Goal: Task Accomplishment & Management: Manage account settings

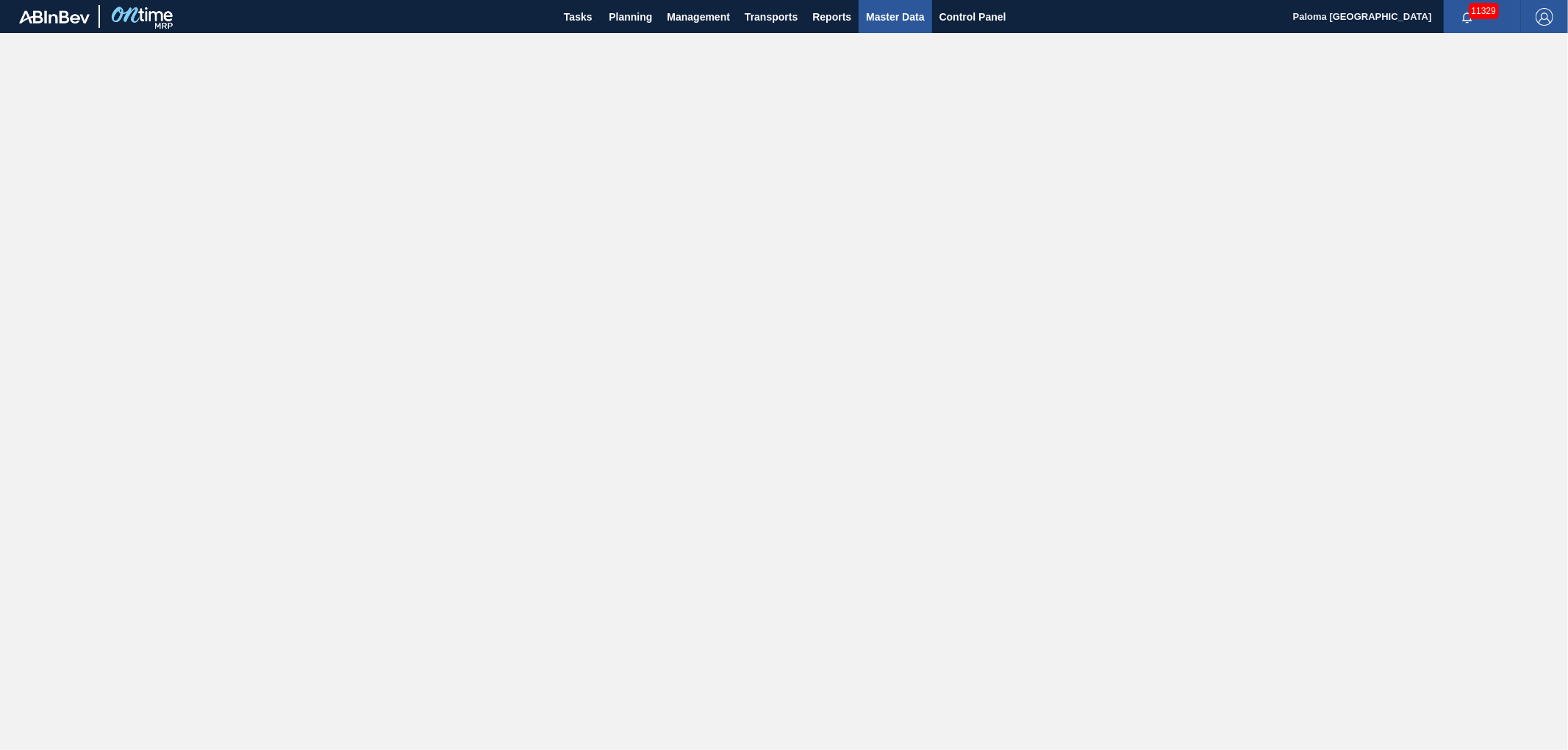
click at [885, 11] on span "Master Data" at bounding box center [895, 17] width 58 height 17
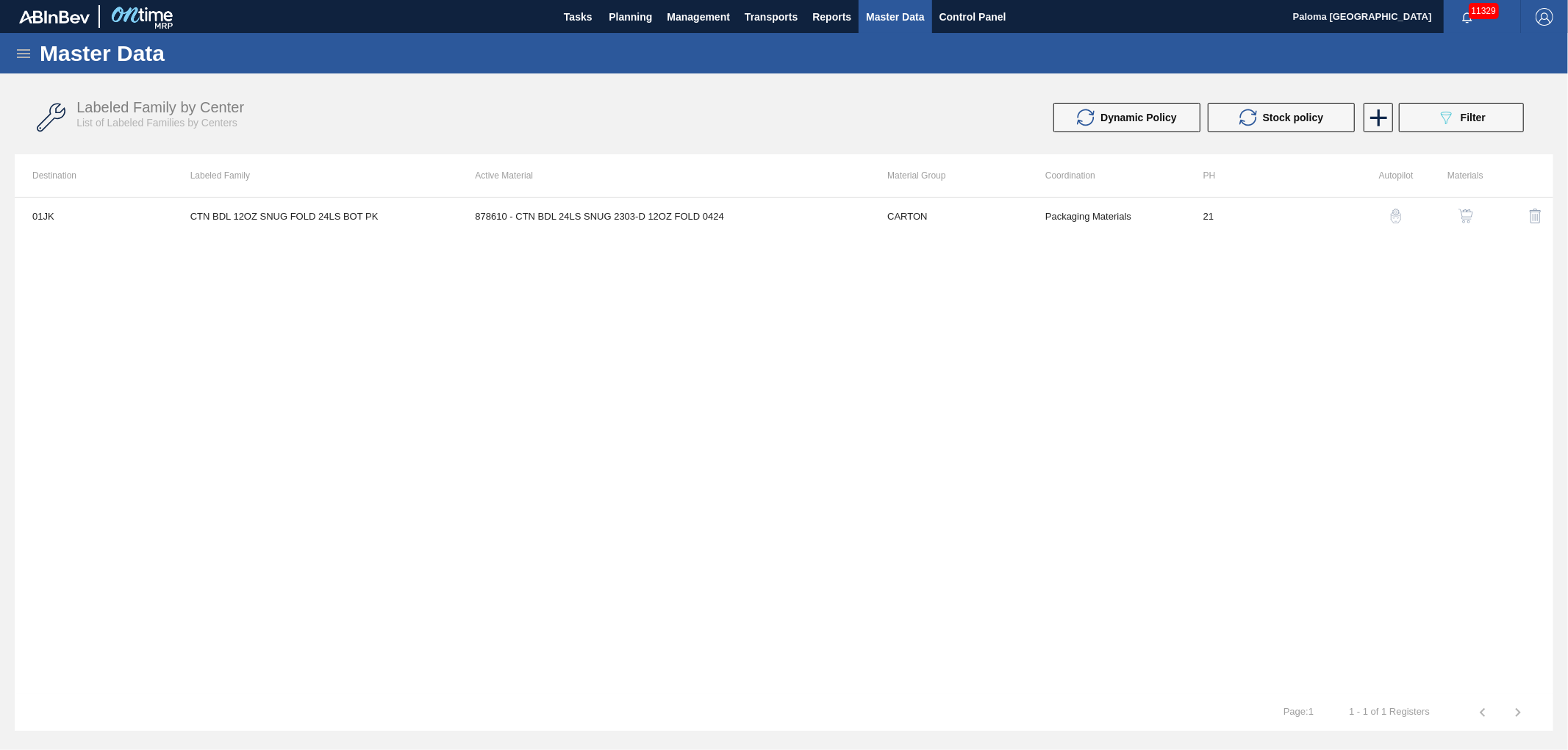
click at [31, 48] on icon at bounding box center [23, 53] width 17 height 17
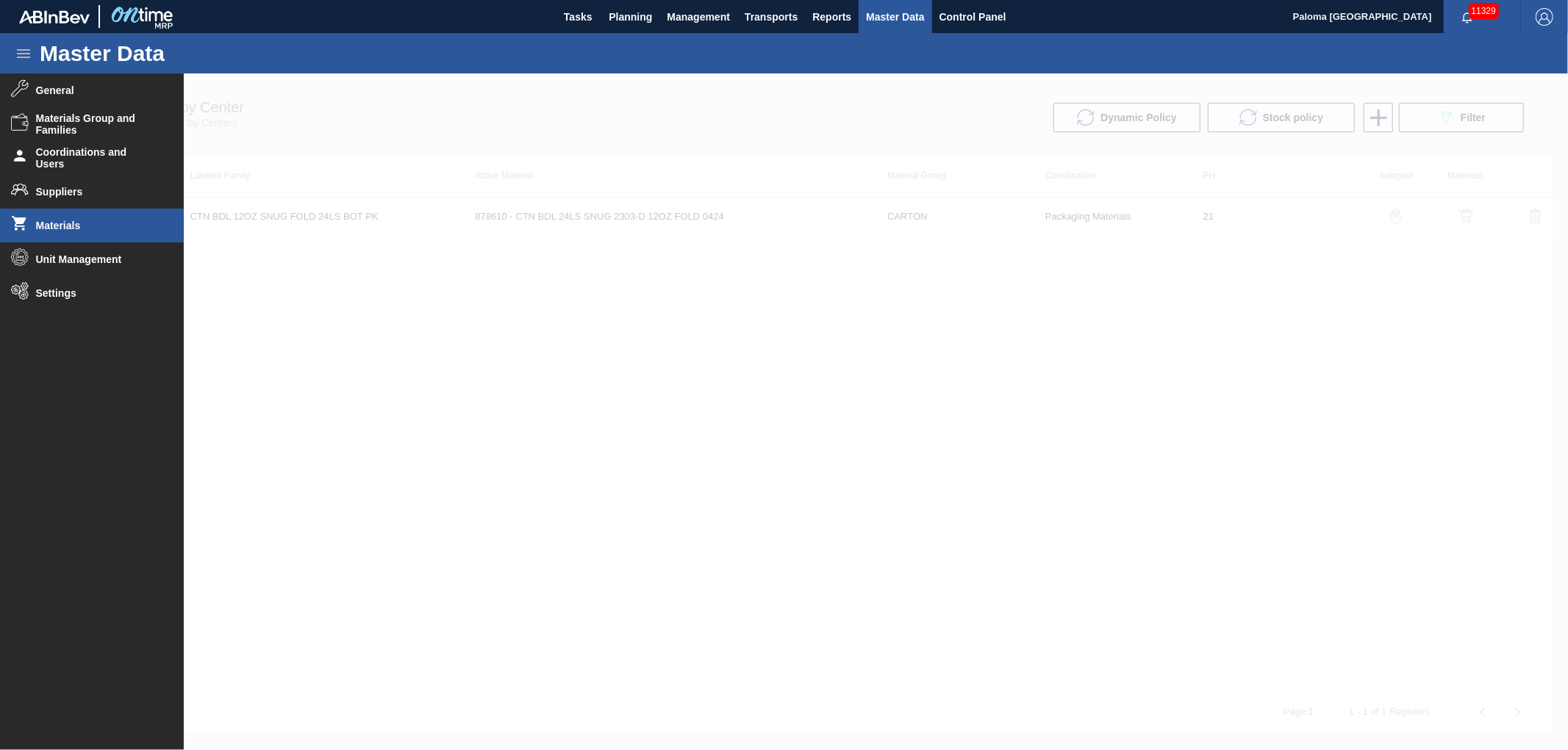
click at [39, 229] on span "Materials" at bounding box center [97, 226] width 121 height 12
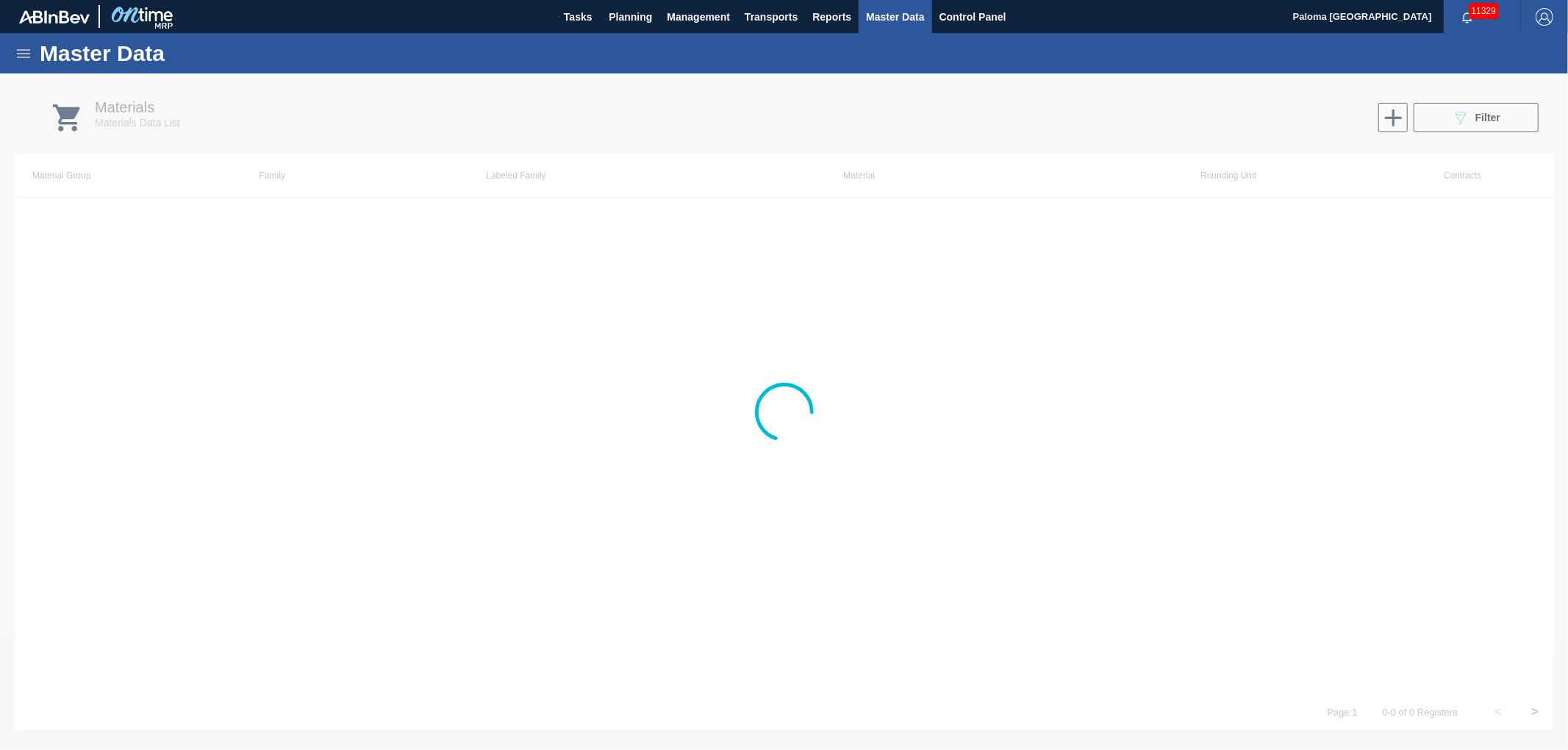
click at [1444, 126] on div at bounding box center [784, 412] width 1568 height 677
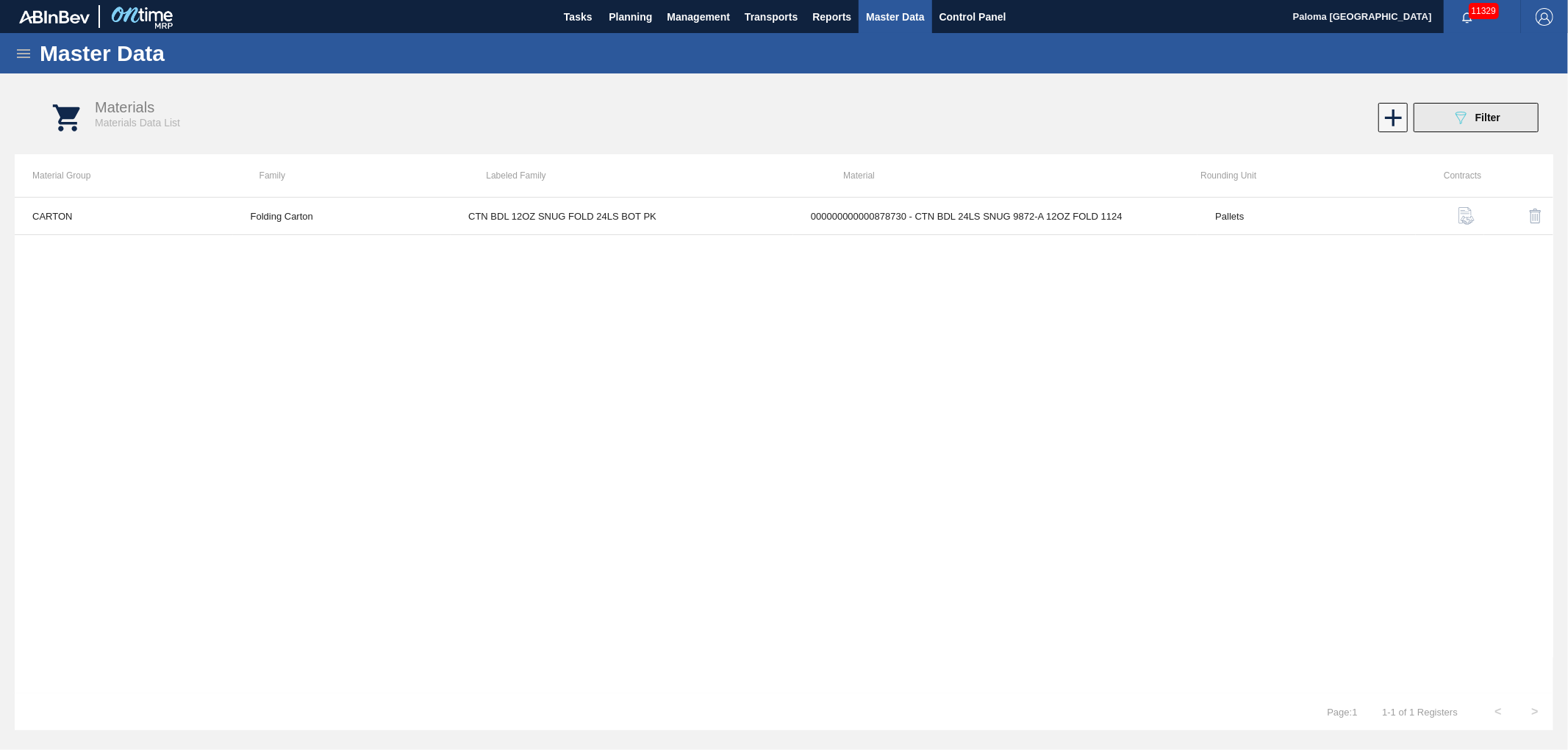
click at [1423, 126] on button "089F7B8B-B2A5-4AFE-B5C0-19BA573D28AC Filter" at bounding box center [1476, 117] width 125 height 30
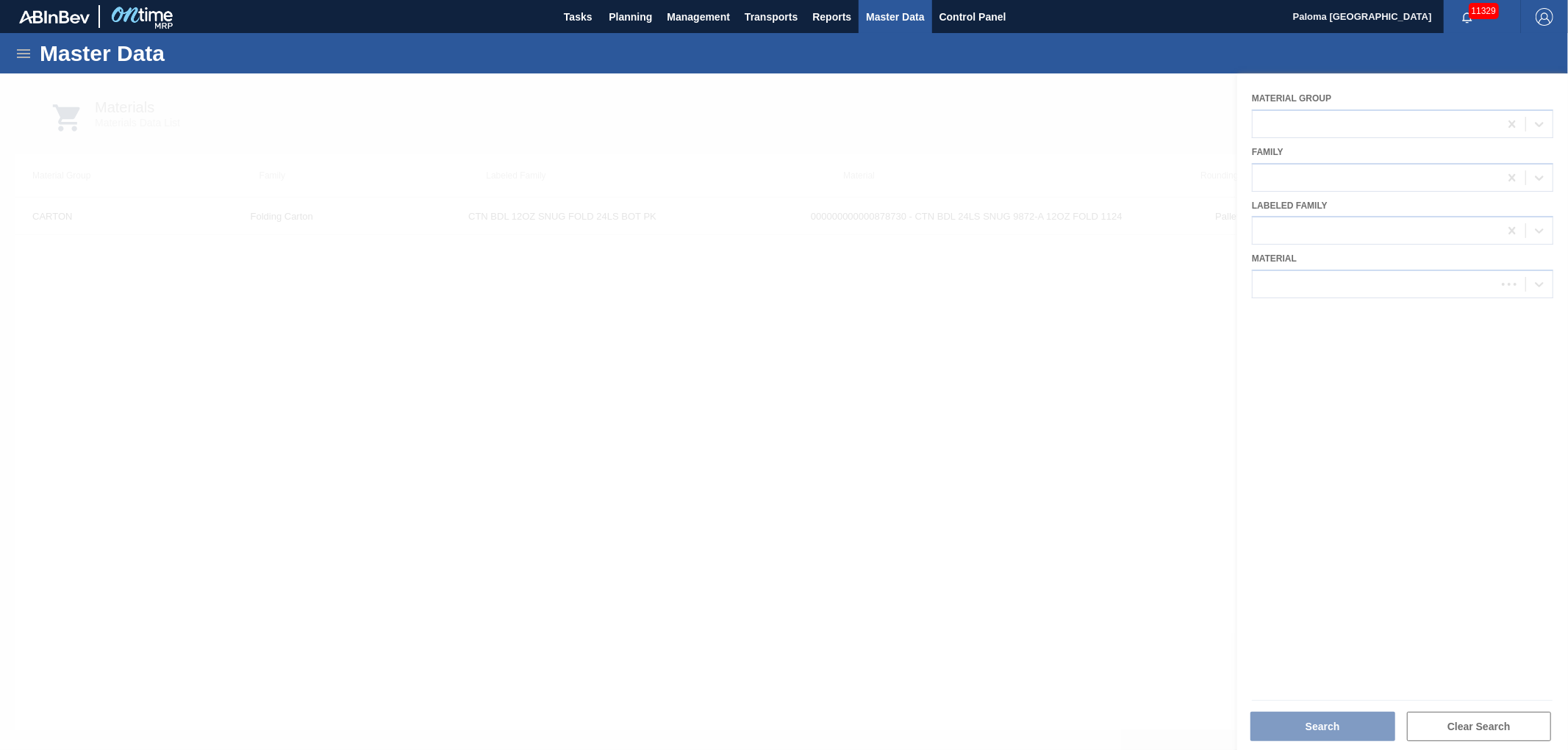
click at [1283, 285] on div at bounding box center [784, 412] width 1568 height 677
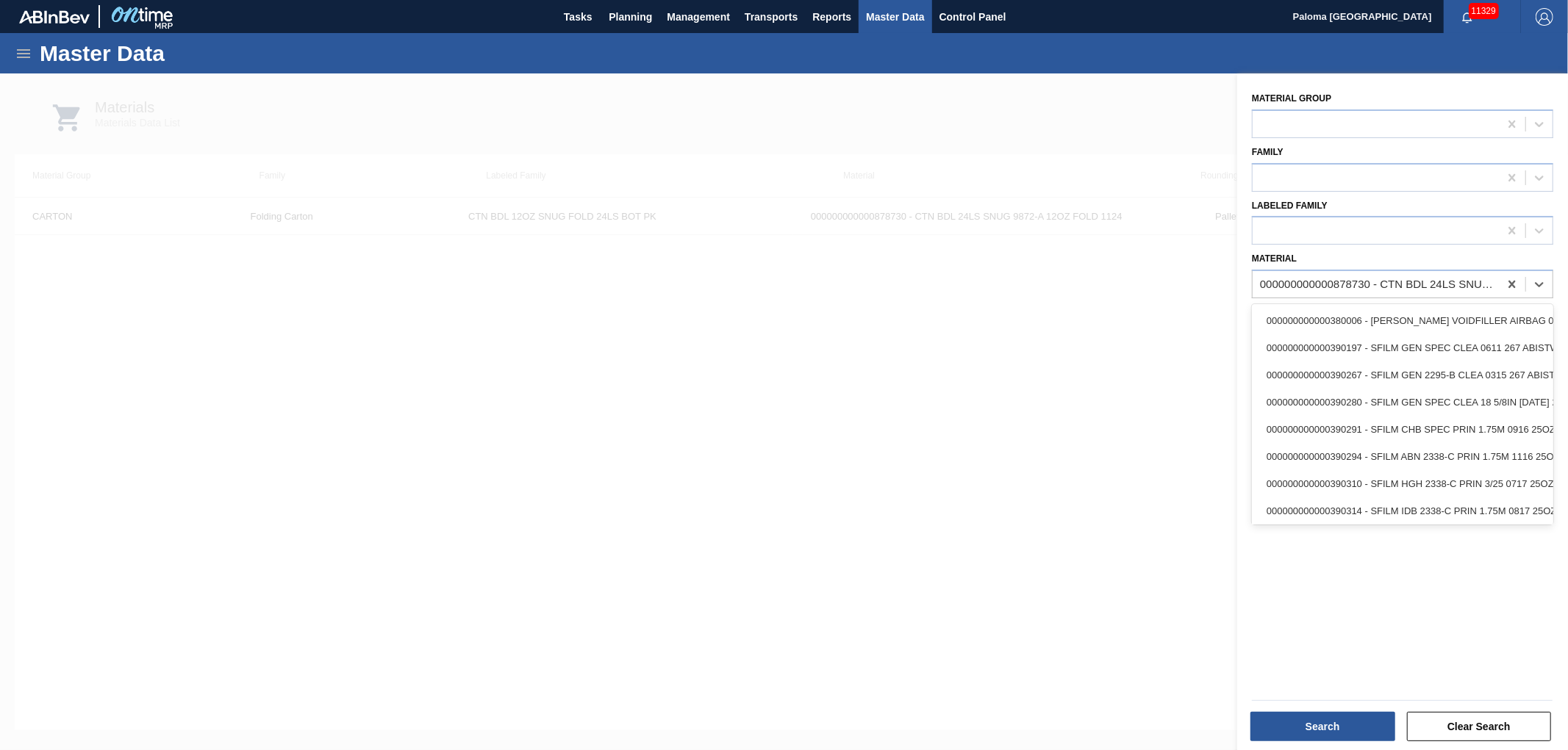
click at [1285, 280] on div "000000000000878730 - CTN BDL 24LS SNUG 9872-A 12OZ FOLD 1124" at bounding box center [1380, 285] width 241 height 13
paste input "620805"
type input "620805"
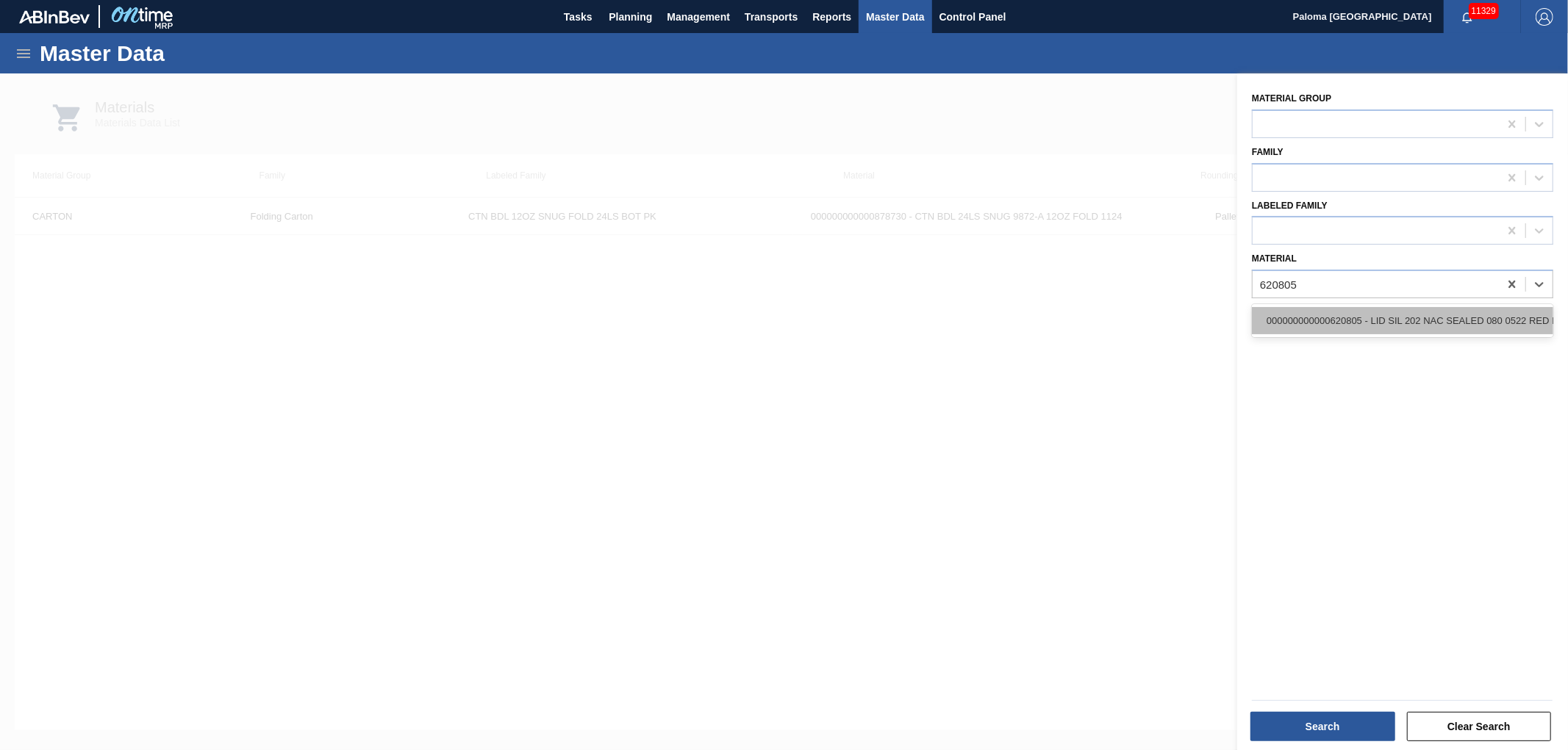
click at [1289, 323] on div "000000000000620805 - LID SIL 202 NAC SEALED 080 0522 RED DIE" at bounding box center [1403, 321] width 301 height 27
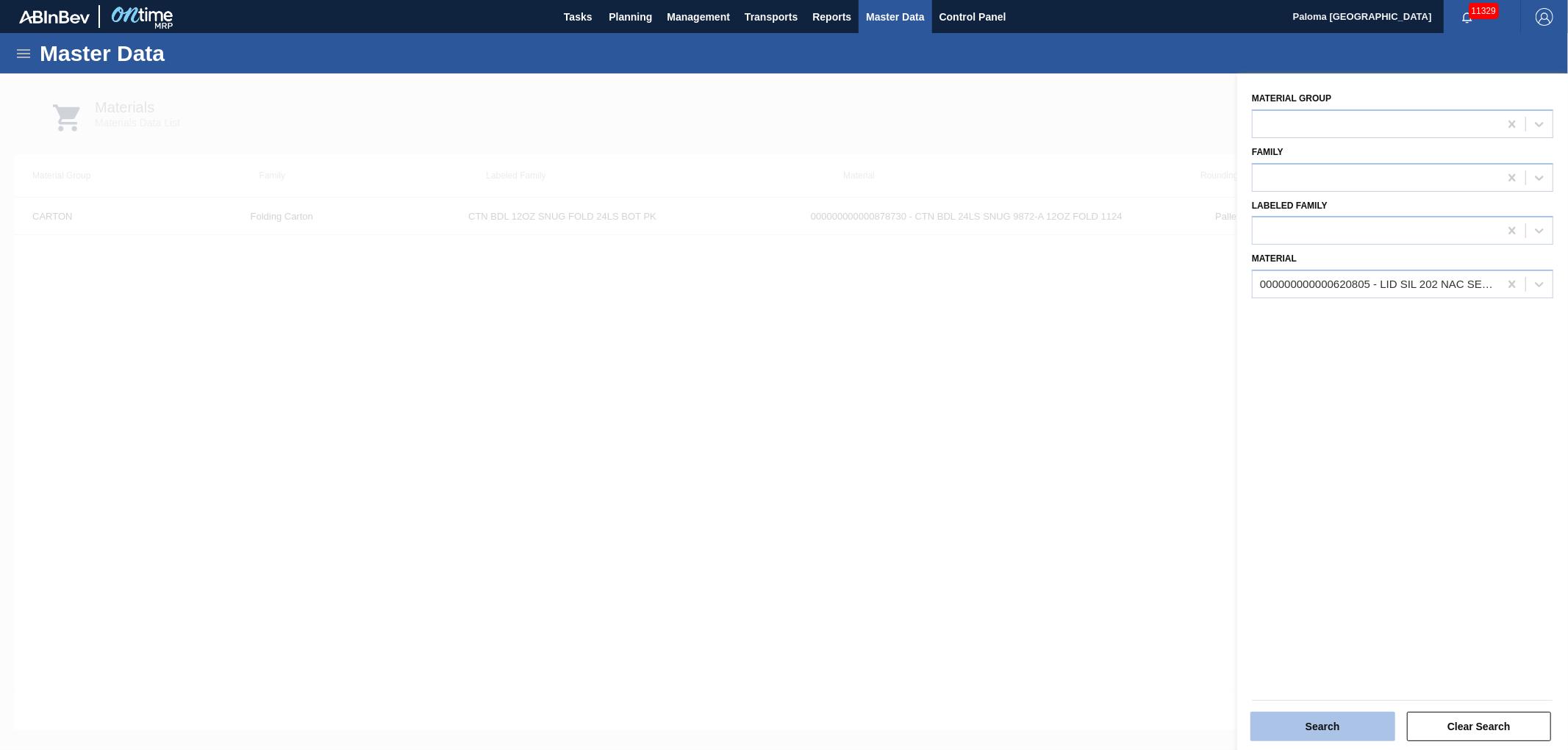
click at [1314, 714] on button "Search" at bounding box center [1323, 727] width 145 height 30
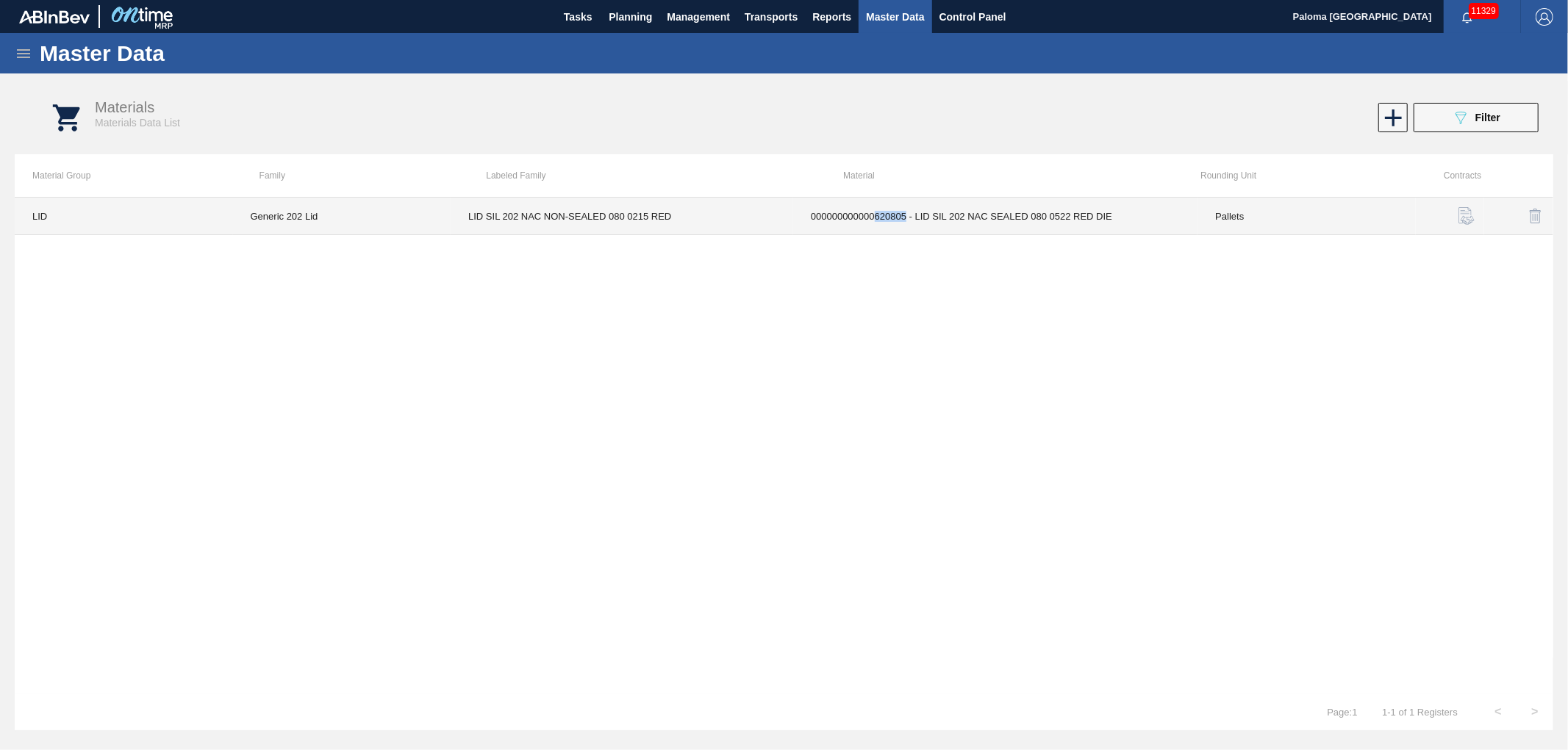
drag, startPoint x: 906, startPoint y: 219, endPoint x: 876, endPoint y: 219, distance: 30.0
click at [876, 219] on td "000000000000620805 - LID SIL 202 NAC SEALED 080 0522 RED DIE" at bounding box center [996, 216] width 404 height 38
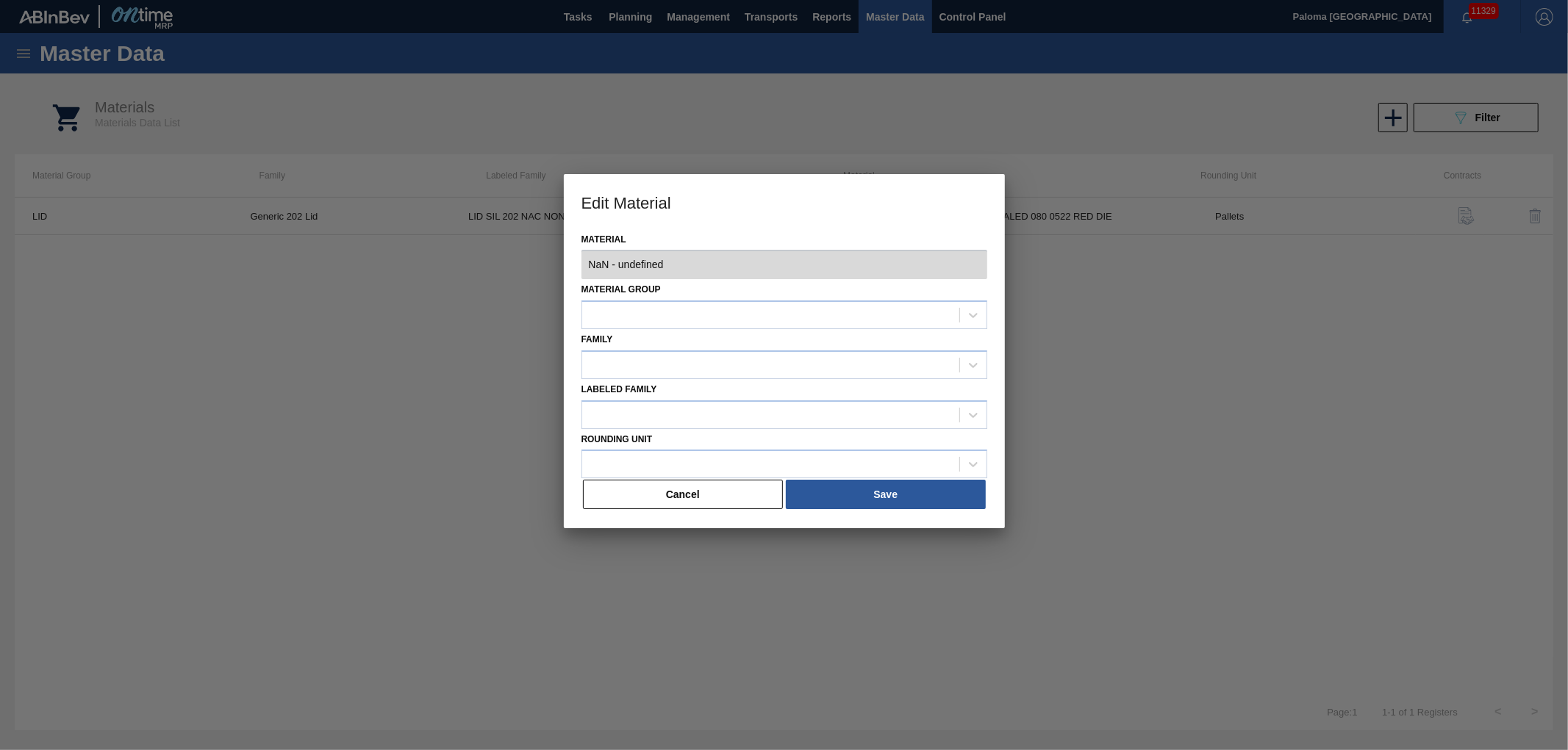
copy td "620805"
type input "620805 - 000000000000620805 - LID SIL 202 NAC SEALED 080 0522 RED DIE"
click at [762, 495] on button "Cancel" at bounding box center [683, 494] width 201 height 30
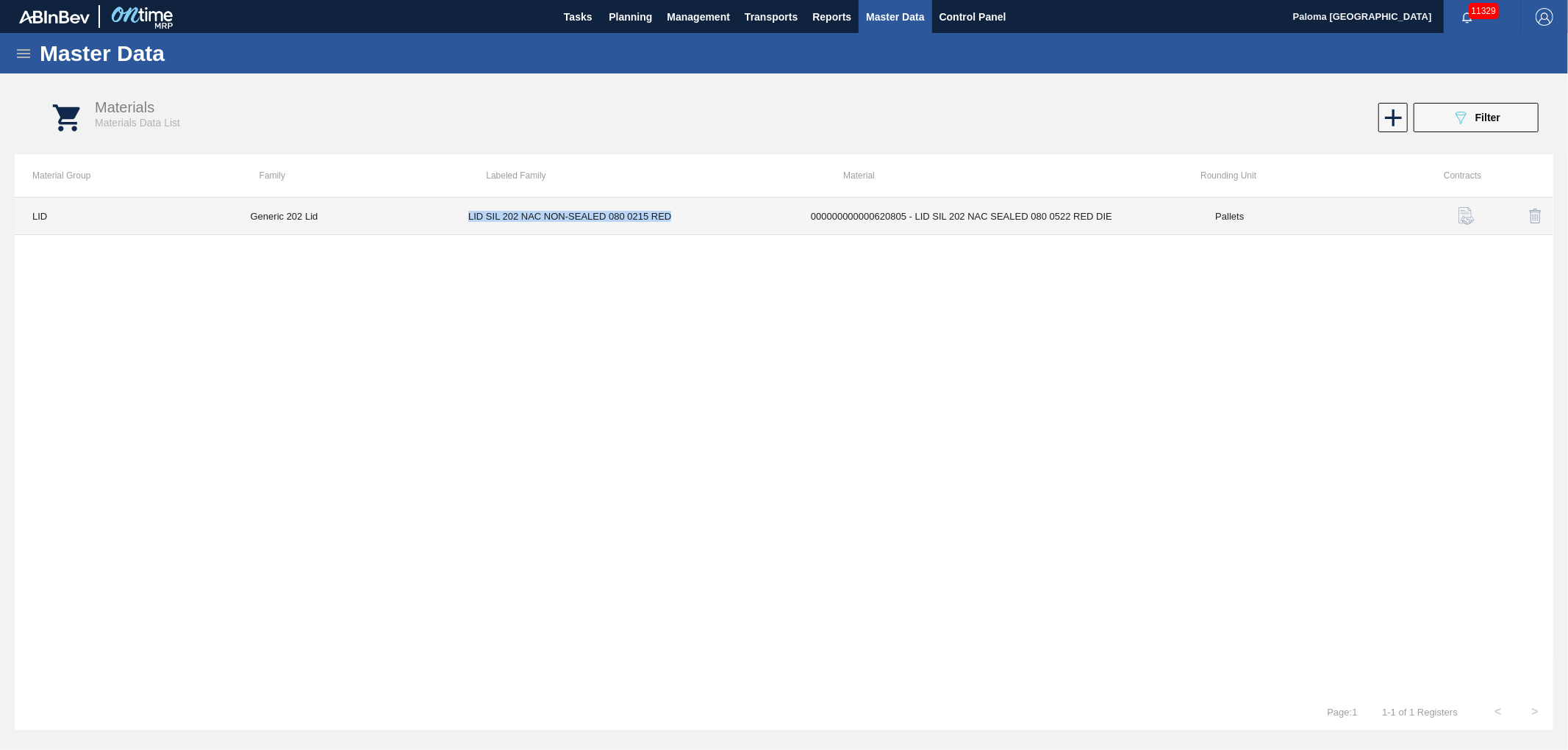
copy td "LID SIL 202 NAC NON-SEALED 080 0215 RED"
drag, startPoint x: 678, startPoint y: 224, endPoint x: 466, endPoint y: 229, distance: 212.1
click at [466, 229] on td "LID SIL 202 NAC NON-SEALED 080 0215 RED" at bounding box center [622, 216] width 342 height 38
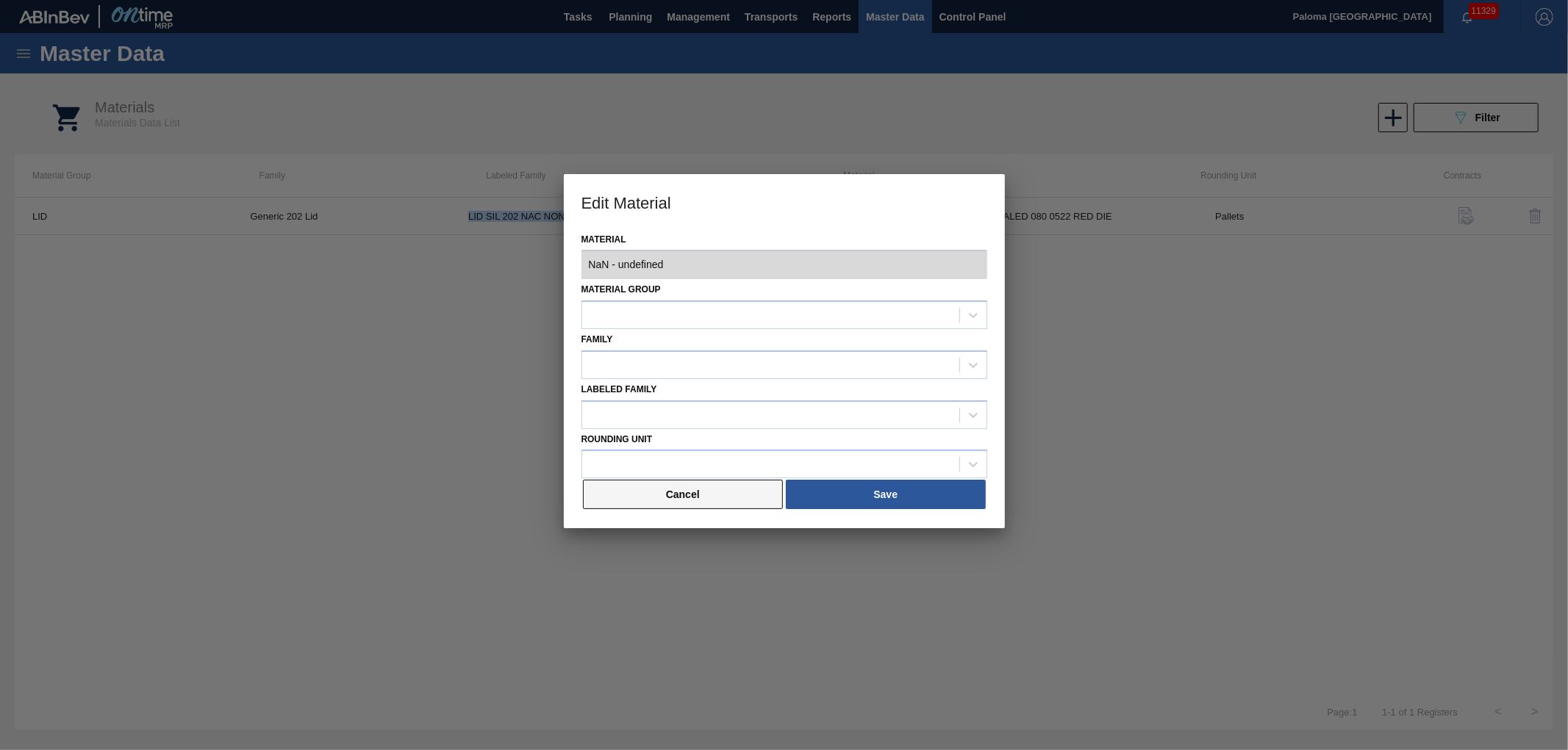
type input "620805 - 000000000000620805 - LID SIL 202 NAC SEALED 080 0522 RED DIE"
click at [687, 491] on button "Cancel" at bounding box center [683, 494] width 201 height 30
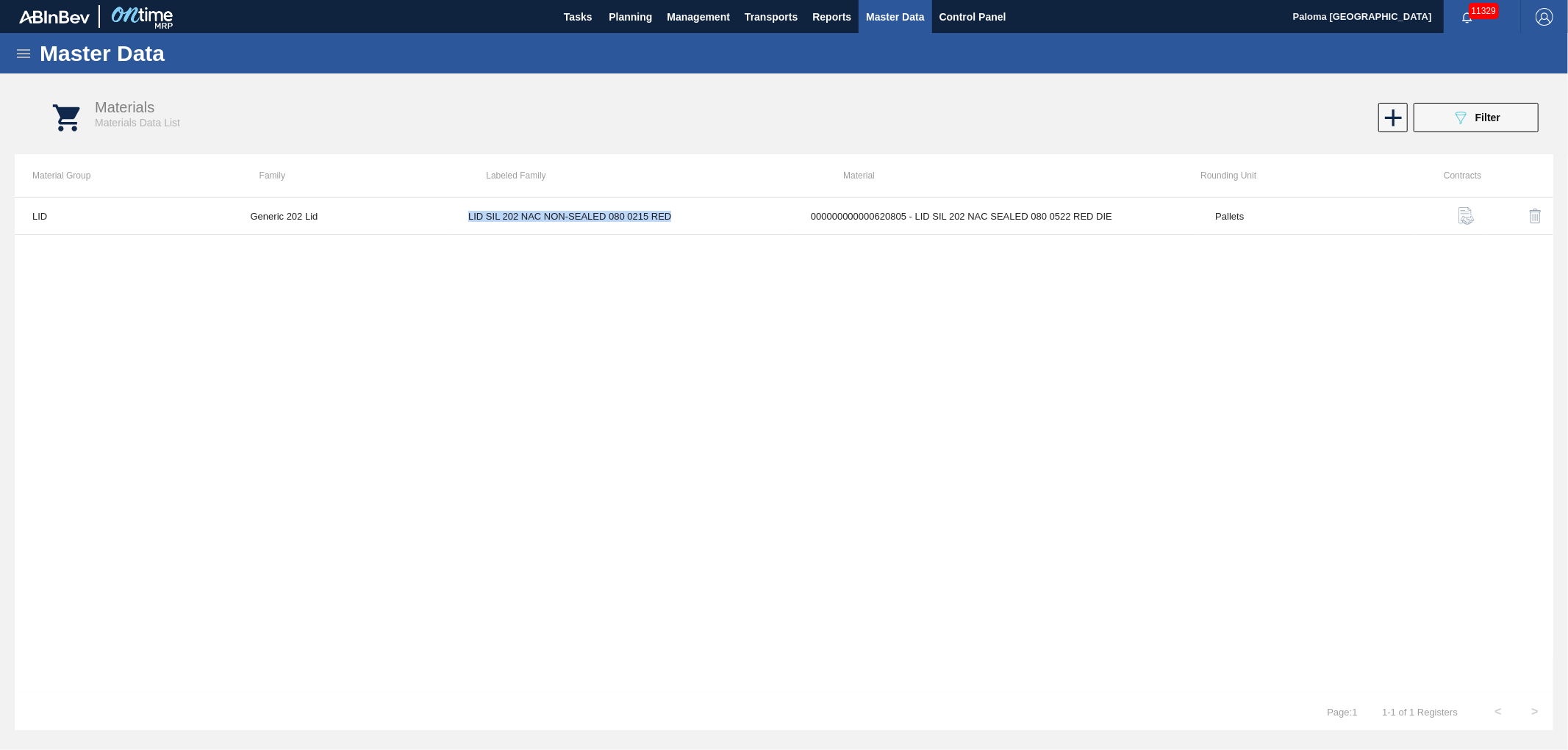
copy td "LID SIL 202 NAC NON-SEALED 080 0215 RED"
click at [1436, 129] on button "089F7B8B-B2A5-4AFE-B5C0-19BA573D28AC Filter" at bounding box center [1476, 117] width 125 height 30
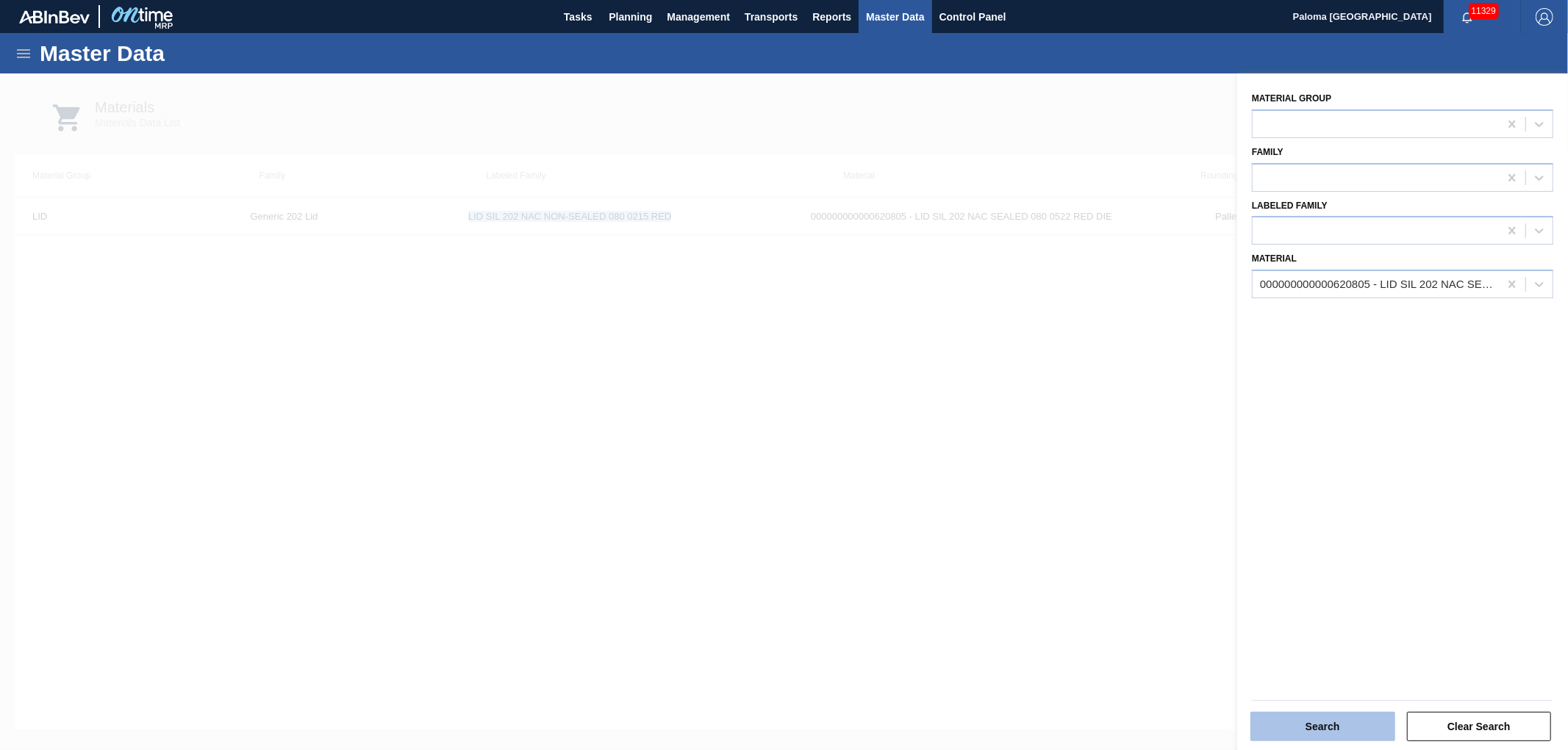
click at [1341, 730] on button "Search" at bounding box center [1323, 727] width 145 height 30
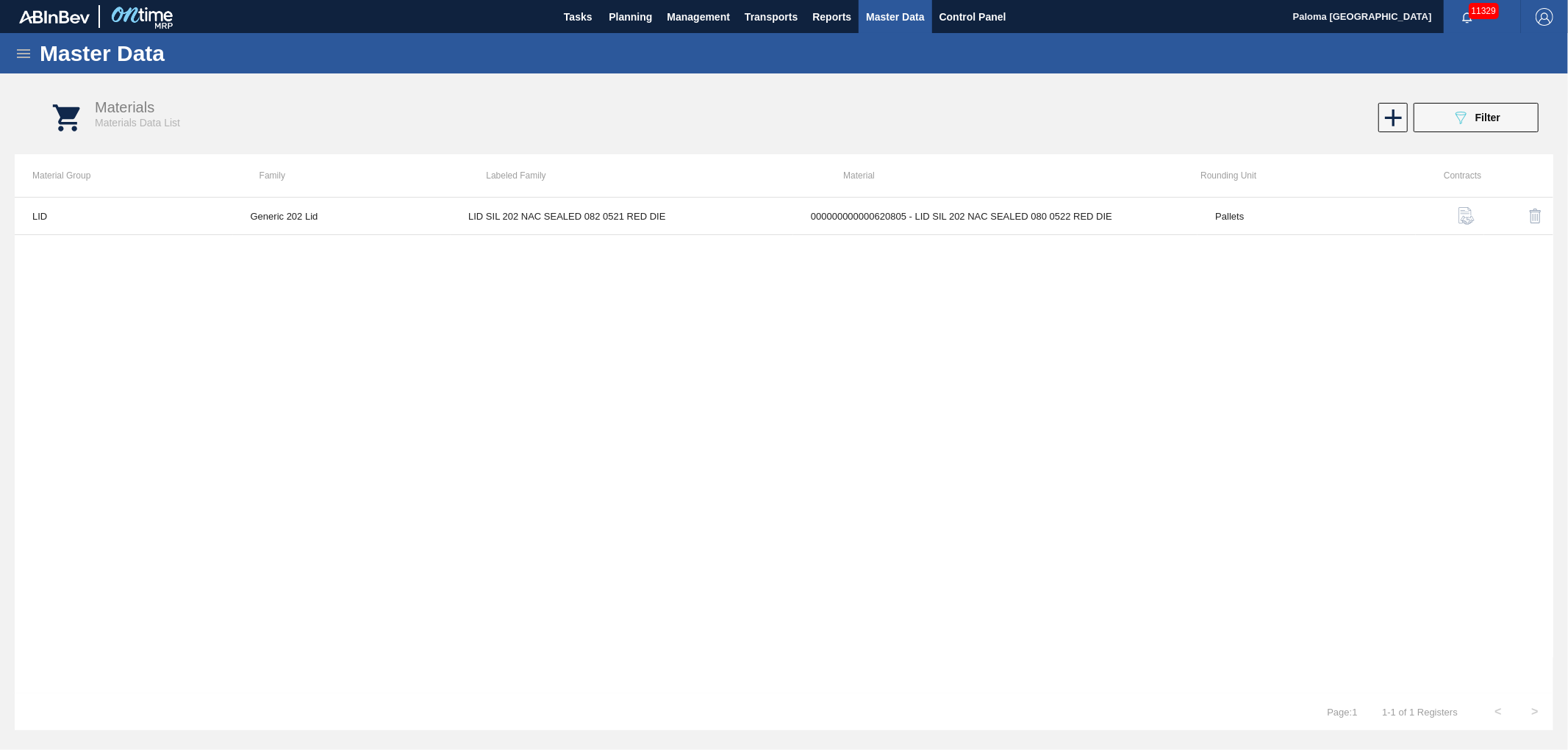
click at [31, 54] on icon at bounding box center [23, 53] width 17 height 17
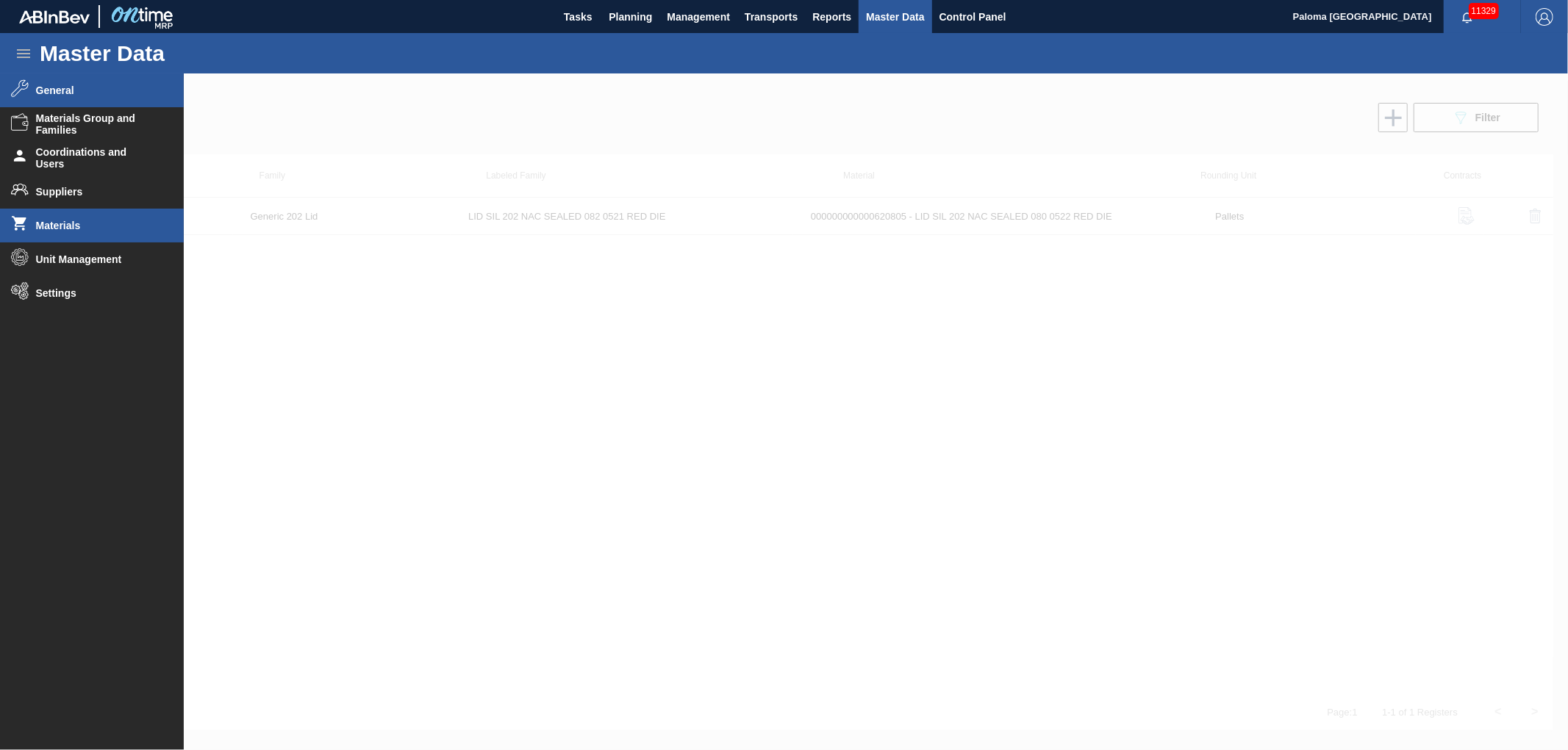
click at [17, 85] on icon at bounding box center [20, 89] width 17 height 18
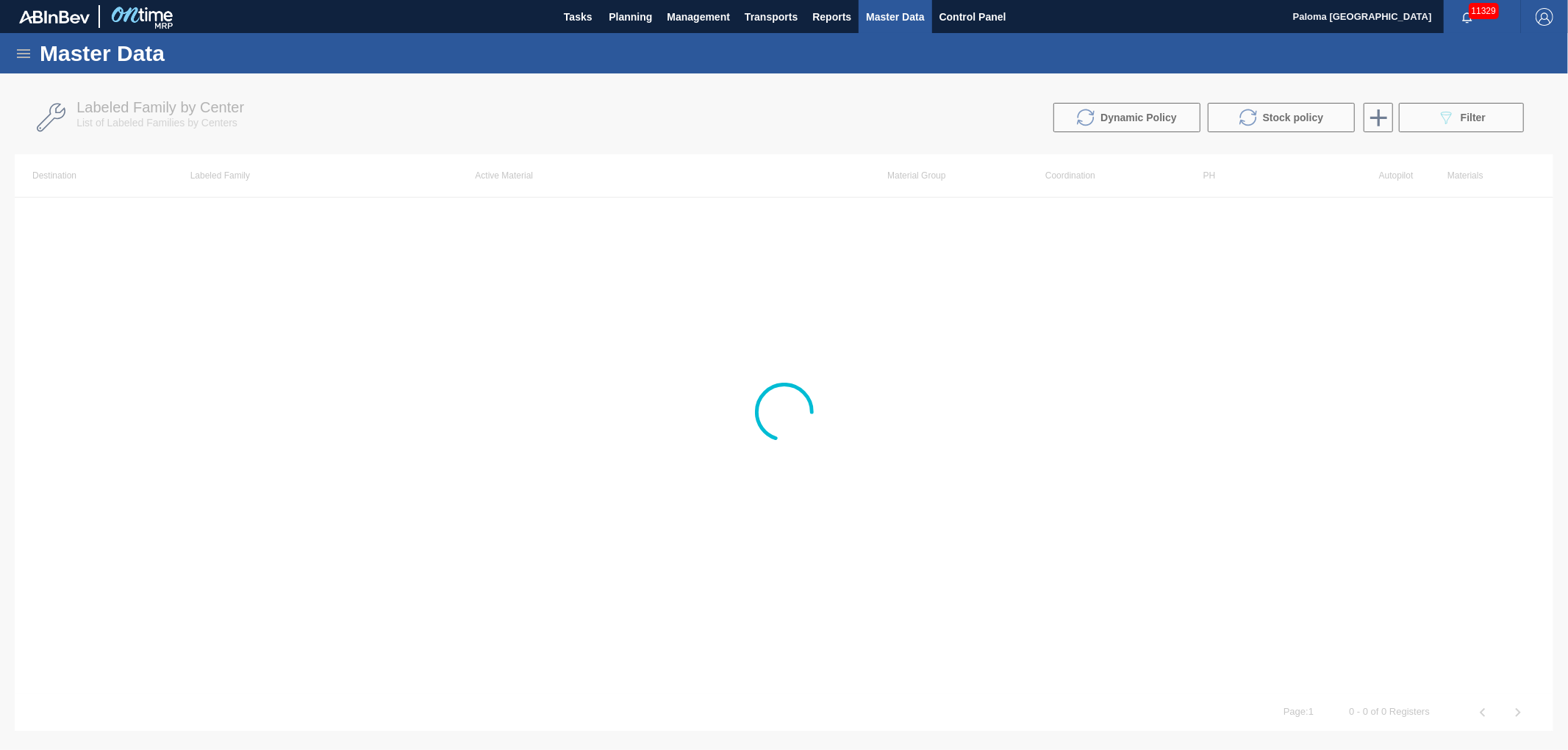
click at [1438, 123] on div at bounding box center [784, 412] width 1568 height 677
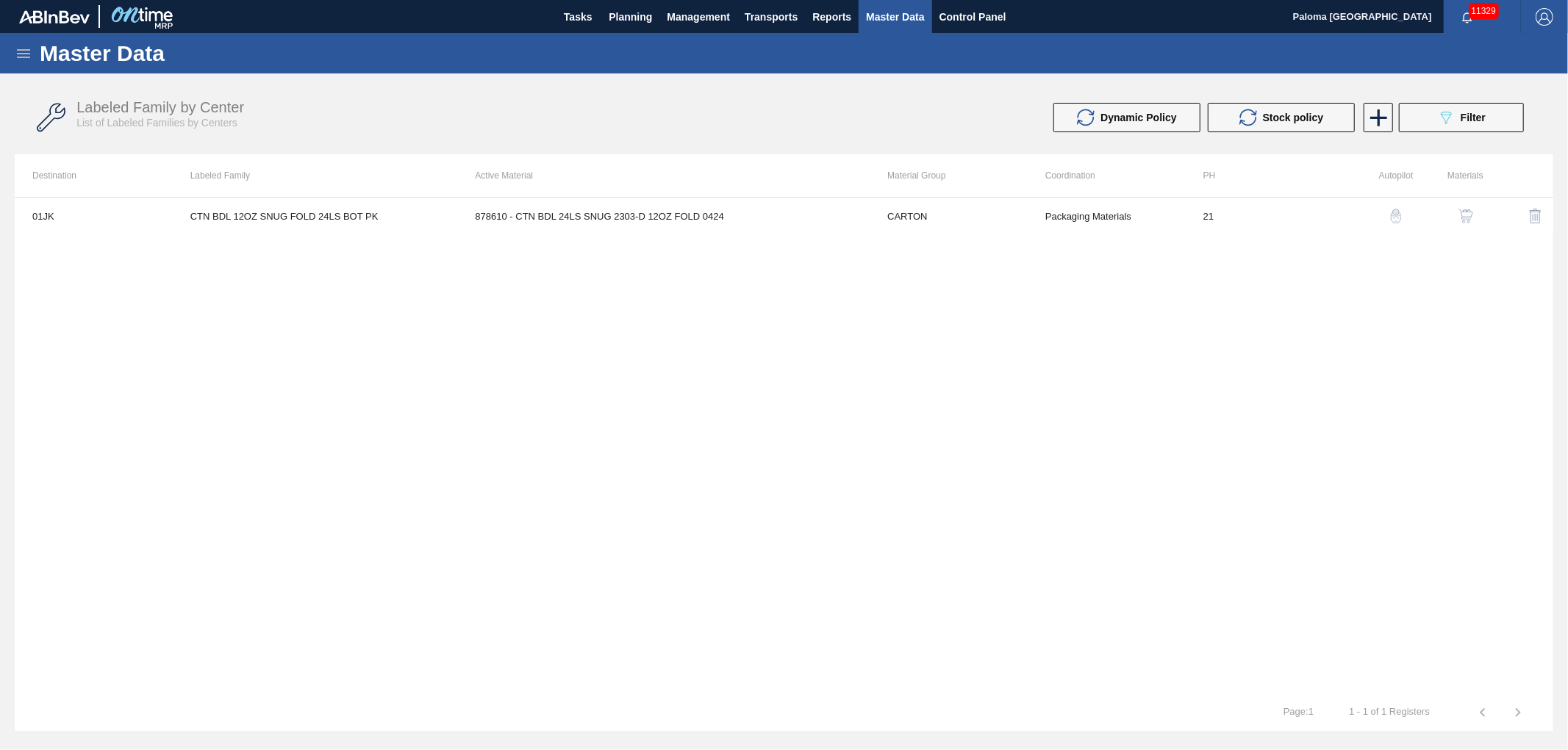
click at [1438, 123] on icon "089F7B8B-B2A5-4AFE-B5C0-19BA573D28AC" at bounding box center [1445, 117] width 17 height 17
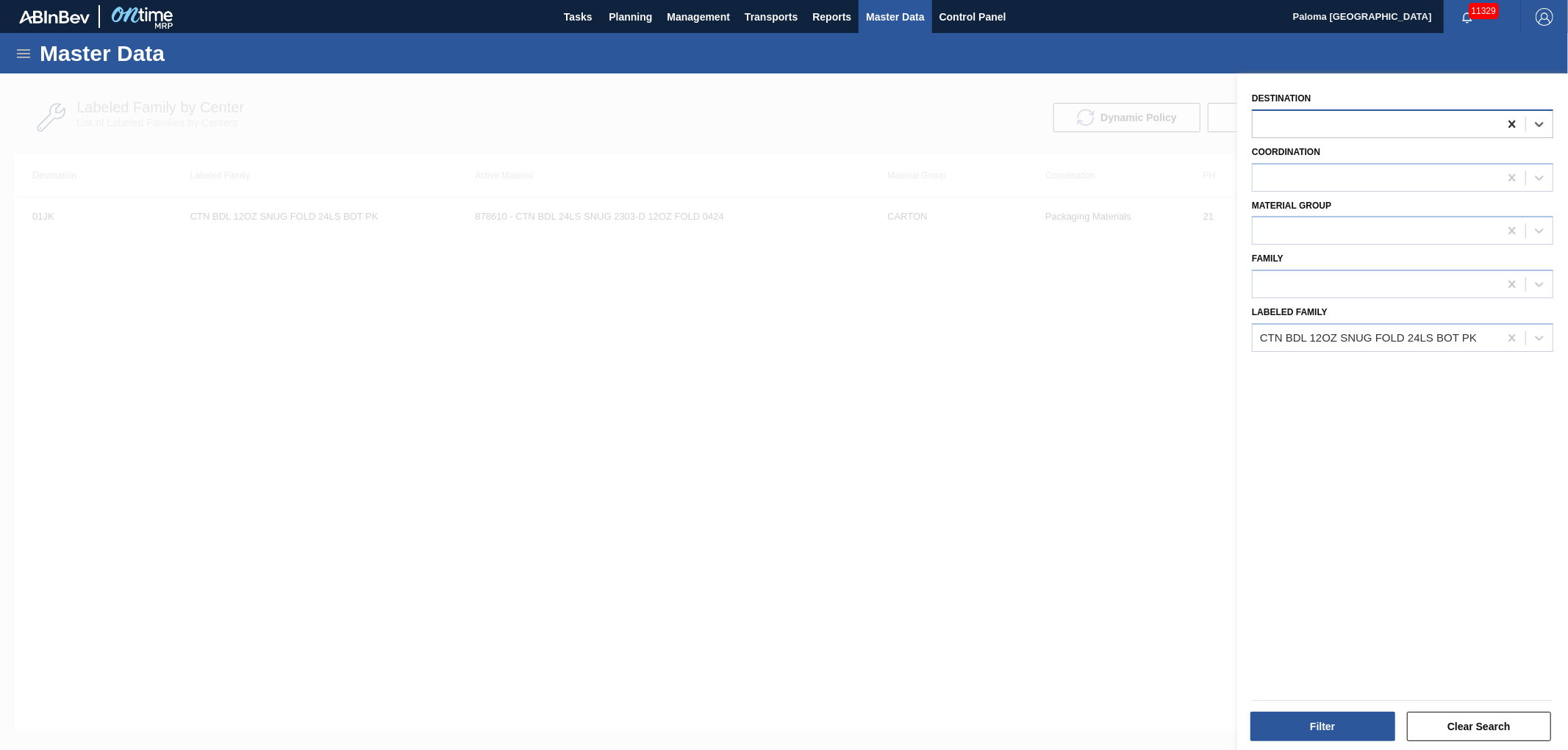
click at [1509, 129] on icon at bounding box center [1512, 123] width 14 height 14
click at [1296, 339] on div "CTN BDL 12OZ SNUG FOLD 24LS BOT PK" at bounding box center [1368, 338] width 217 height 13
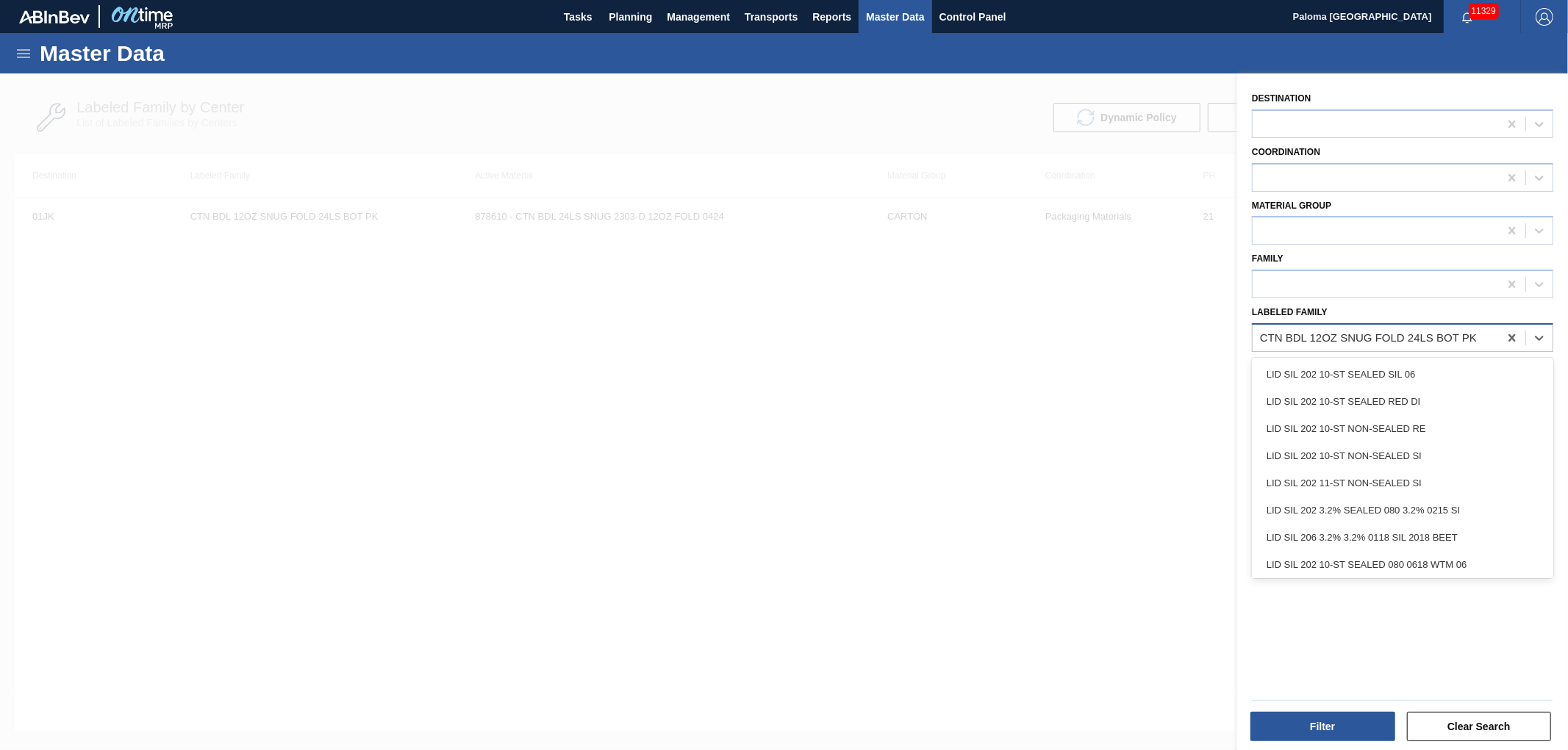
paste Family "LID SIL 202 NAC NON-SEALED 080 0215 RED"
type Family "LID SIL 202 NAC NON-SEALED 080 0215 RED"
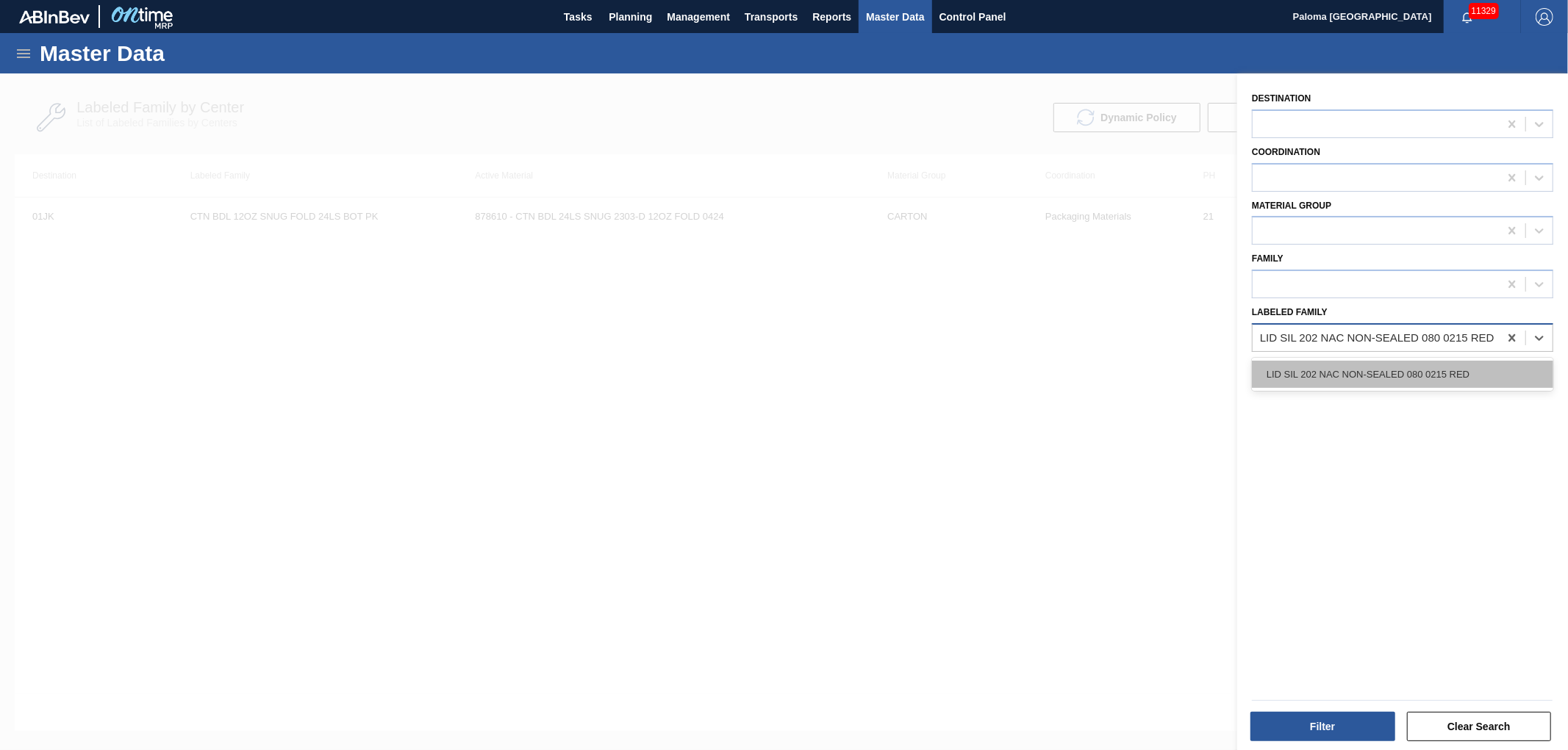
click at [1342, 378] on div "LID SIL 202 NAC NON-SEALED 080 0215 RED" at bounding box center [1403, 375] width 301 height 27
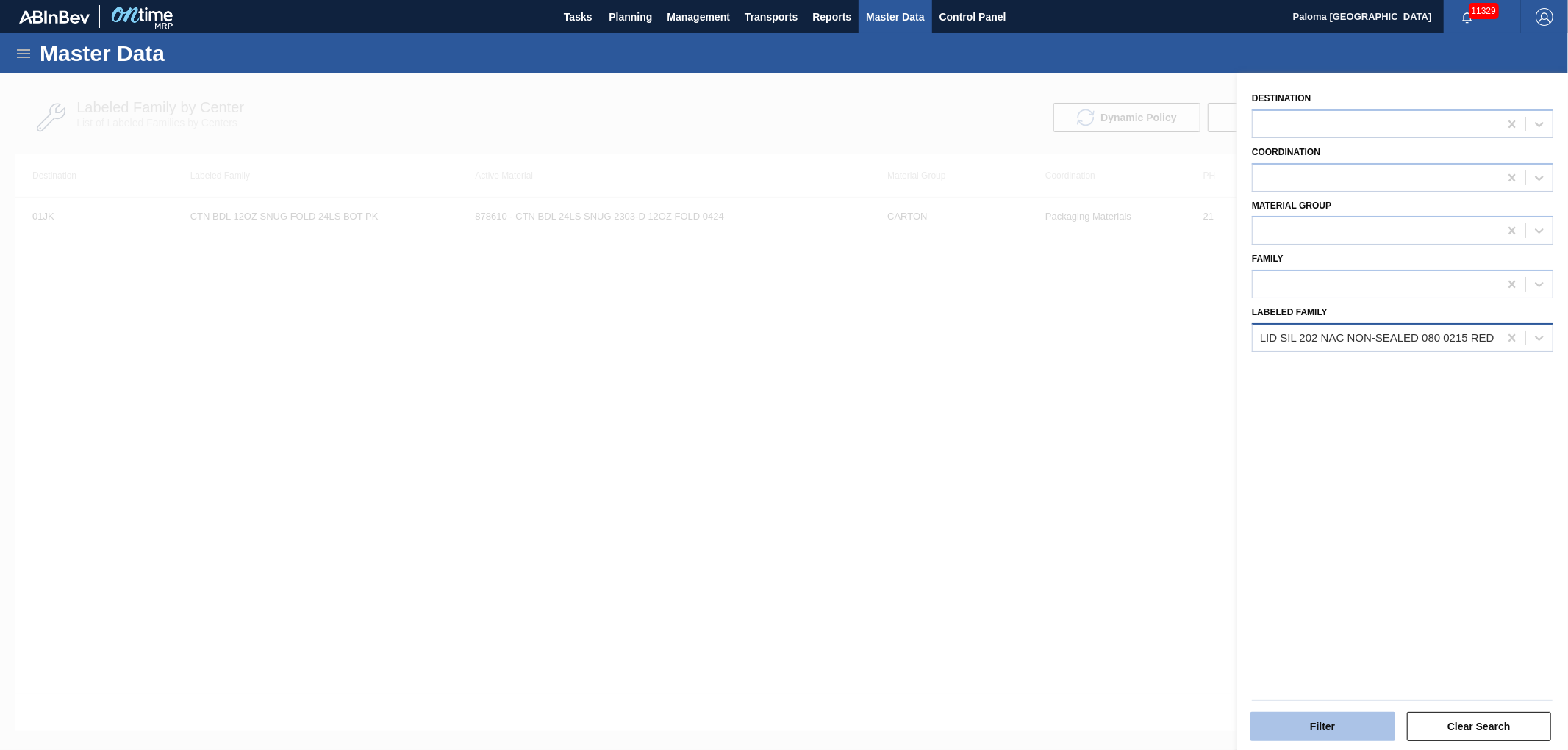
click at [1284, 735] on button "Filter" at bounding box center [1323, 727] width 145 height 30
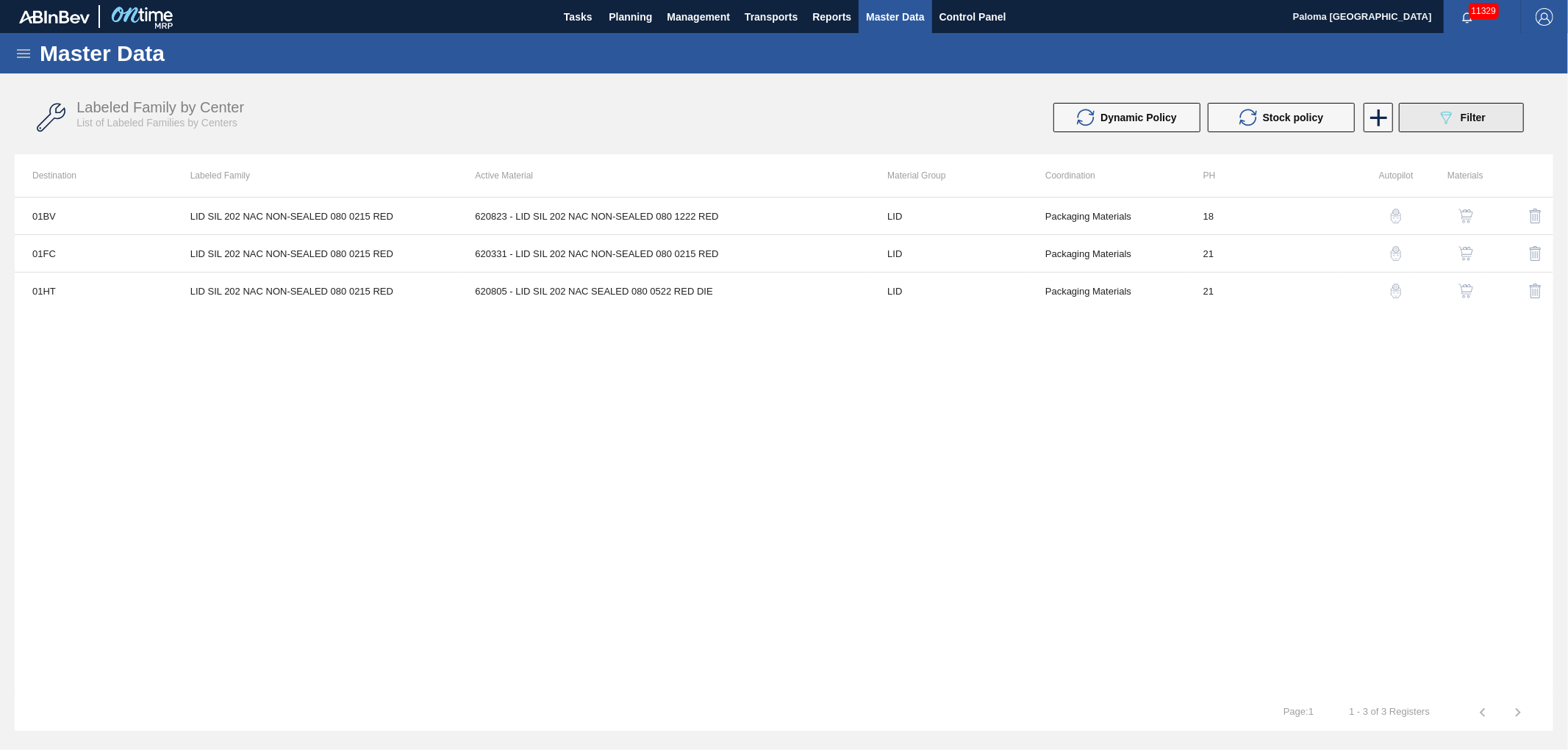
click at [1437, 126] on button "089F7B8B-B2A5-4AFE-B5C0-19BA573D28AC Filter" at bounding box center [1461, 117] width 125 height 30
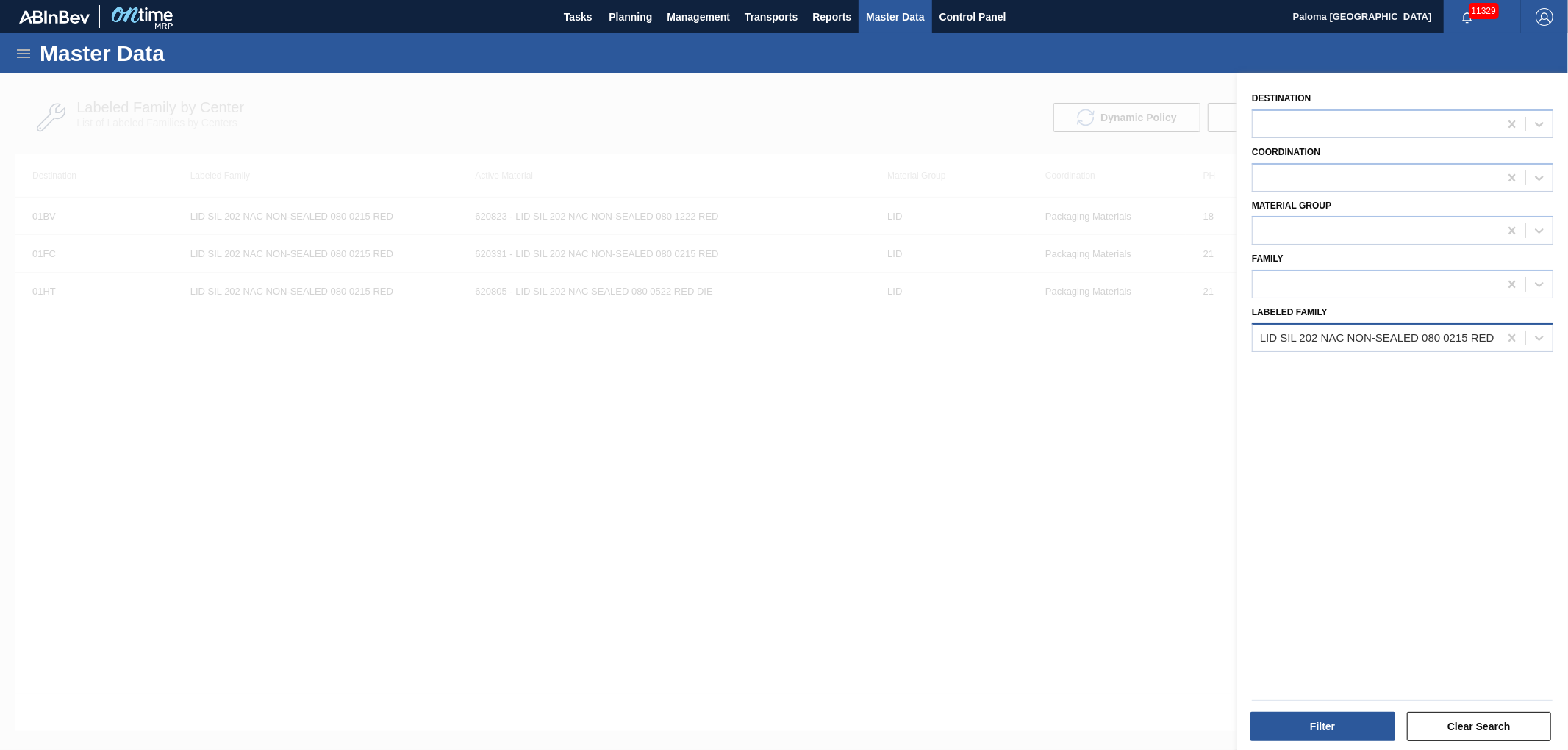
click at [1358, 336] on div "LID SIL 202 NAC NON-SEALED 080 0215 RED" at bounding box center [1377, 338] width 235 height 13
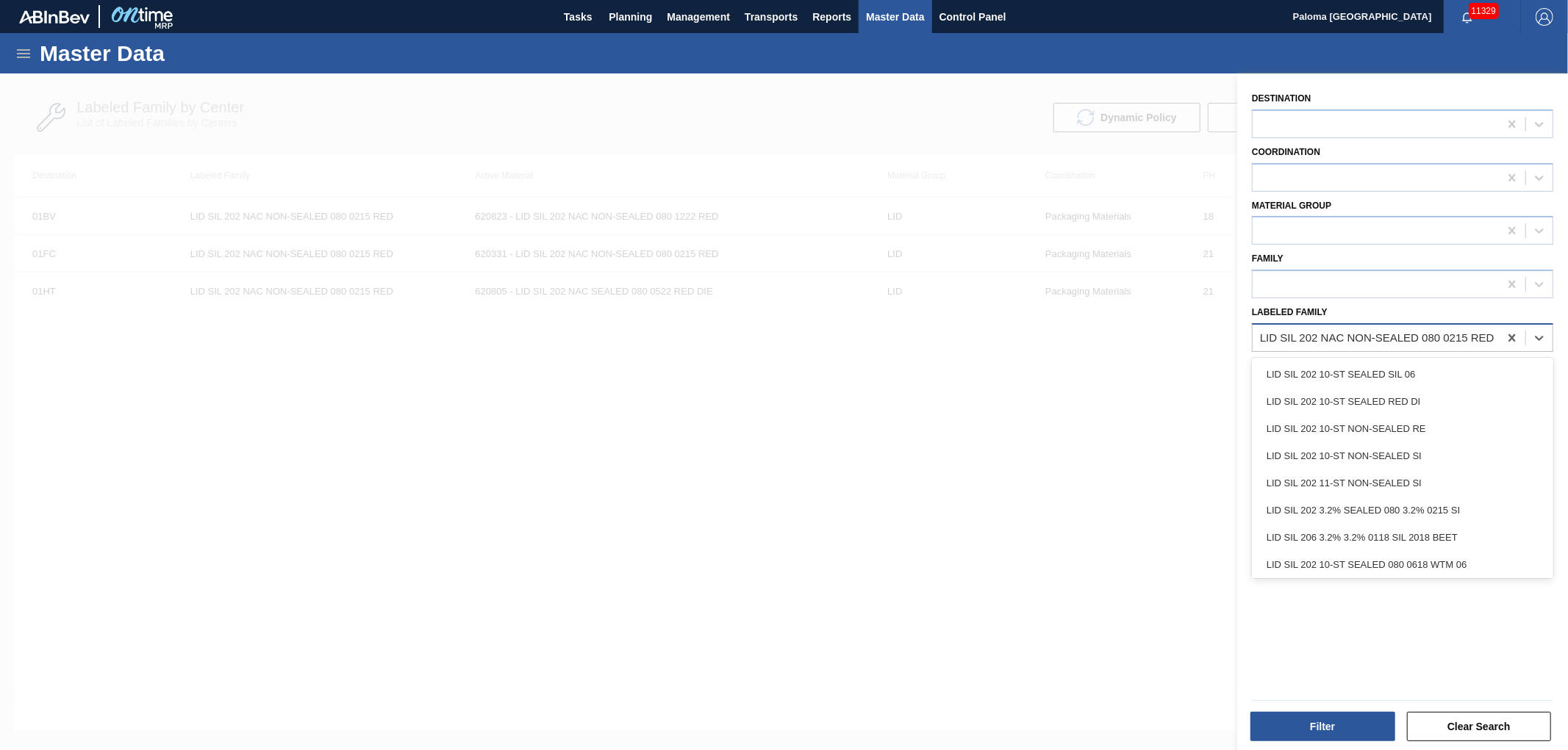
paste Family "LID SIL 202 NAC SEALED 082 0521 RED DIE"
type Family "LID SIL 202 NAC SEALED 082 0521 RED DIE"
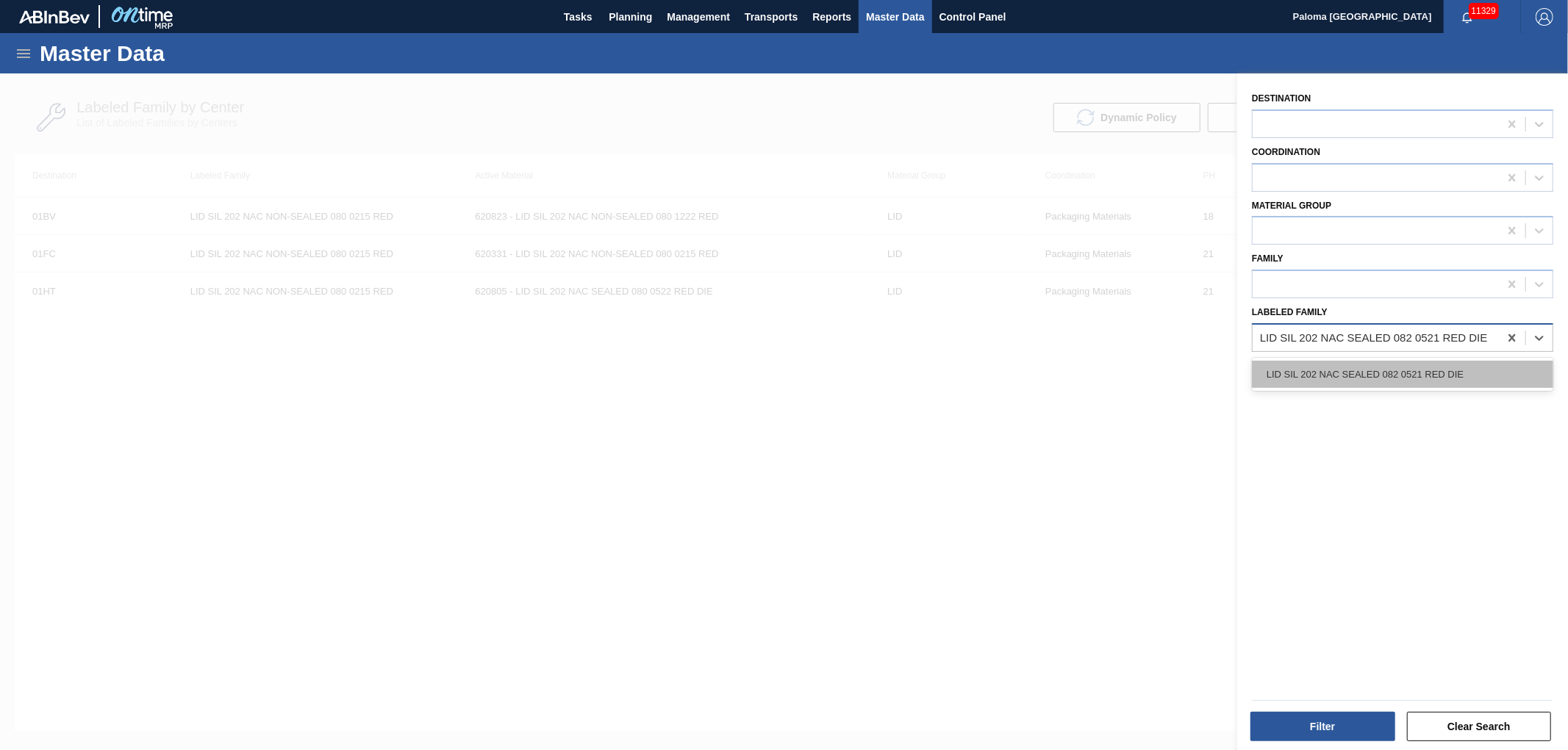
click at [1348, 376] on div "LID SIL 202 NAC SEALED 082 0521 RED DIE" at bounding box center [1403, 375] width 301 height 27
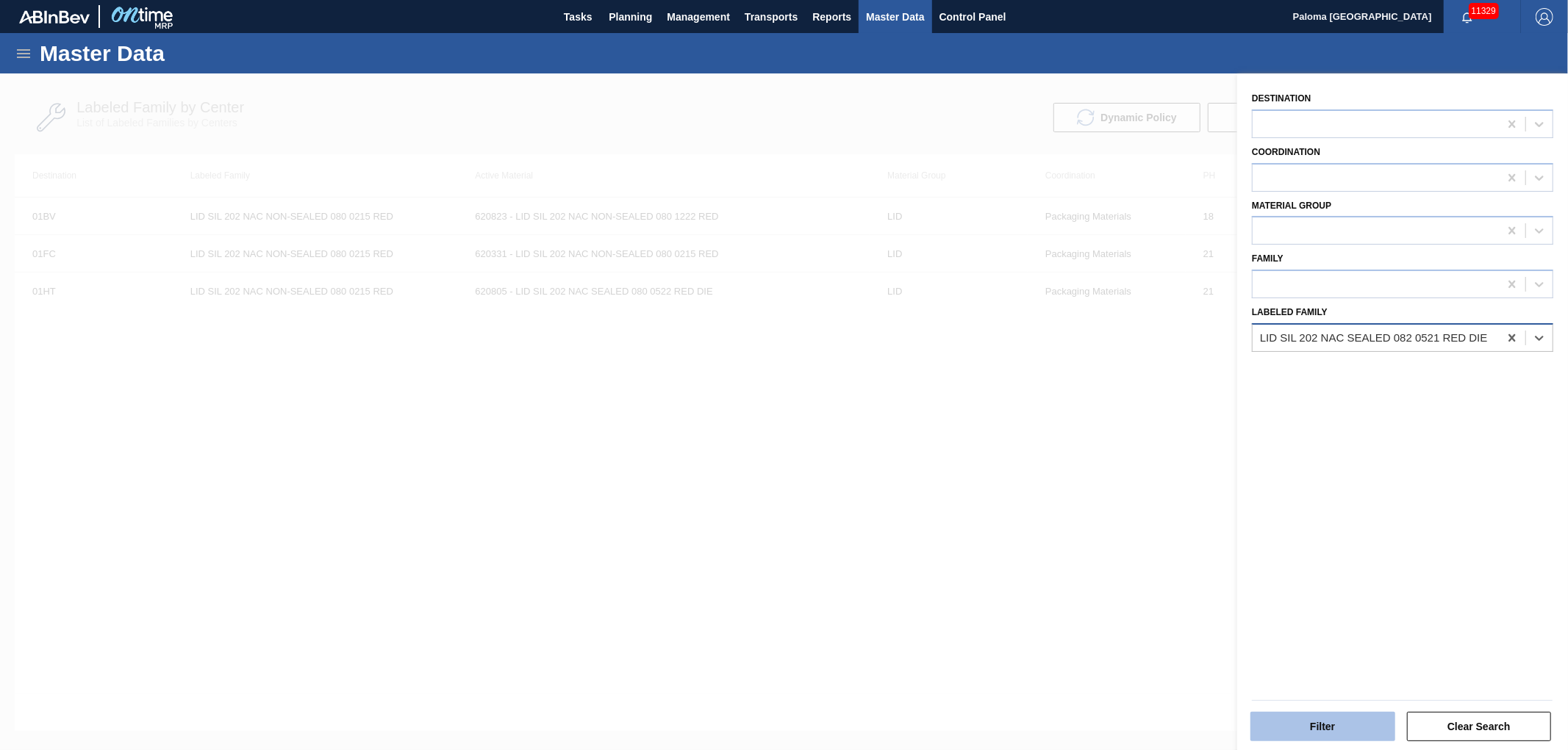
click at [1281, 738] on button "Filter" at bounding box center [1323, 727] width 145 height 30
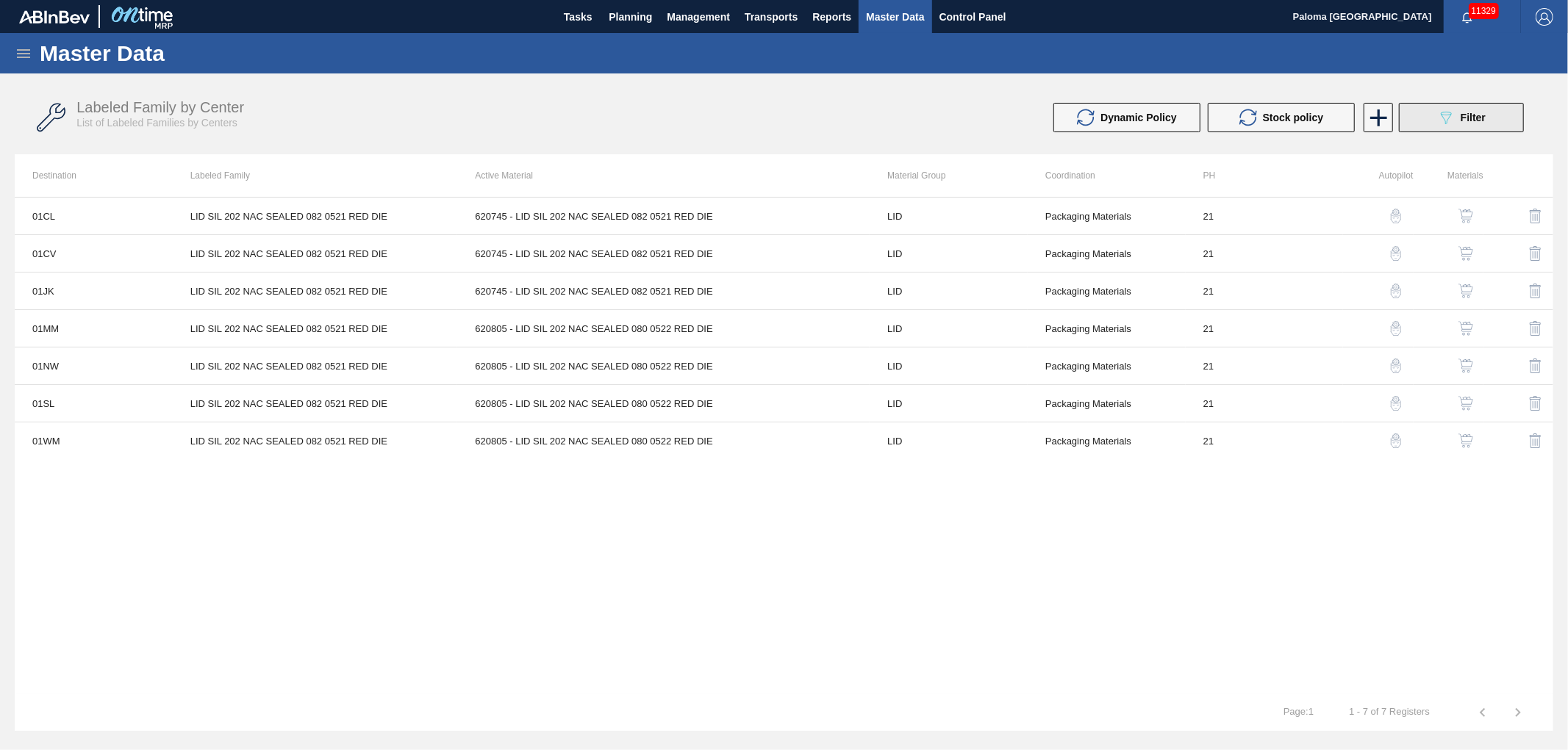
click at [1457, 118] on div "089F7B8B-B2A5-4AFE-B5C0-19BA573D28AC Filter" at bounding box center [1461, 117] width 48 height 17
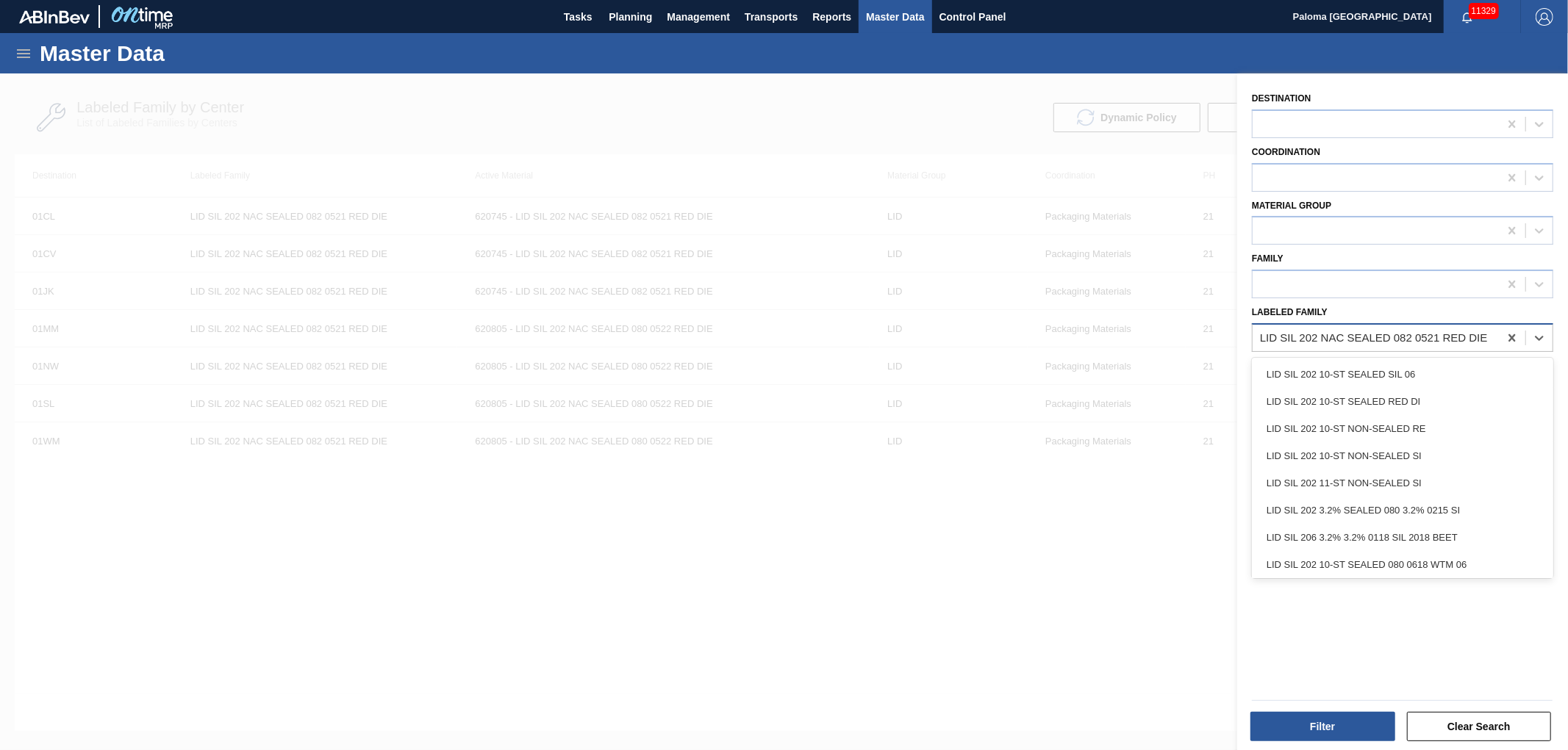
click at [1330, 334] on div "LID SIL 202 NAC SEALED 082 0521 RED DIE" at bounding box center [1373, 338] width 228 height 13
paste Family "LID SIL 202 NAC NON-SEALED 080 0215 RED"
type Family "LID SIL 202 NAC NON-SEALED 080 0215 RED"
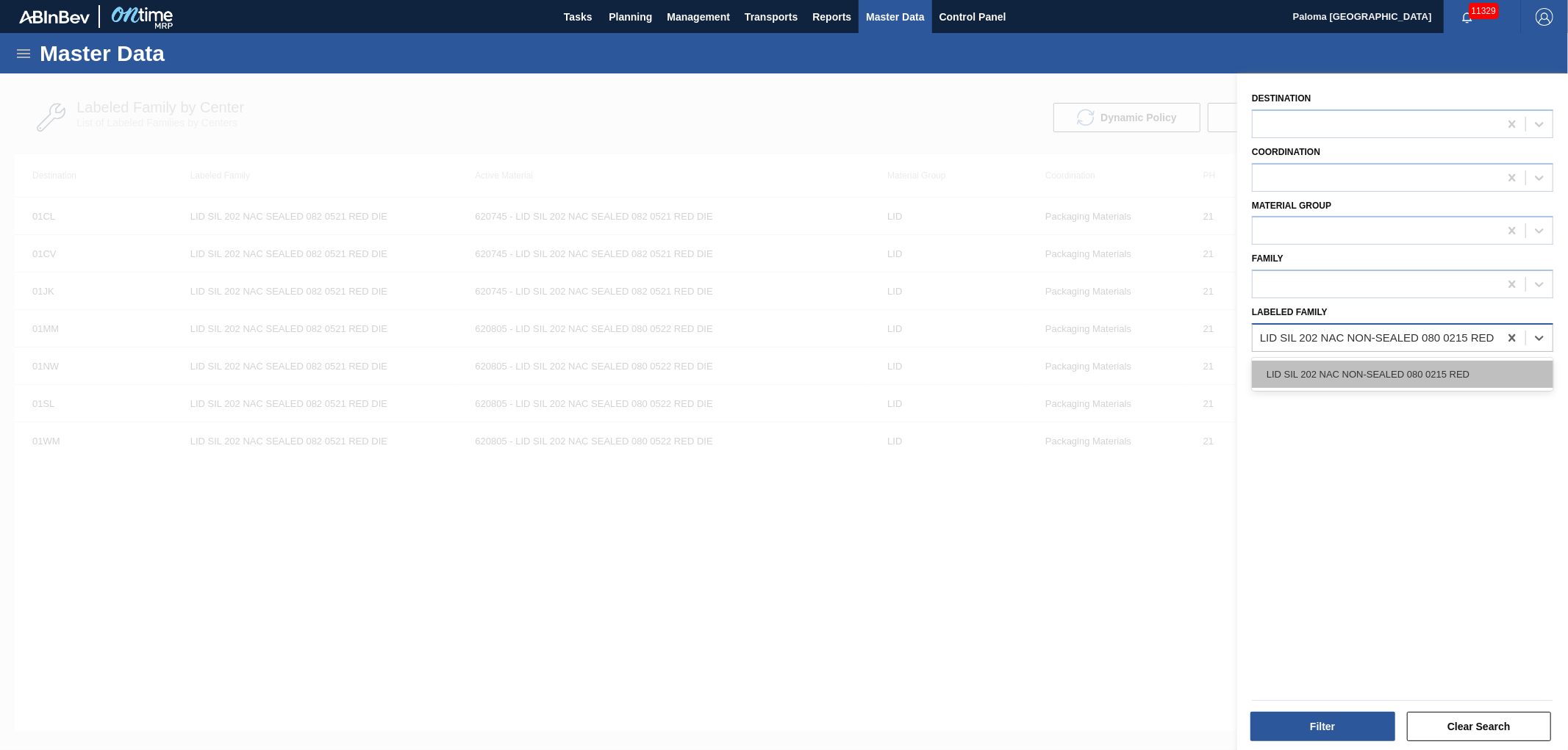
click at [1347, 372] on div "LID SIL 202 NAC NON-SEALED 080 0215 RED" at bounding box center [1403, 375] width 301 height 27
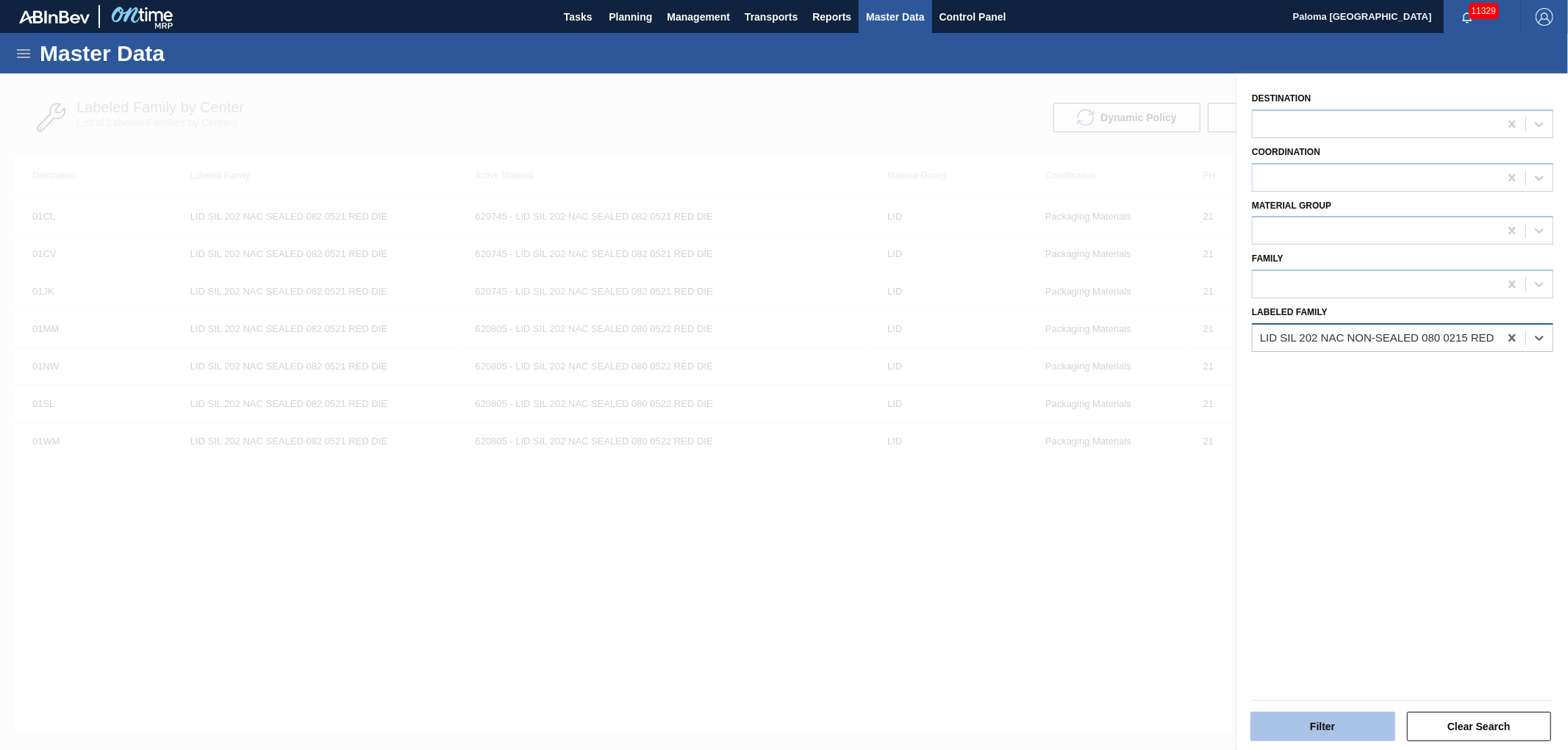
click at [1321, 736] on button "Filter" at bounding box center [1323, 727] width 145 height 30
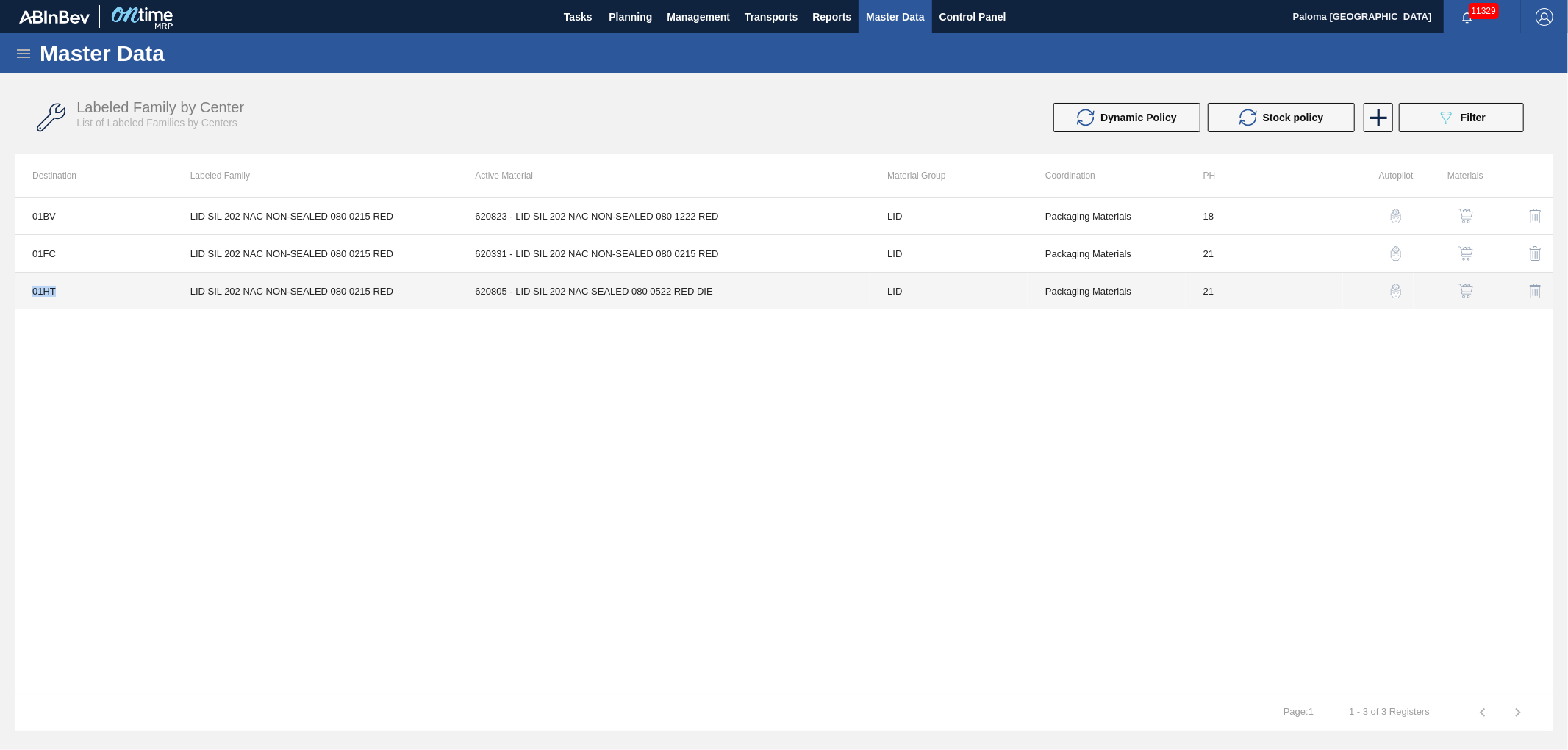
drag, startPoint x: 30, startPoint y: 290, endPoint x: 17, endPoint y: 290, distance: 13.0
click at [17, 290] on td "01HT" at bounding box center [93, 291] width 158 height 38
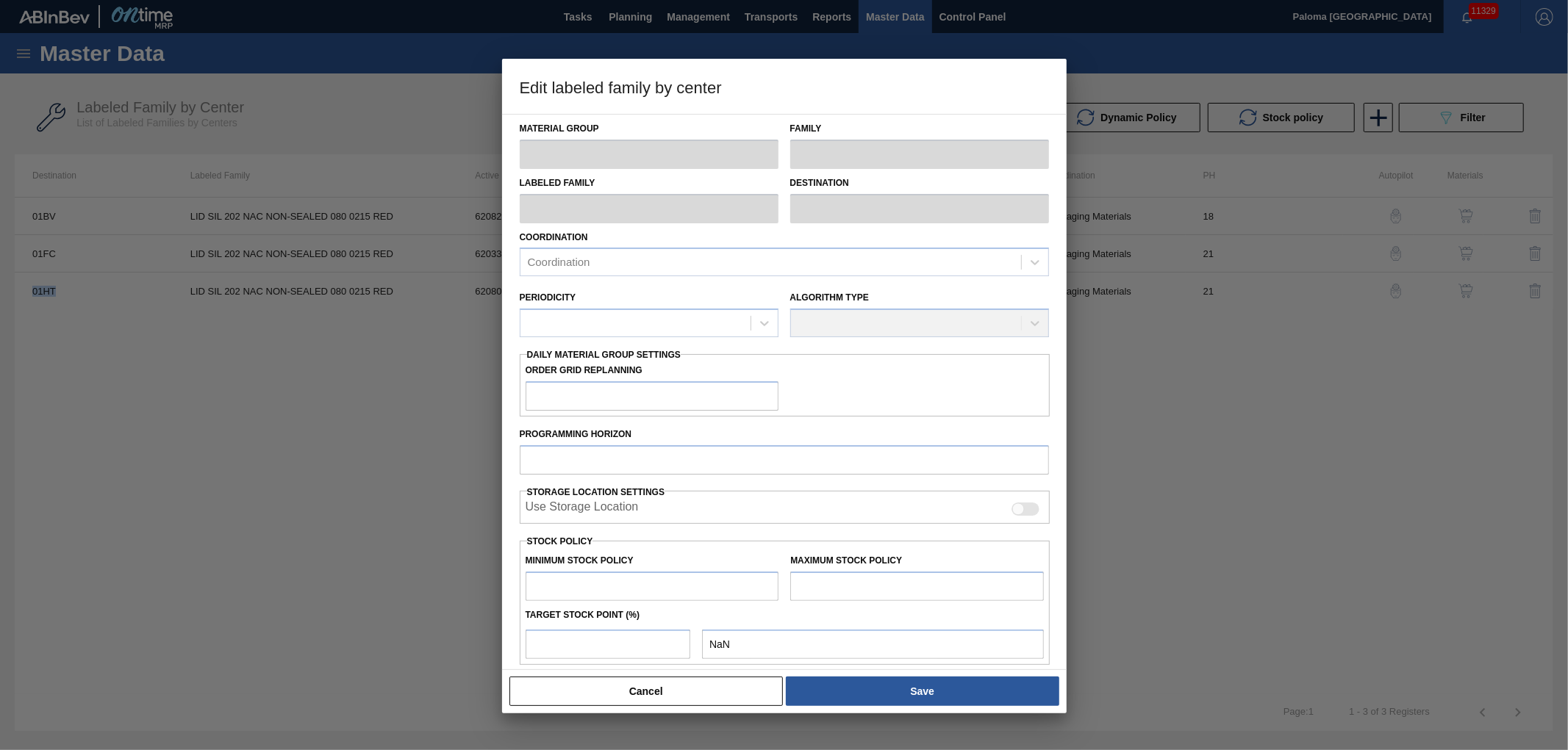
copy td "01HT"
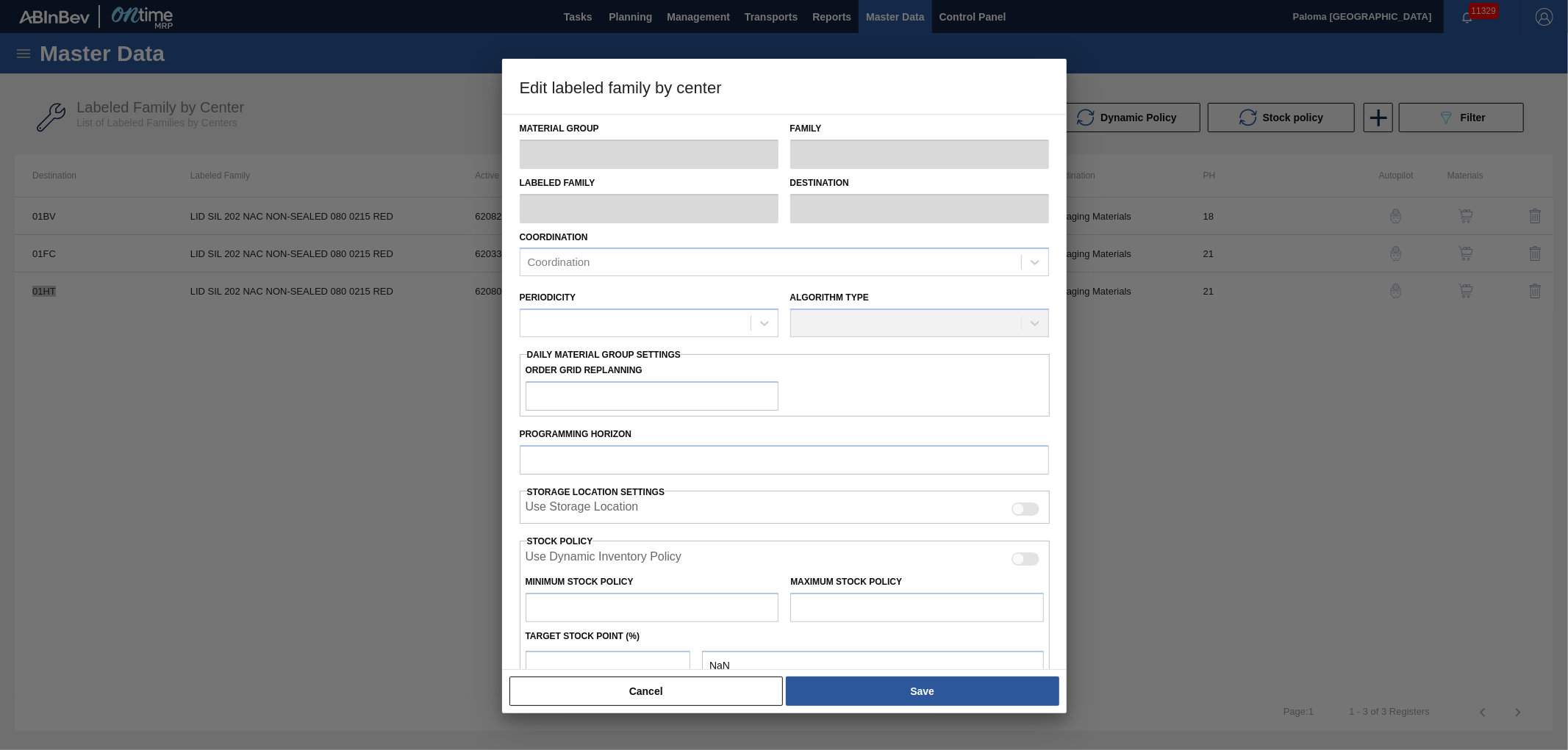
type input "LID"
type input "Generic 202 Lid"
type input "LID SIL 202 NAC NON-SEALED 080 0215 RED"
type input "01HT - Houston Brewery"
type input "0"
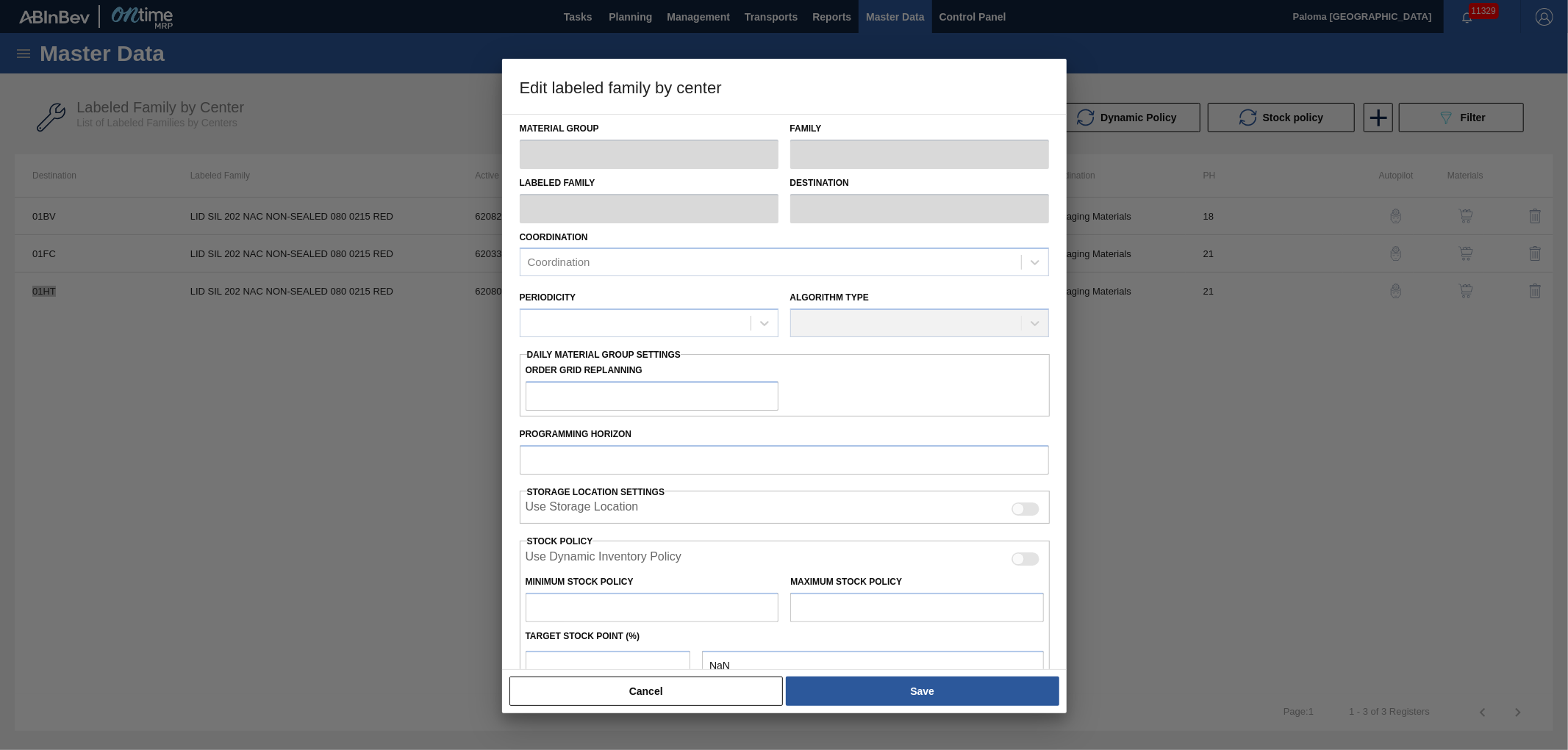
type input "21"
type input "175,623"
type input "2,146,436"
type input "10"
type input "372,704"
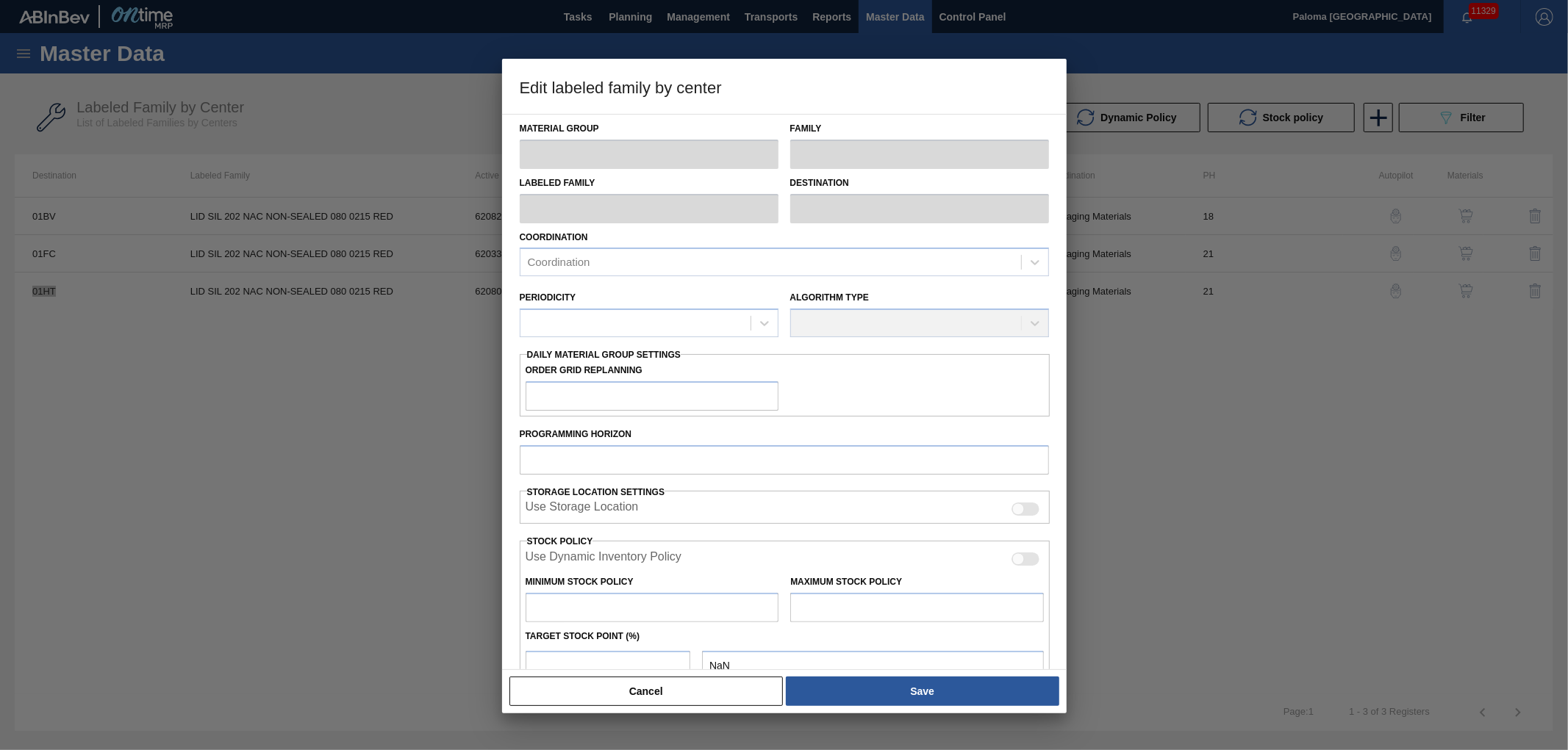
checkbox input "true"
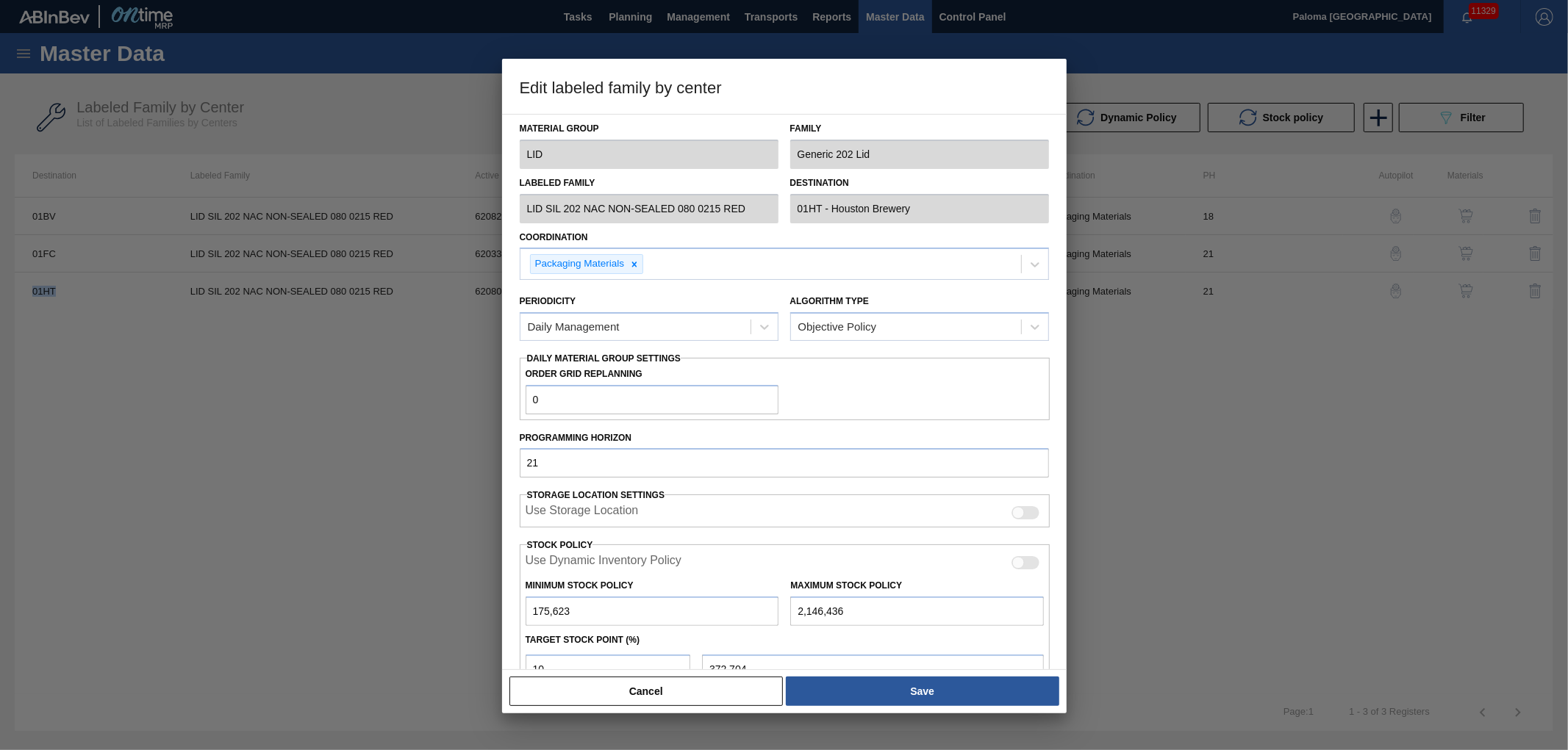
click at [735, 701] on button "Cancel" at bounding box center [647, 691] width 274 height 30
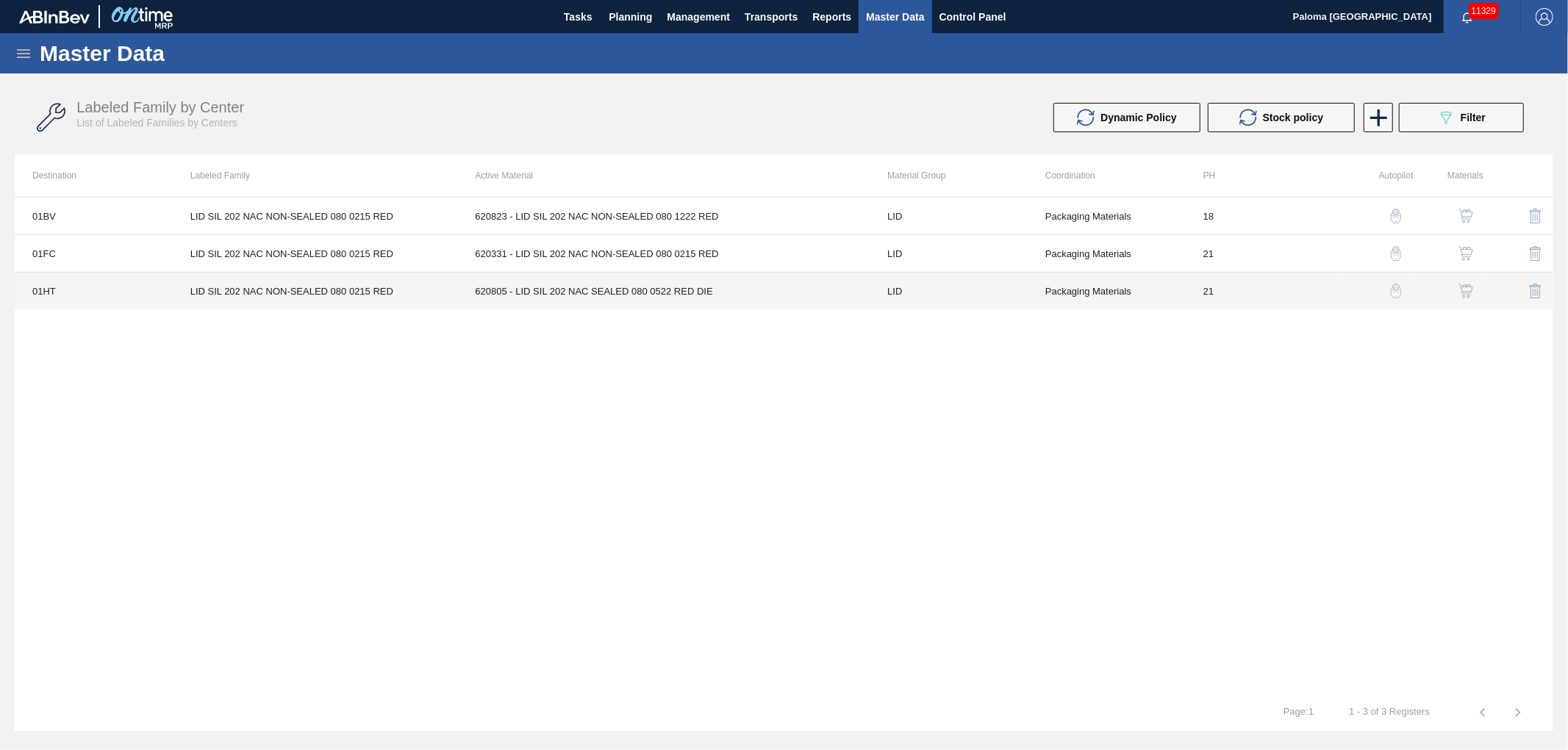
click at [1253, 290] on td "21" at bounding box center [1264, 291] width 158 height 38
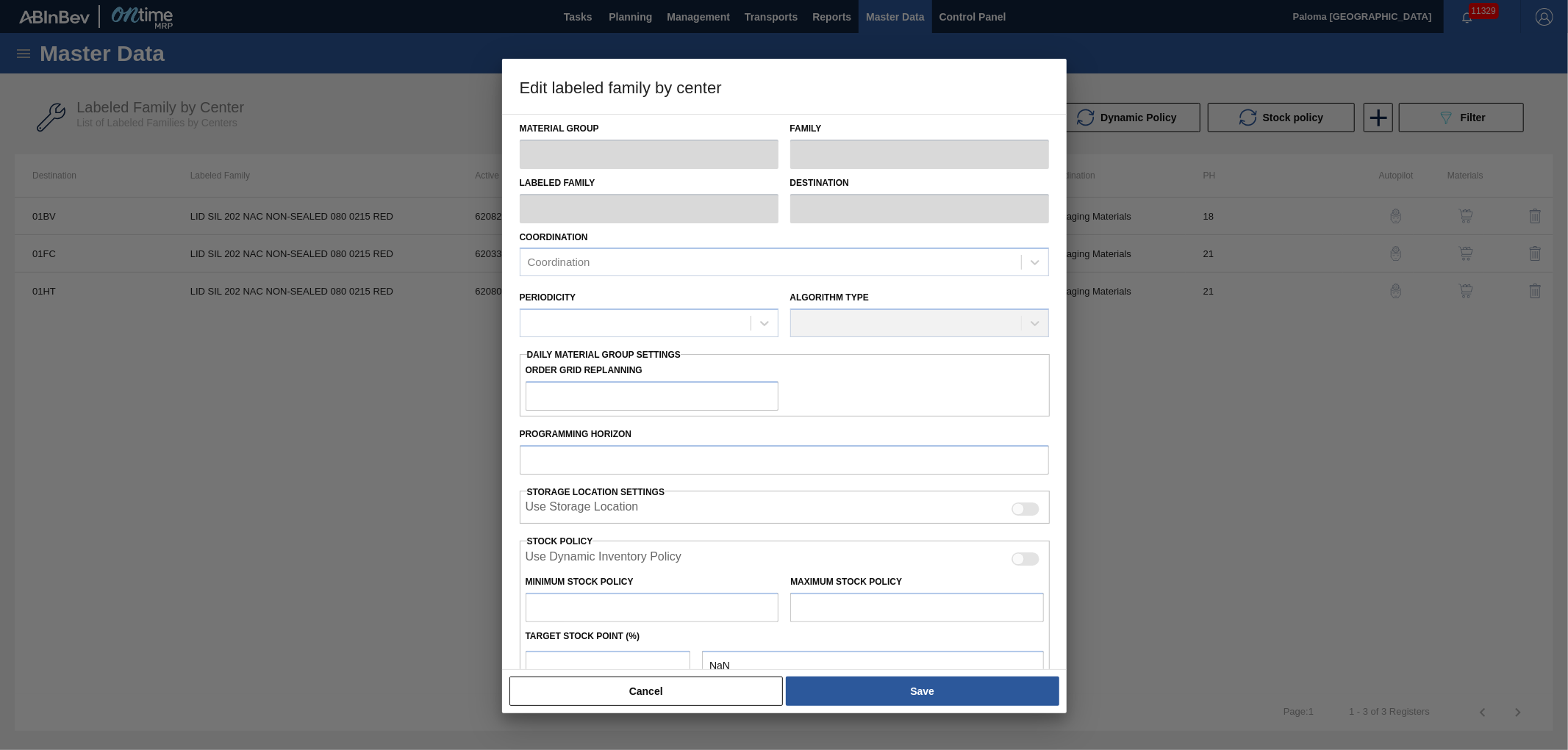
drag, startPoint x: 760, startPoint y: 691, endPoint x: 784, endPoint y: 681, distance: 26.0
click at [762, 691] on button "Cancel" at bounding box center [647, 691] width 274 height 30
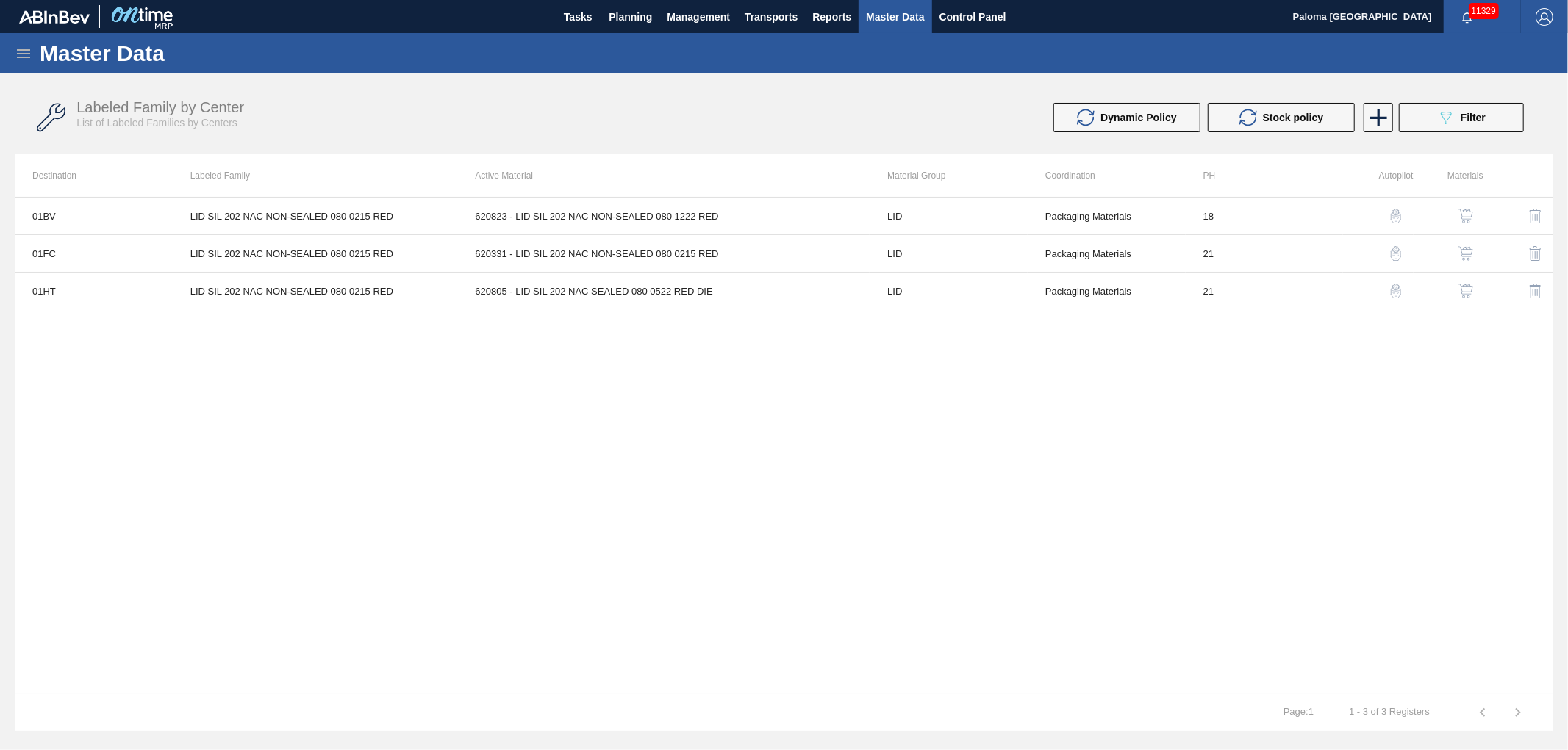
click at [1537, 297] on img "button" at bounding box center [1535, 291] width 17 height 17
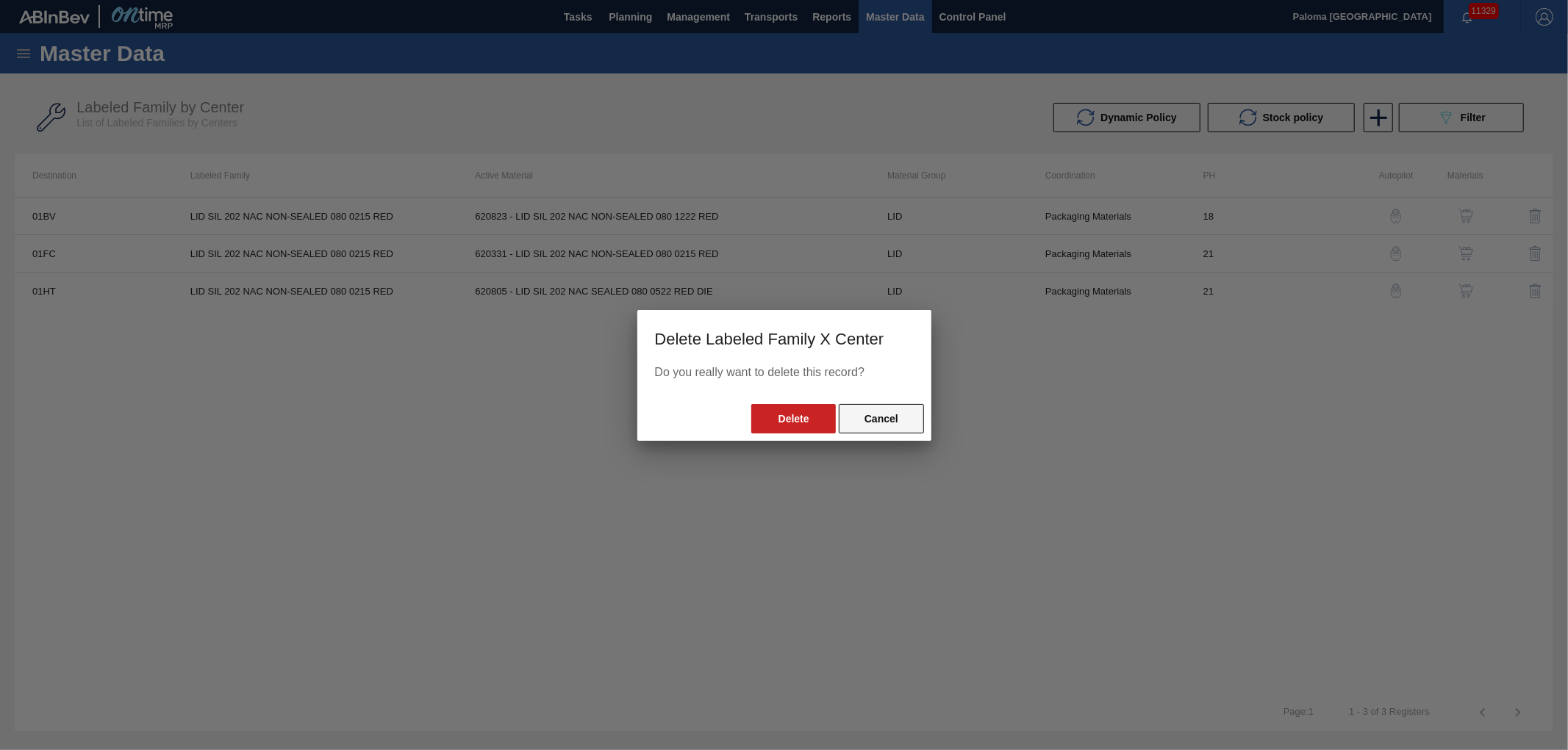
click at [893, 422] on button "Cancel" at bounding box center [881, 419] width 85 height 30
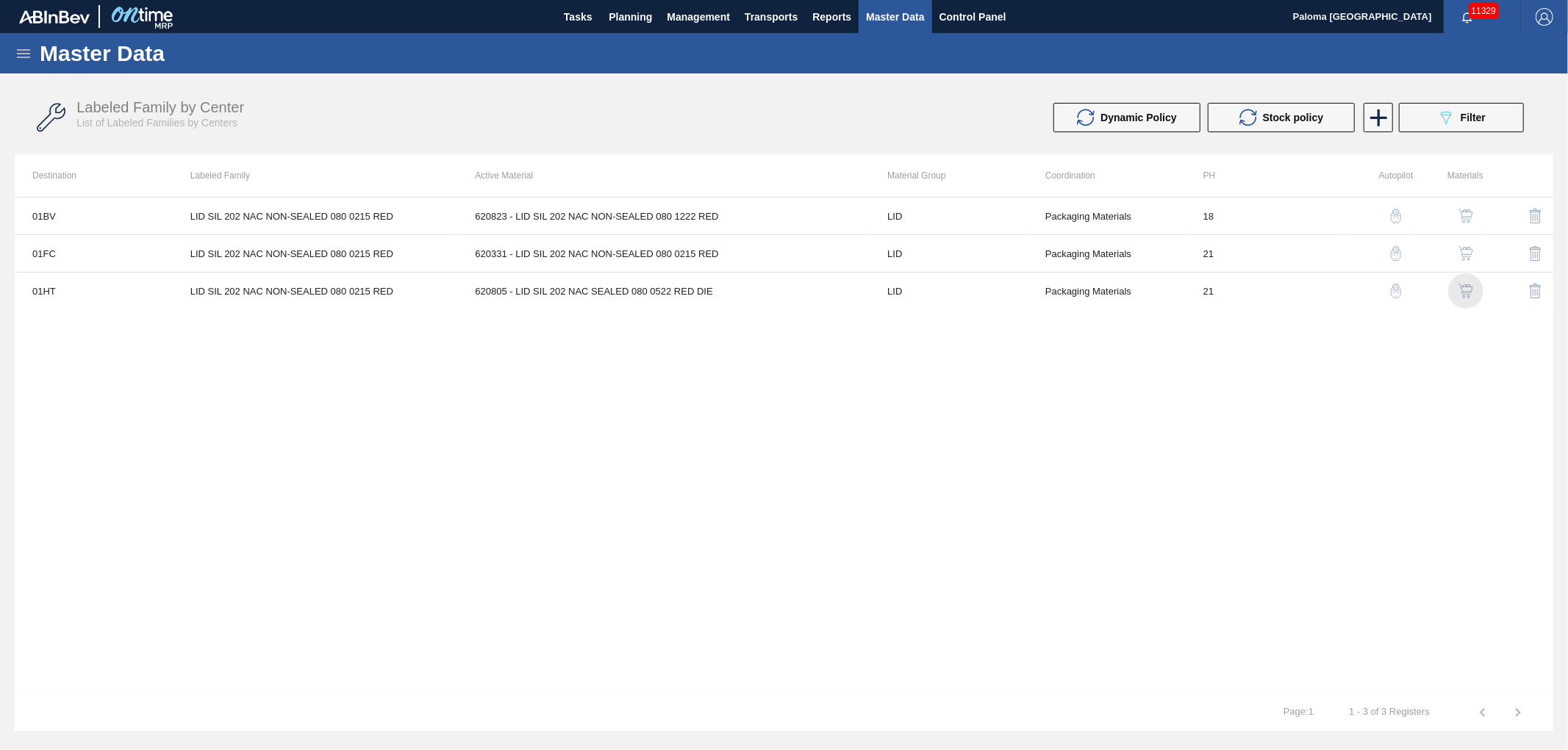
click at [1470, 291] on img "button" at bounding box center [1465, 291] width 14 height 14
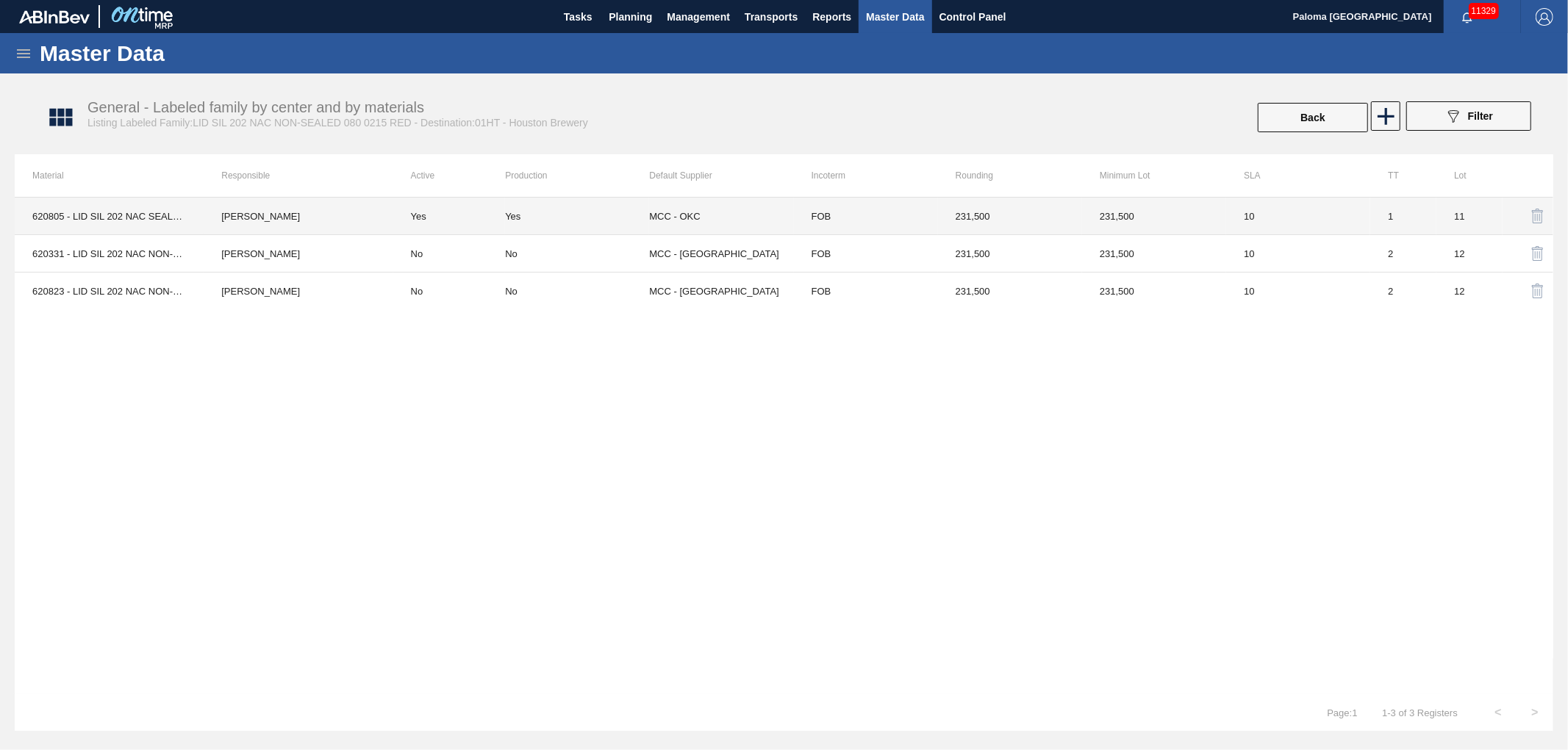
click at [522, 217] on div "Yes" at bounding box center [577, 216] width 144 height 11
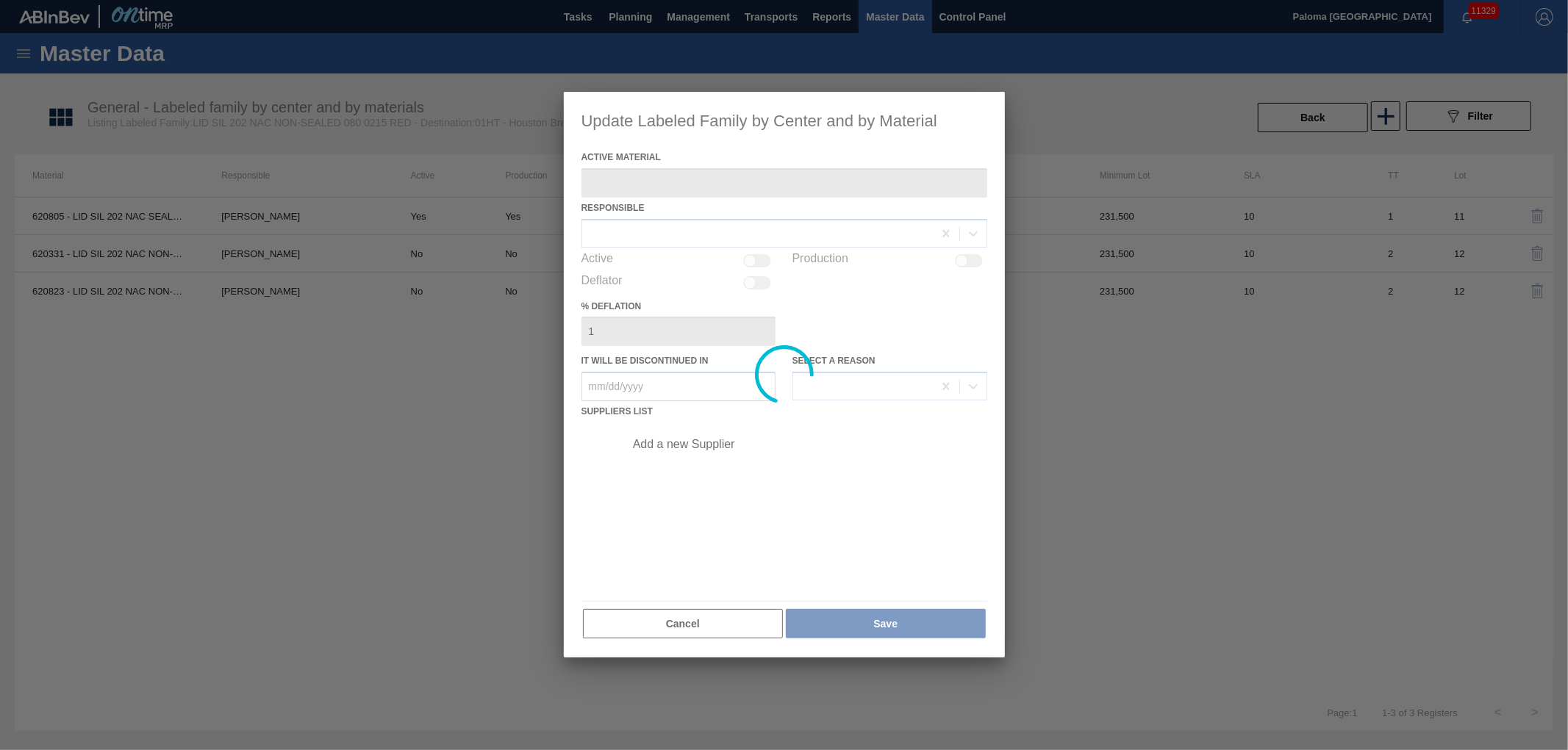
type Material "620805 - LID SIL 202 NAC SEALED 080 0522 RED DIE"
checkbox input "true"
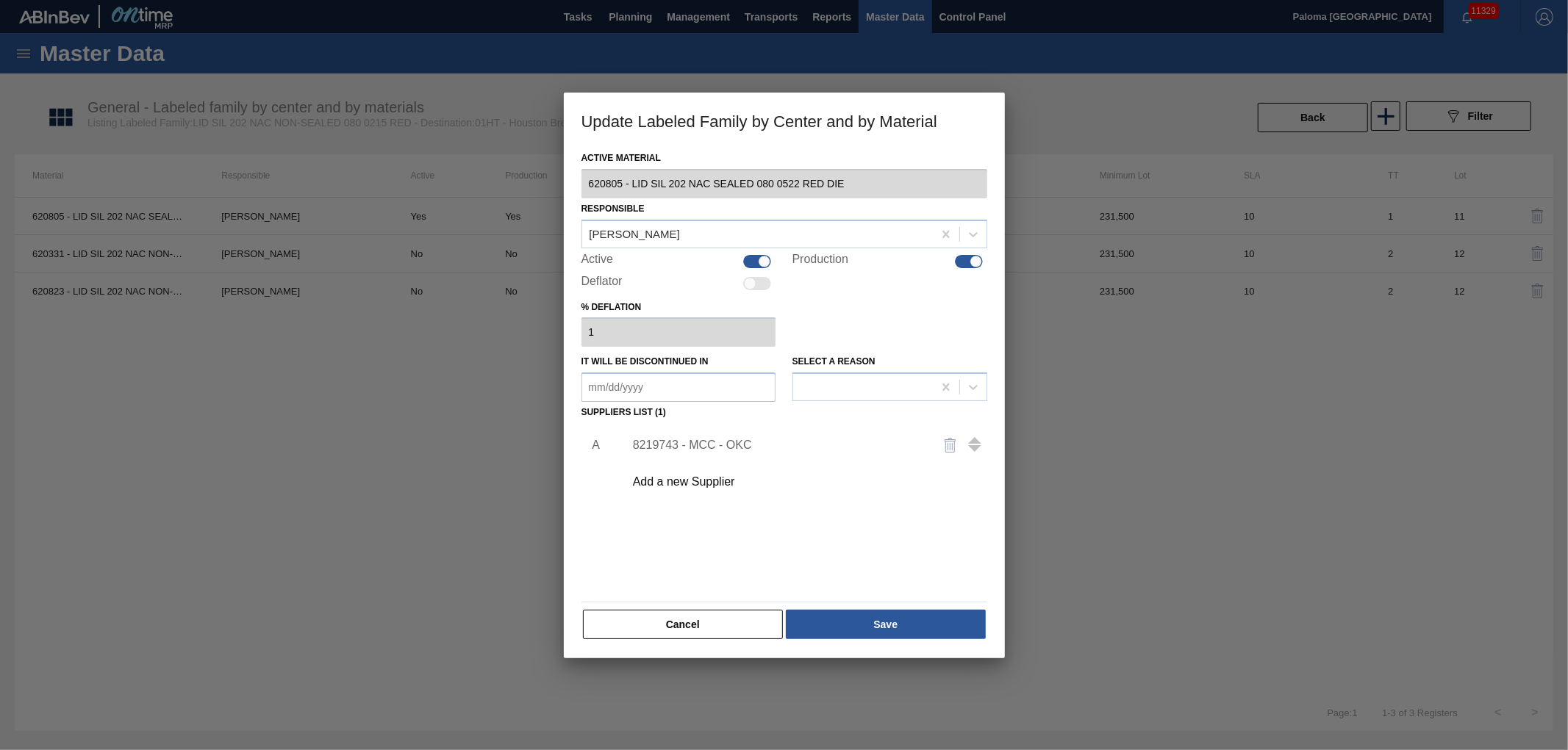
click at [770, 263] on div at bounding box center [765, 261] width 13 height 13
checkbox input "false"
click at [984, 260] on div "Production" at bounding box center [890, 261] width 195 height 17
click at [977, 260] on div at bounding box center [976, 261] width 13 height 13
checkbox input "false"
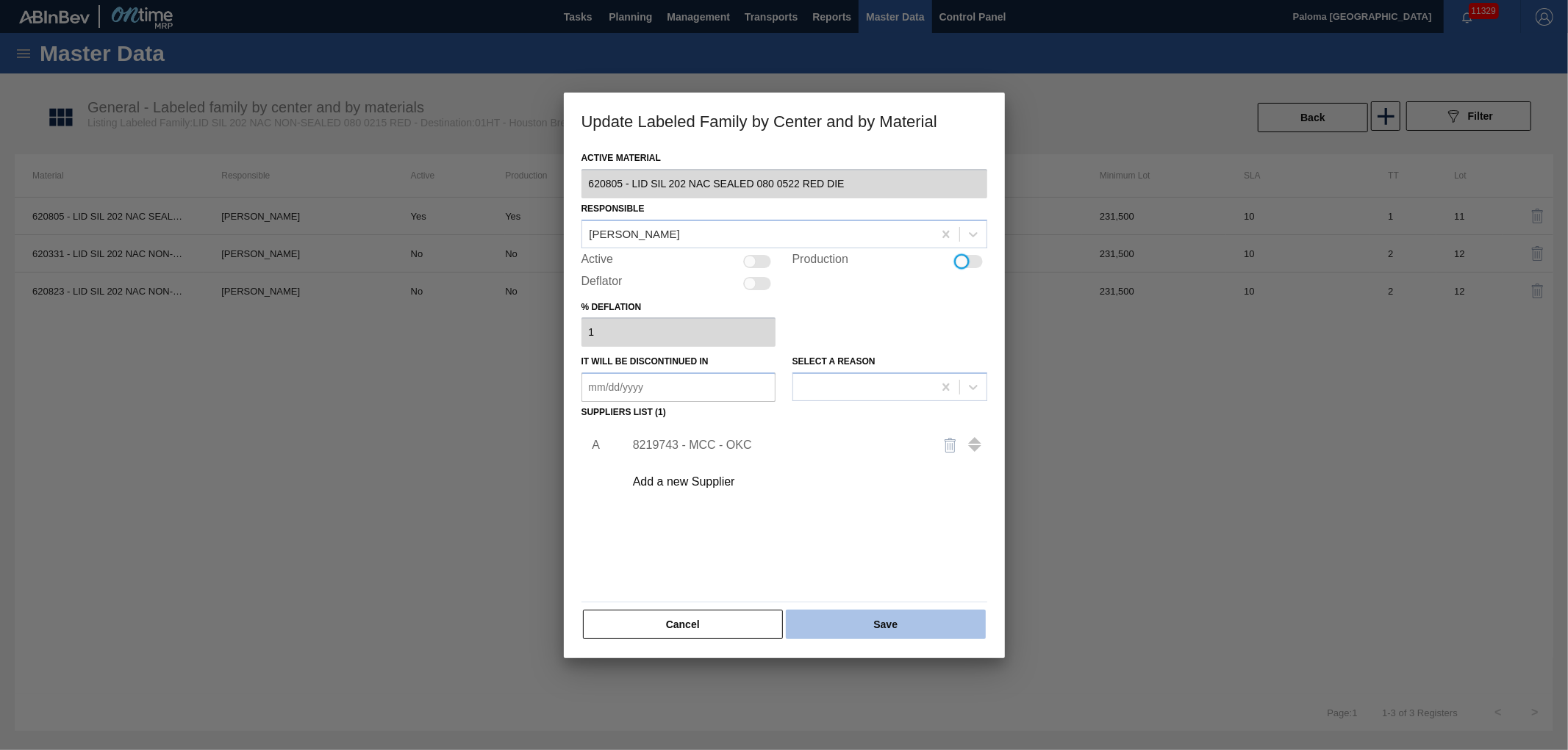
click at [880, 615] on button "Save" at bounding box center [885, 624] width 199 height 30
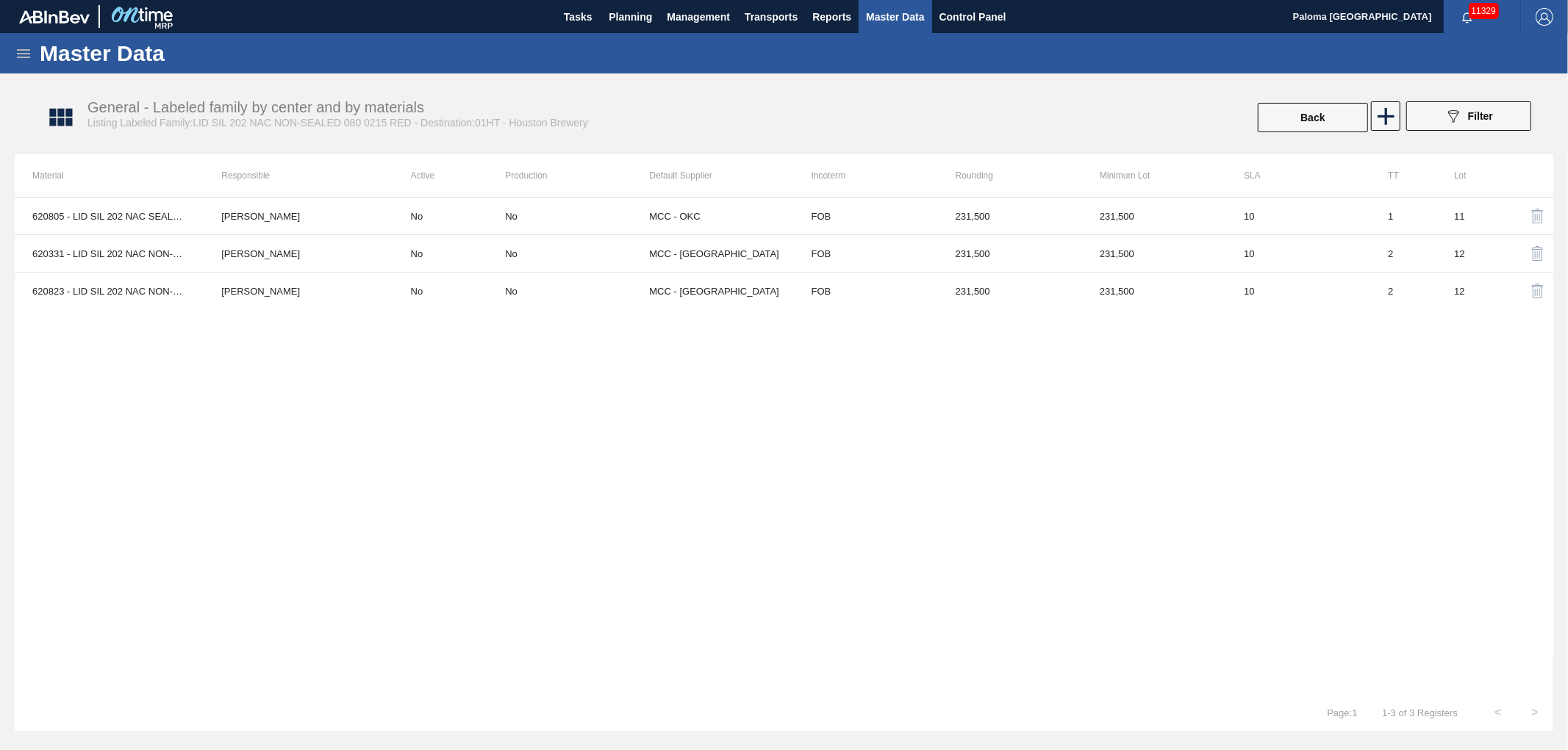
click at [1535, 220] on img "button" at bounding box center [1538, 216] width 17 height 17
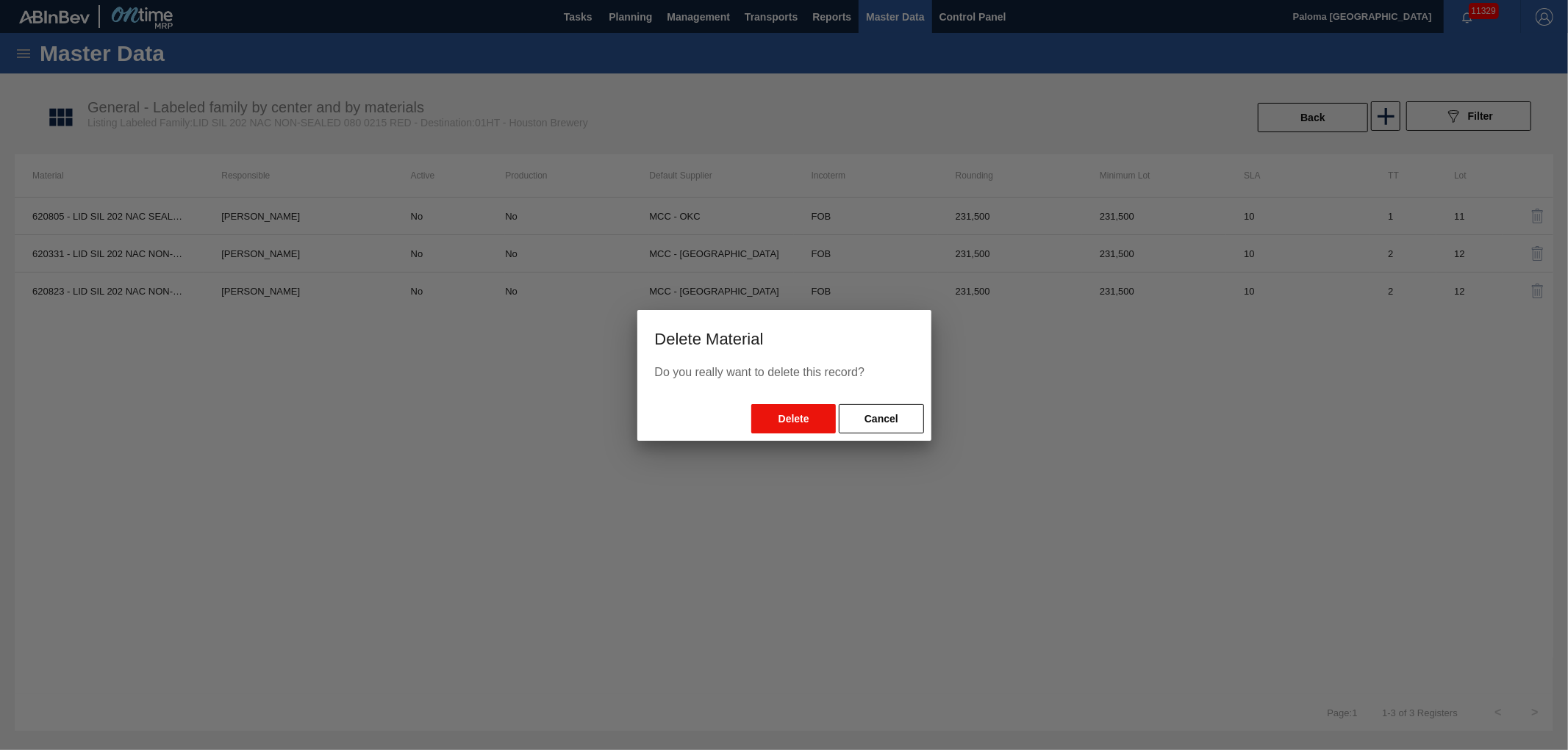
click at [805, 406] on button "Delete" at bounding box center [793, 419] width 85 height 30
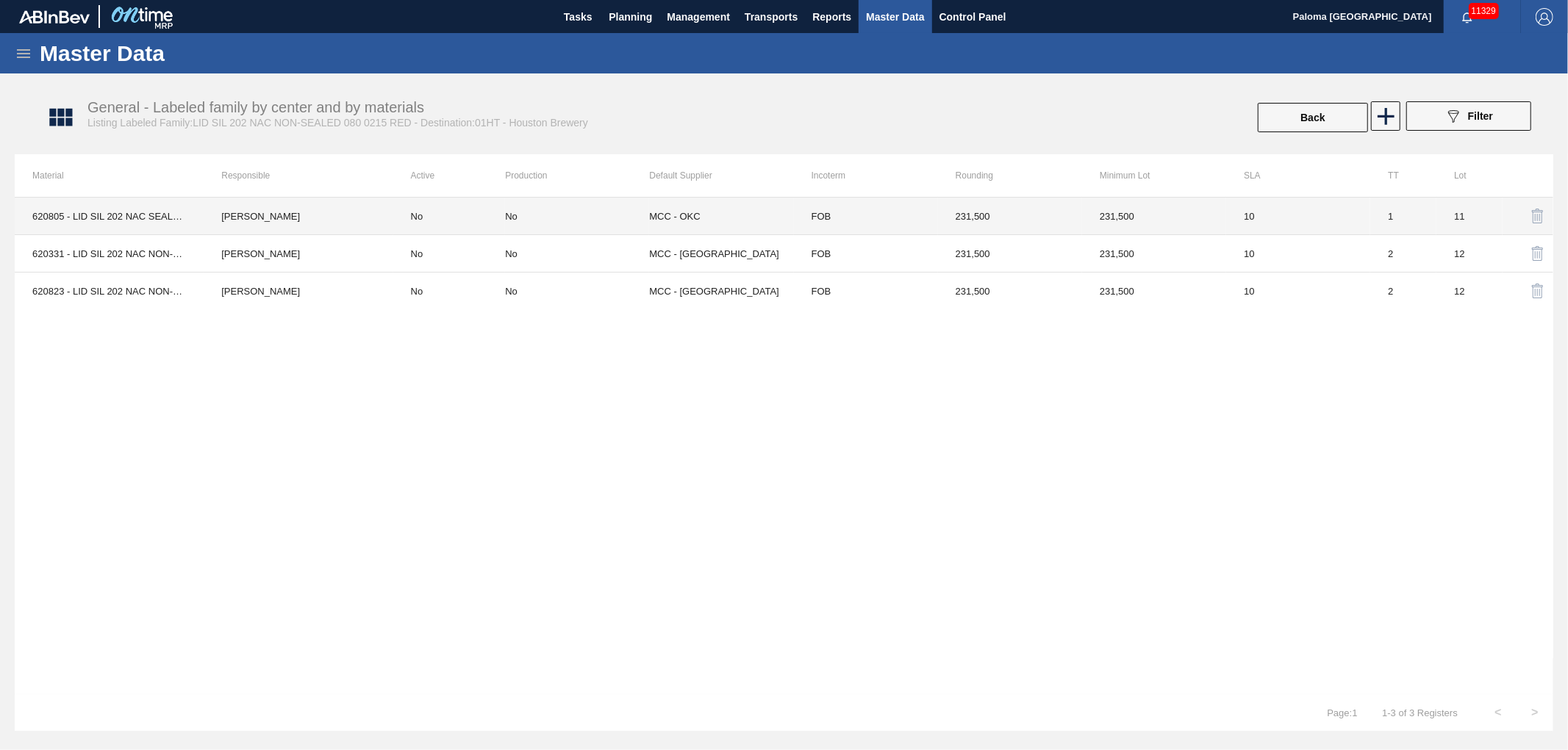
click at [717, 212] on td "MCC - OKC" at bounding box center [721, 216] width 144 height 38
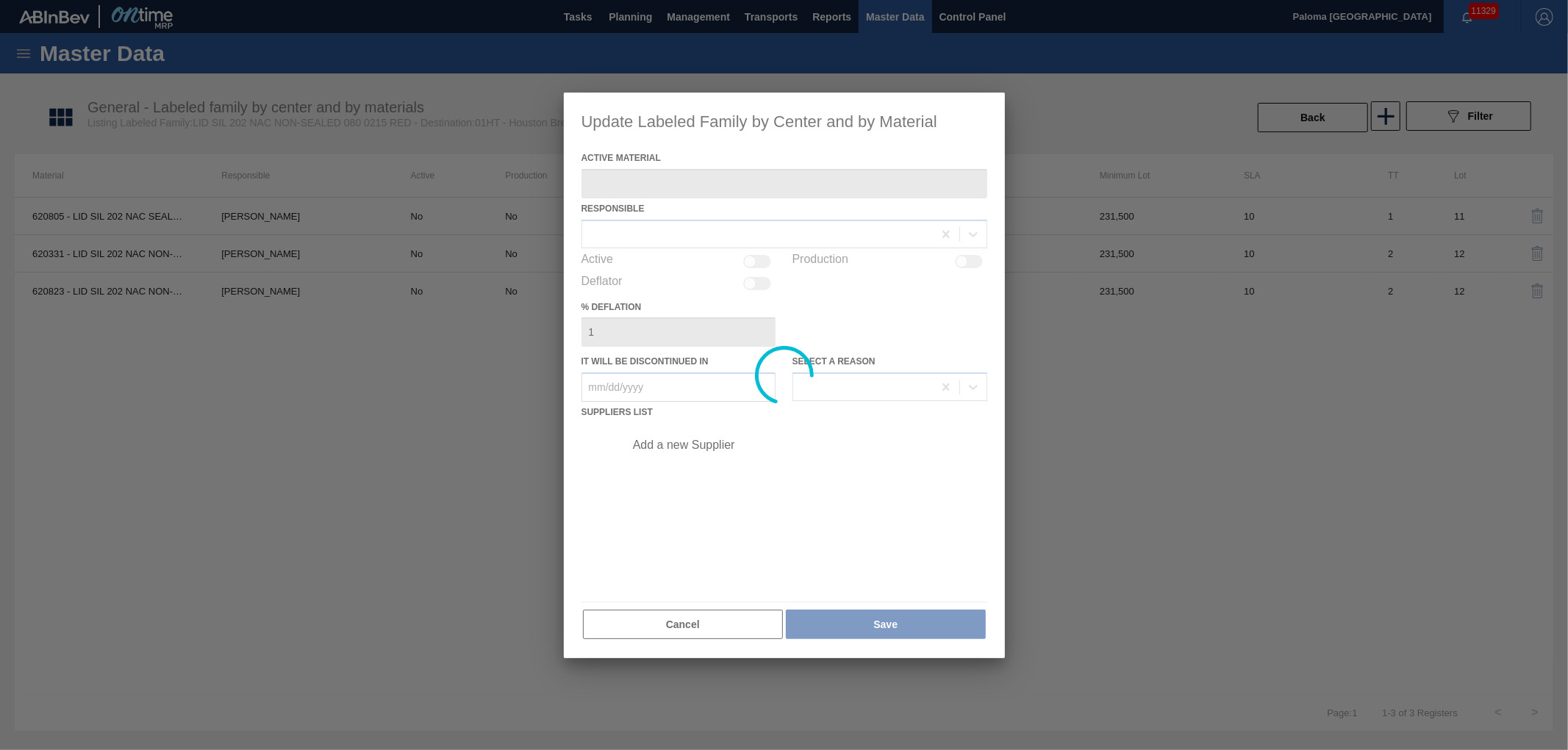
type Material "620805 - LID SIL 202 NAC SEALED 080 0522 RED DIE"
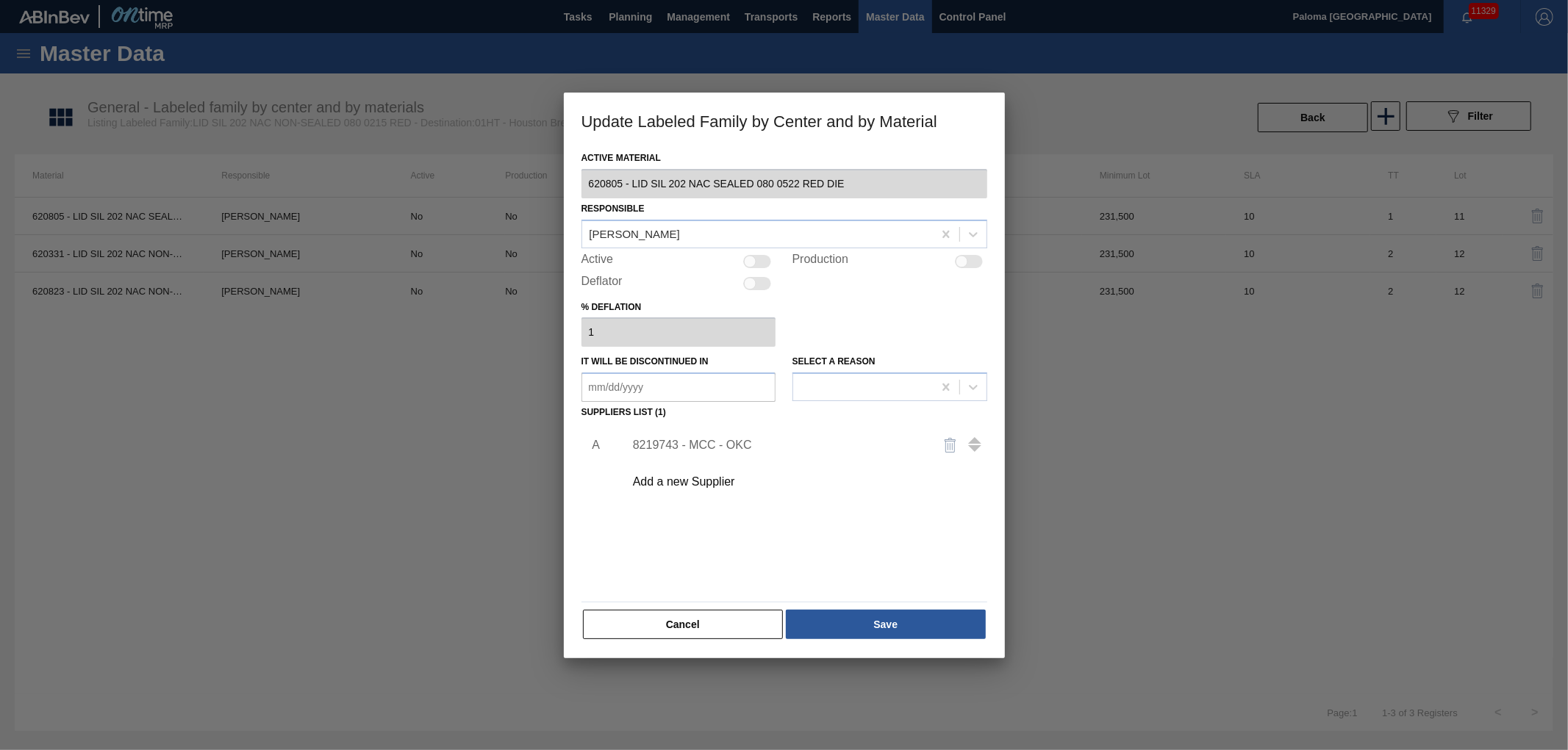
drag, startPoint x: 648, startPoint y: 628, endPoint x: 678, endPoint y: 590, distance: 48.4
click at [650, 627] on button "Cancel" at bounding box center [683, 624] width 201 height 30
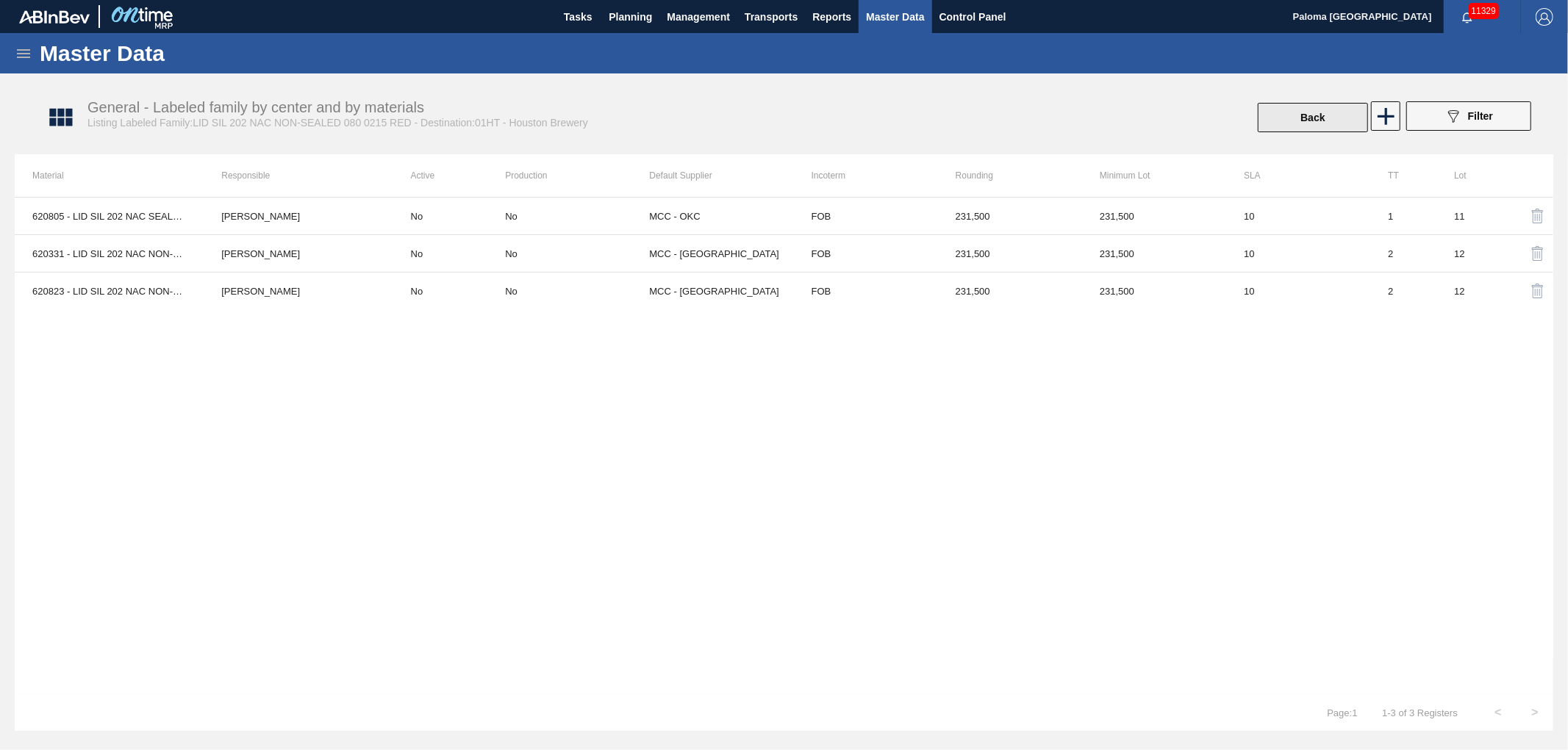
click at [1283, 111] on button "Back" at bounding box center [1313, 117] width 111 height 30
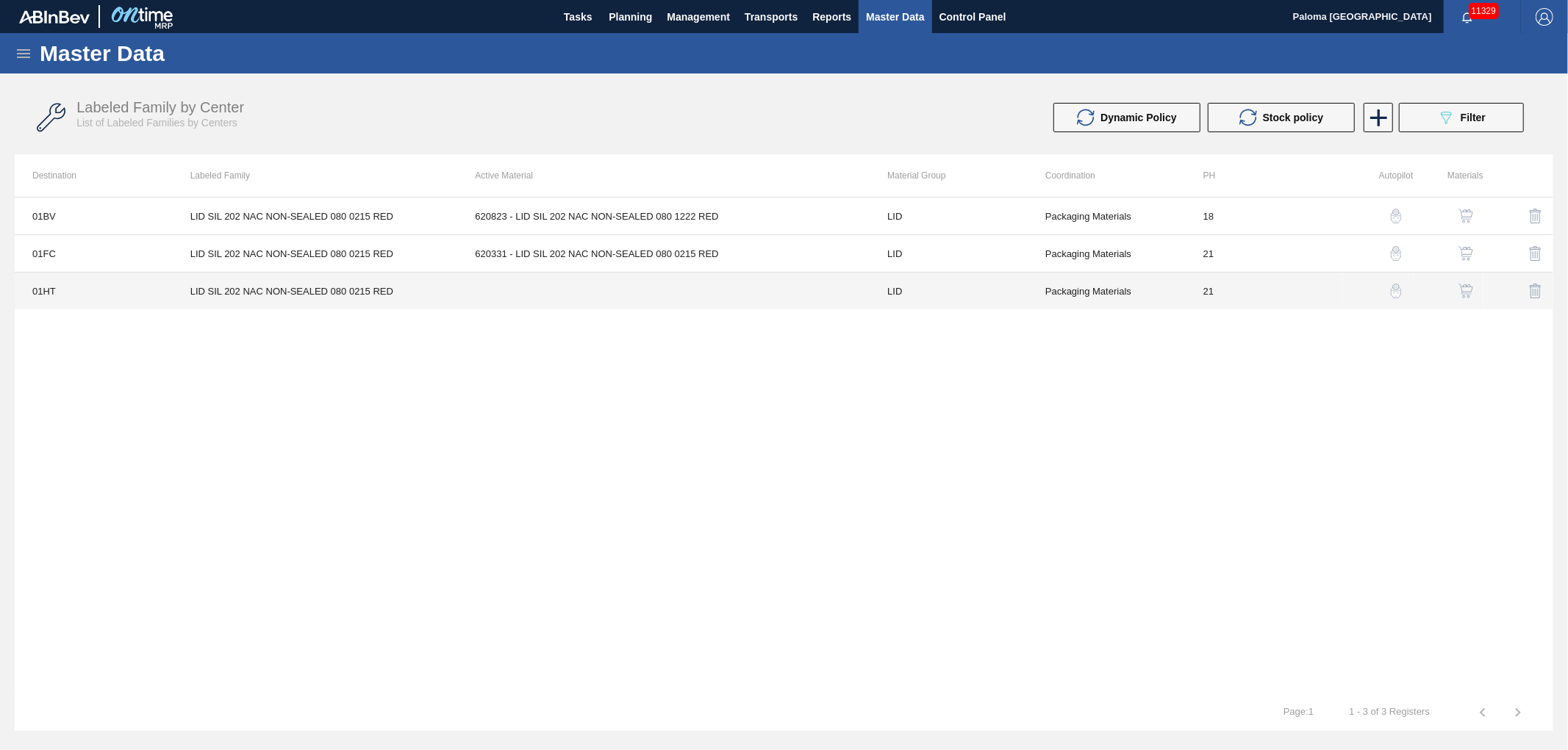
click at [629, 290] on td at bounding box center [663, 291] width 413 height 38
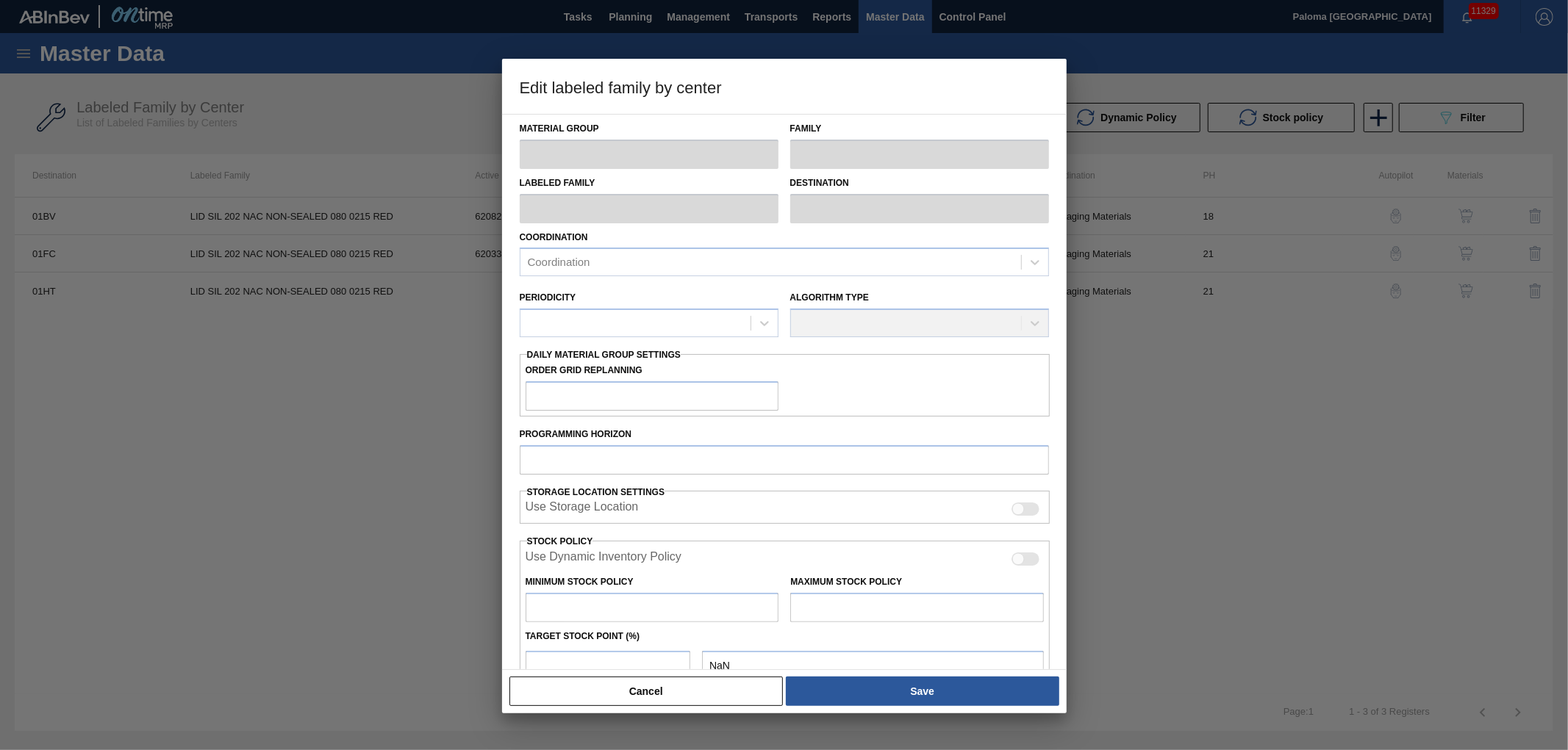
type input "LID"
type input "Generic 202 Lid"
type input "LID SIL 202 NAC NON-SEALED 080 0215 RED"
type input "01HT - Houston Brewery"
type input "0"
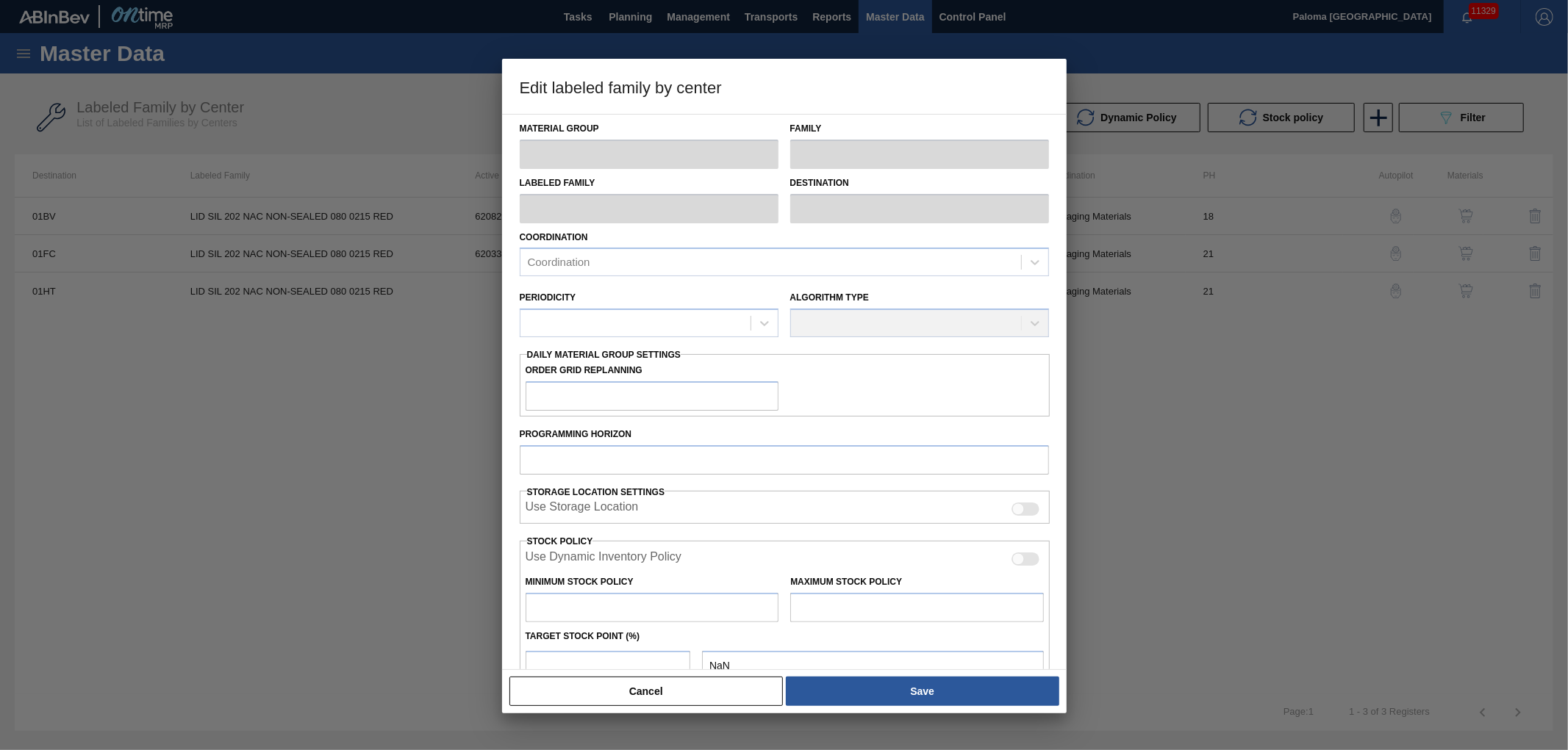
type input "21"
type input "175,623"
type input "2,146,436"
type input "10"
type input "372,704"
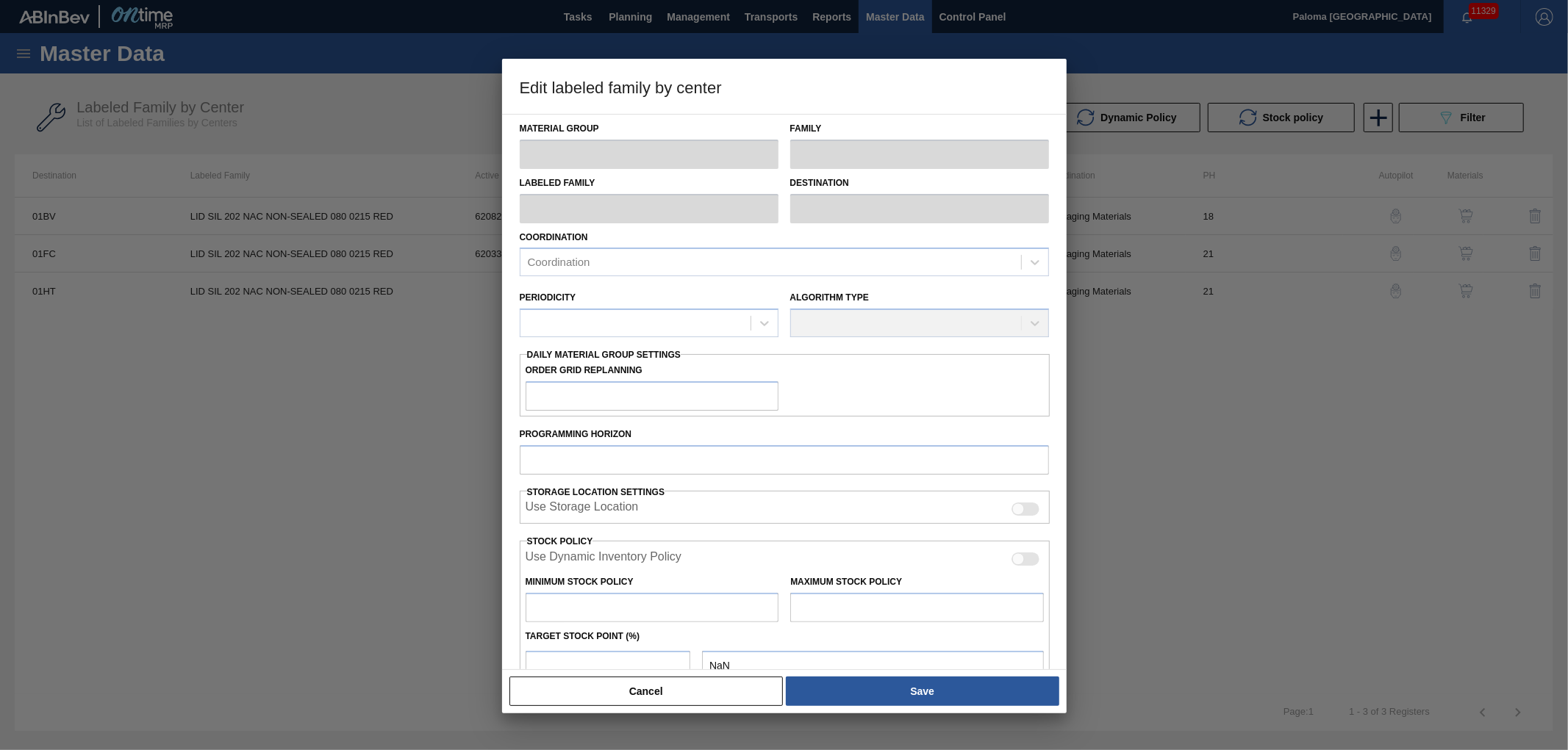
checkbox input "true"
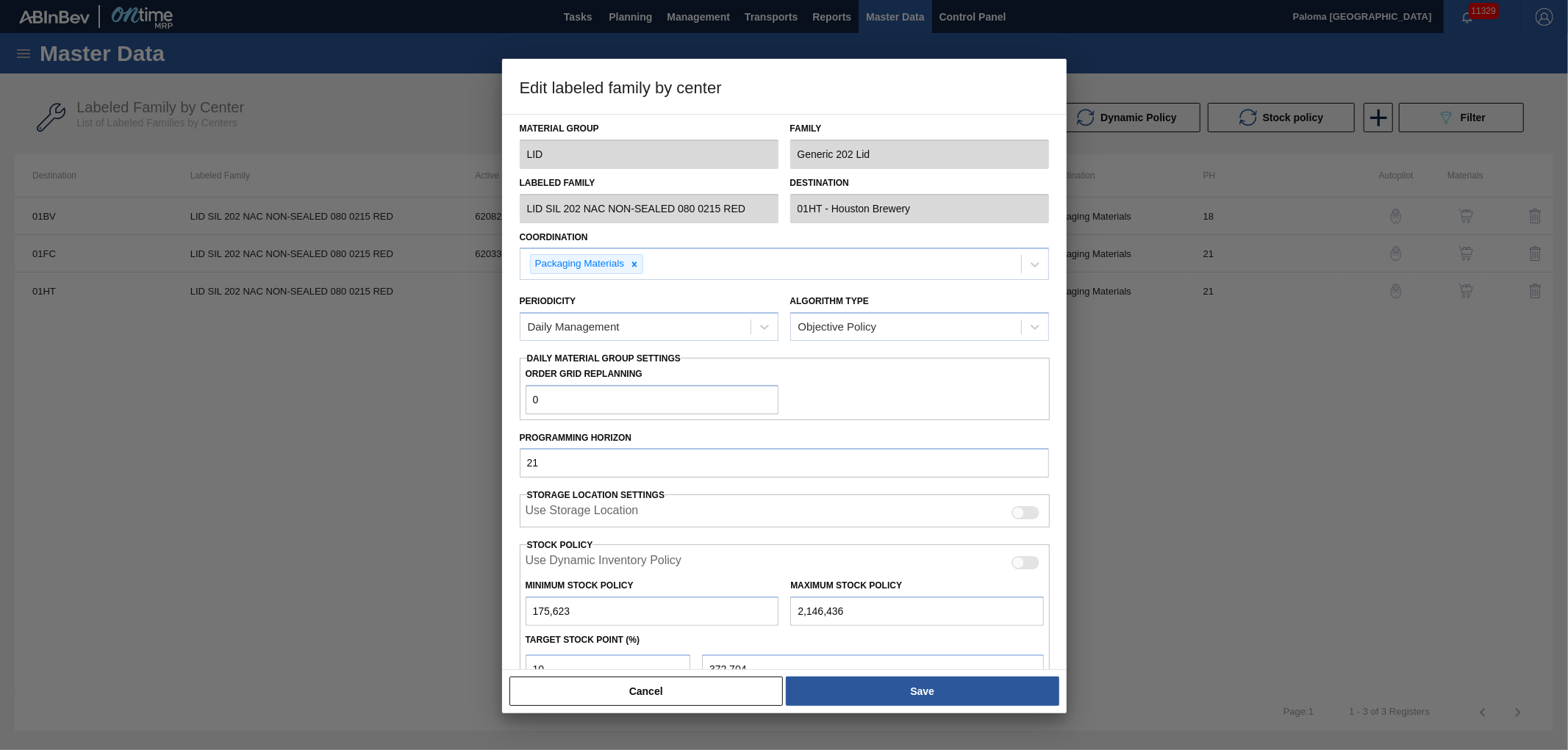
scroll to position [82, 0]
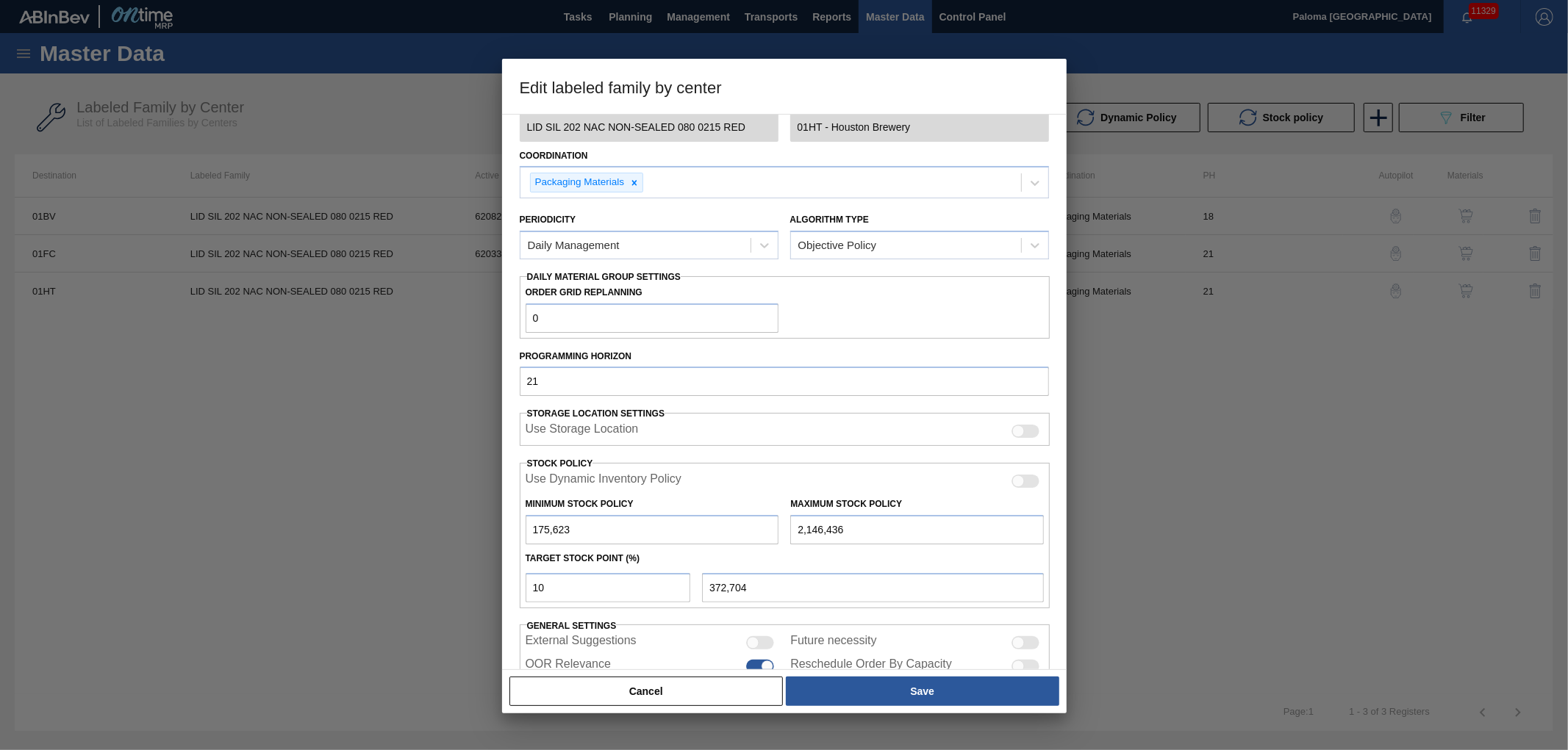
drag, startPoint x: 881, startPoint y: 529, endPoint x: 771, endPoint y: 525, distance: 110.1
click at [771, 525] on div "Minimum Stock Policy 175,623 Maximum Stock Policy 2,146,436" at bounding box center [785, 518] width 531 height 54
drag, startPoint x: 563, startPoint y: 525, endPoint x: 454, endPoint y: 521, distance: 109.1
click at [460, 521] on div "Edit labeled family by center Material Group LID Family Generic 202 Lid Labeled…" at bounding box center [784, 375] width 1568 height 750
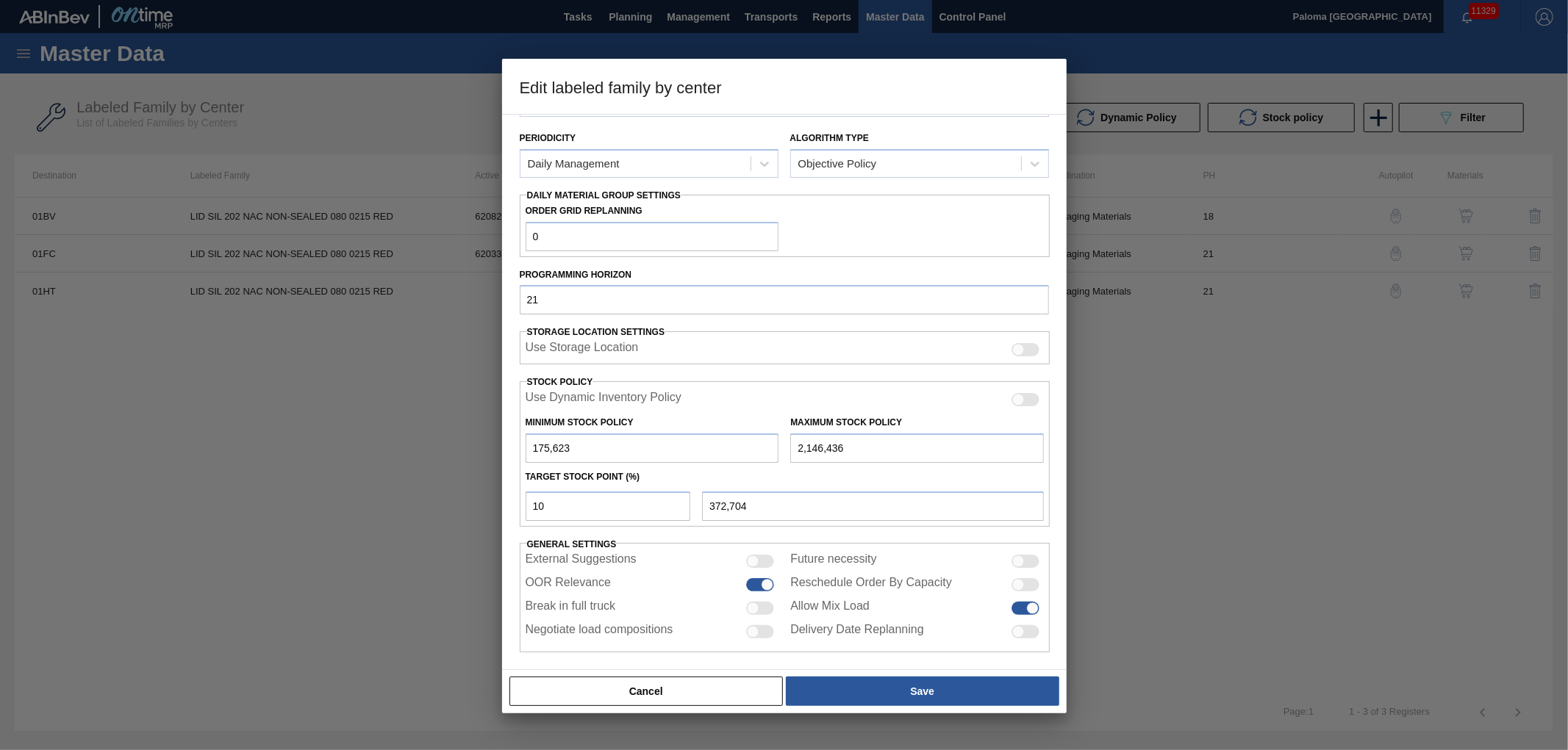
scroll to position [171, 0]
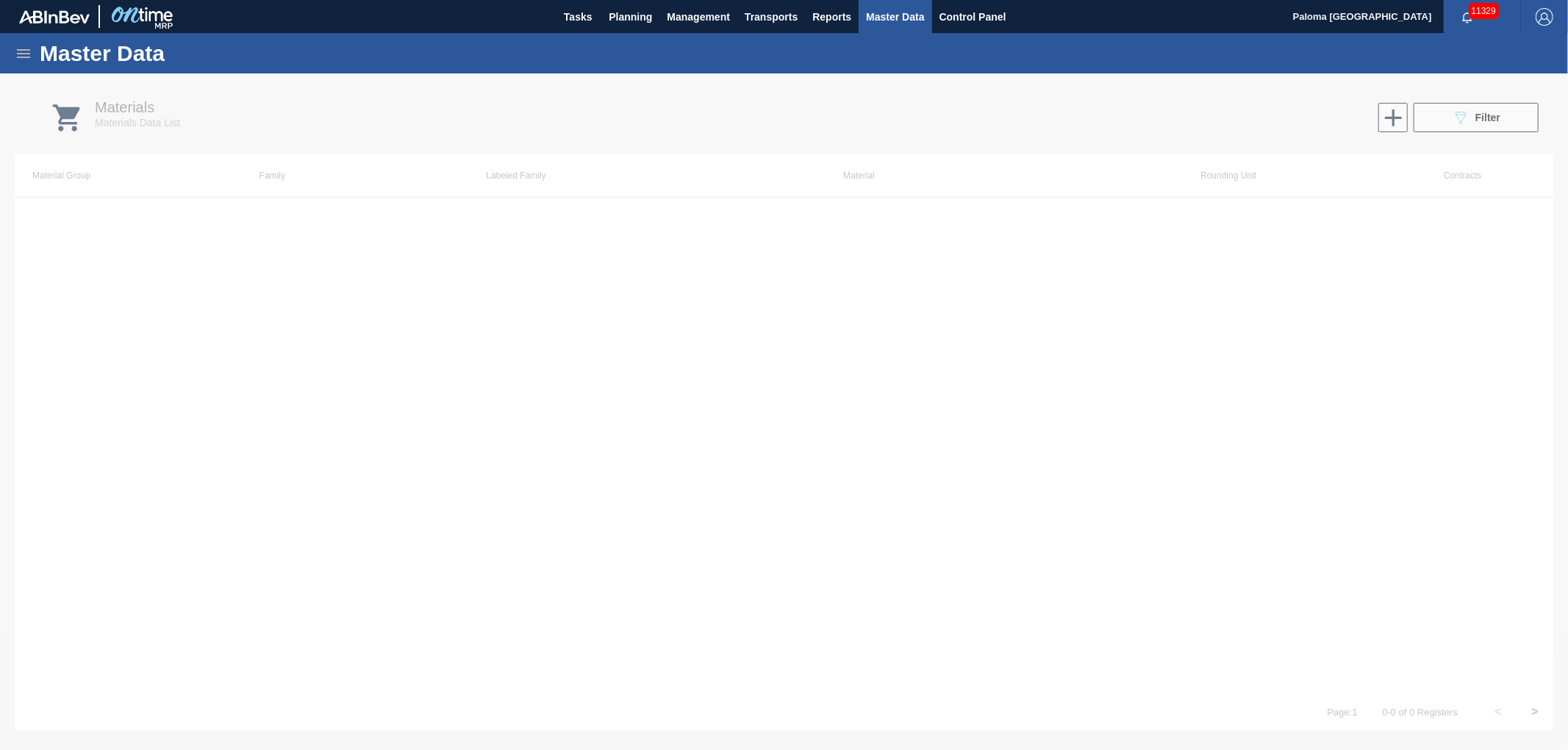
click at [26, 50] on icon at bounding box center [23, 53] width 17 height 17
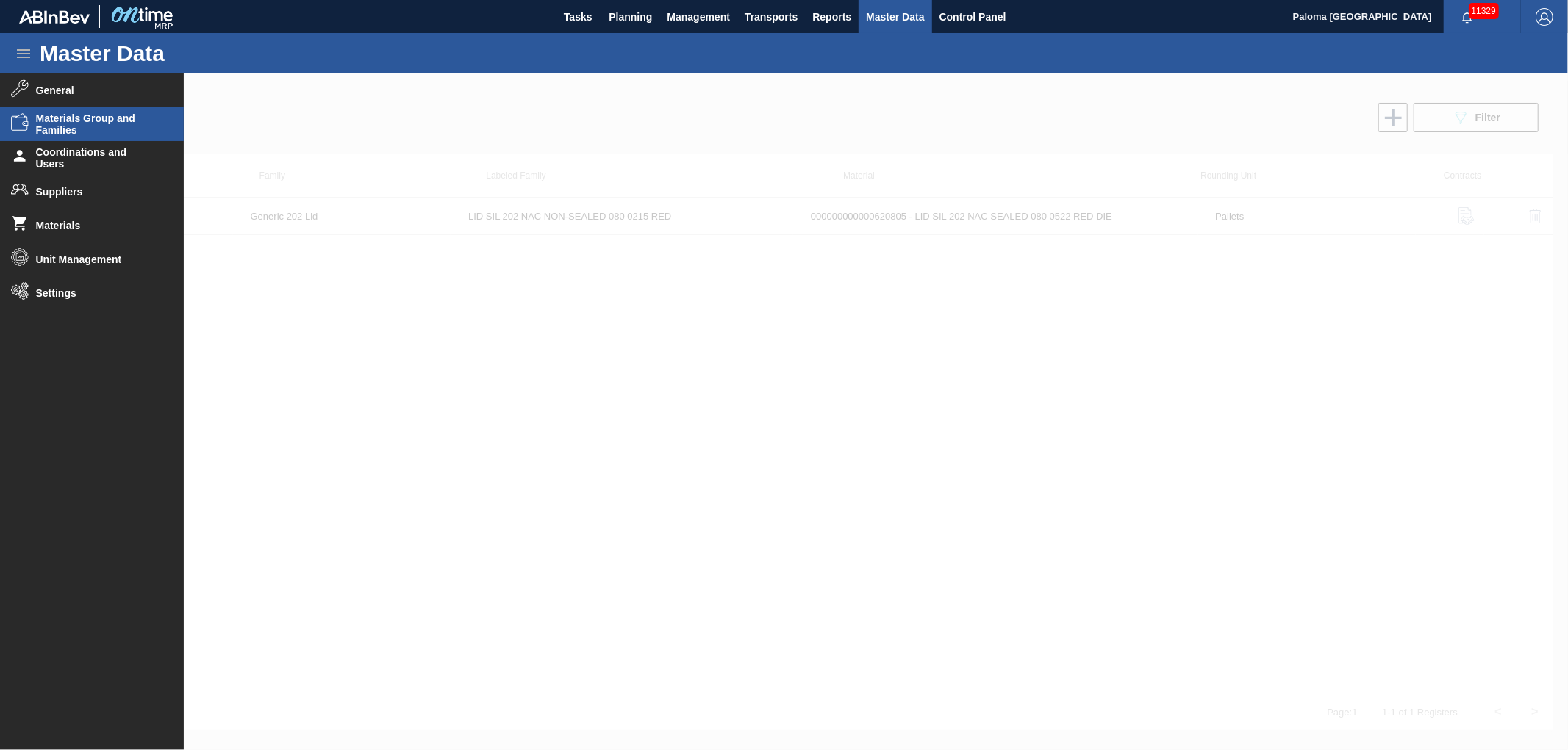
click at [86, 117] on span "Materials Group and Families" at bounding box center [97, 124] width 121 height 23
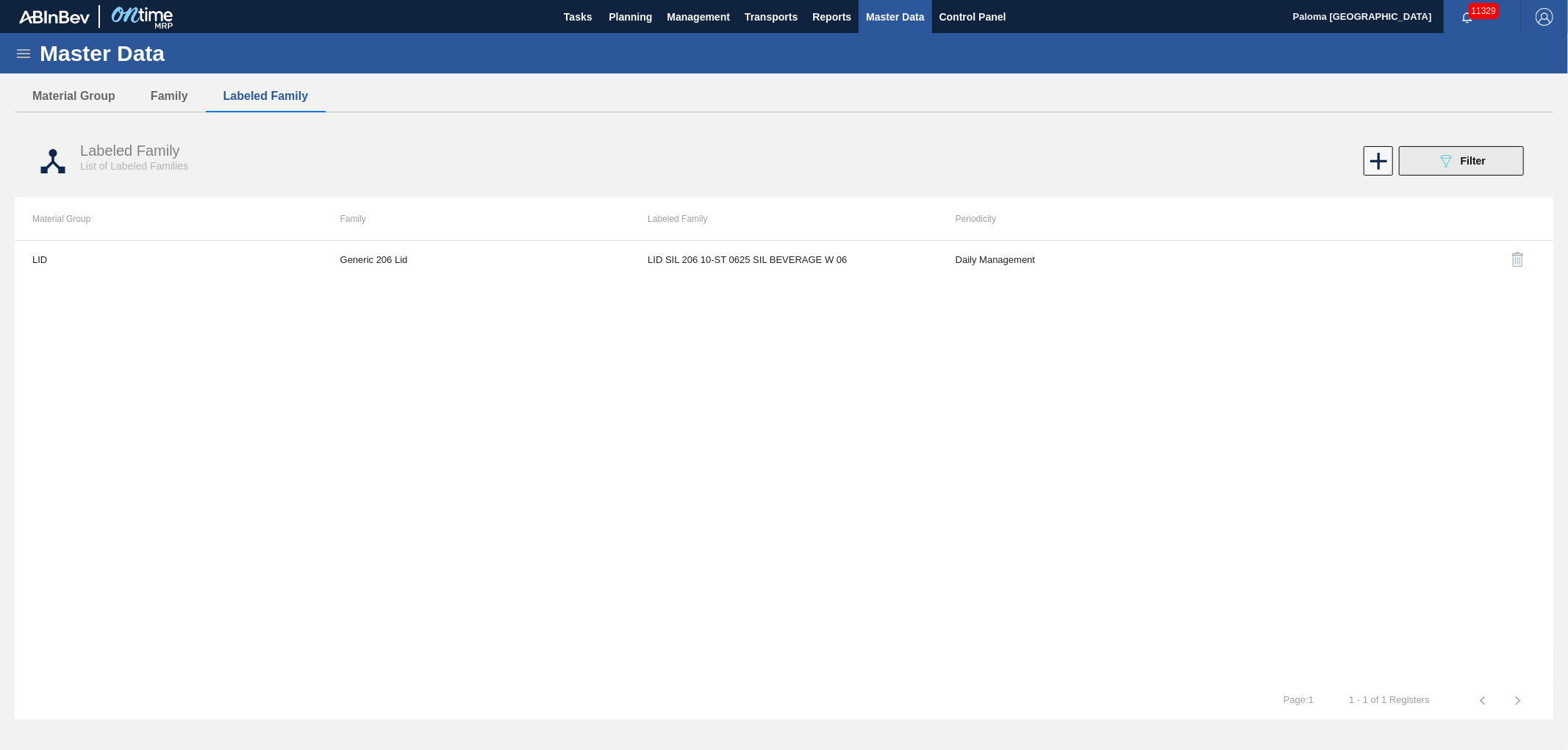
click at [1473, 159] on span "Filter" at bounding box center [1473, 161] width 25 height 12
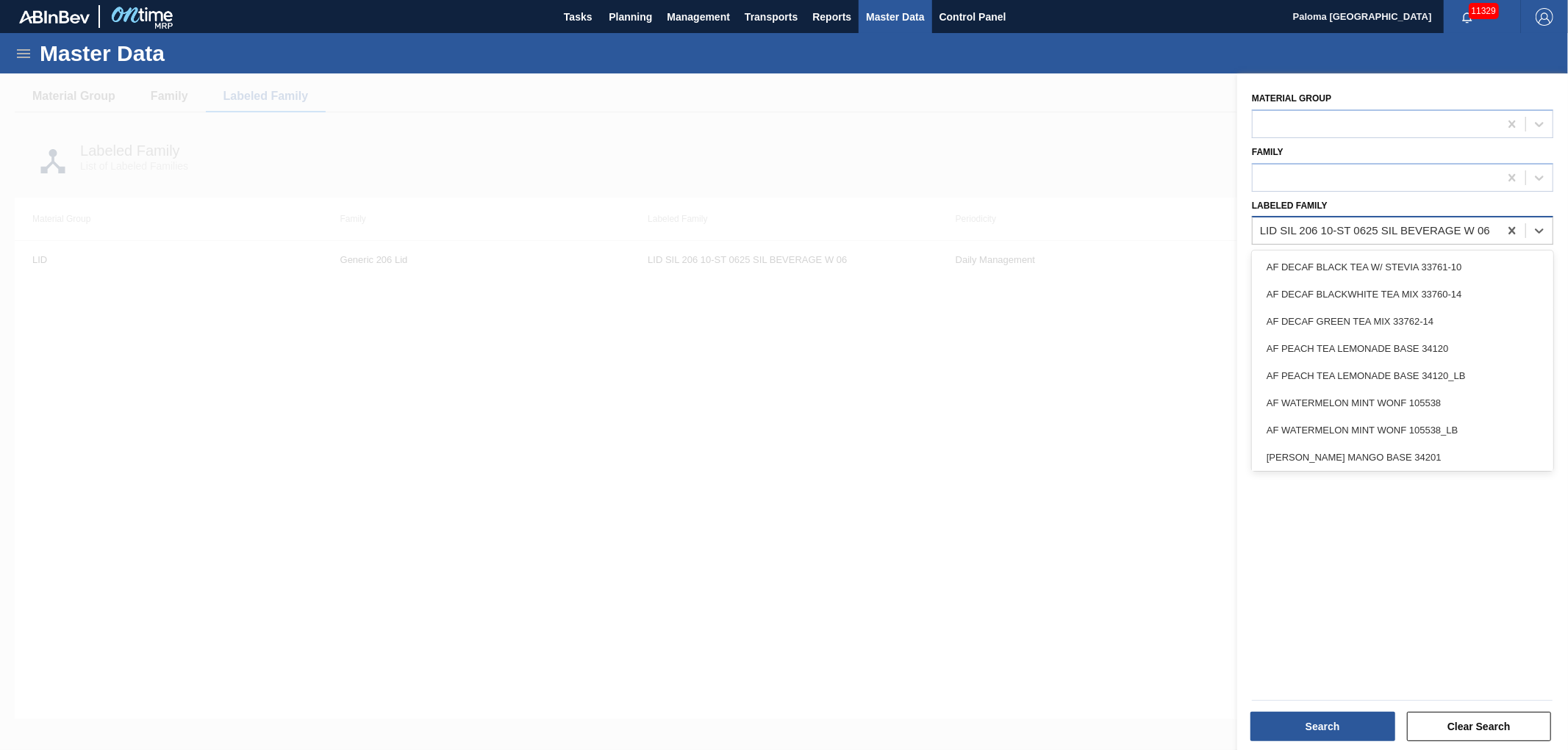
click at [1320, 229] on div "LID SIL 206 10-ST 0625 SIL BEVERAGE W 06" at bounding box center [1375, 231] width 230 height 13
paste Family "LID SIL 202 NAC SEALED 082 0521"
type Family "LID SIL 202 NAC SEALED 082 0521"
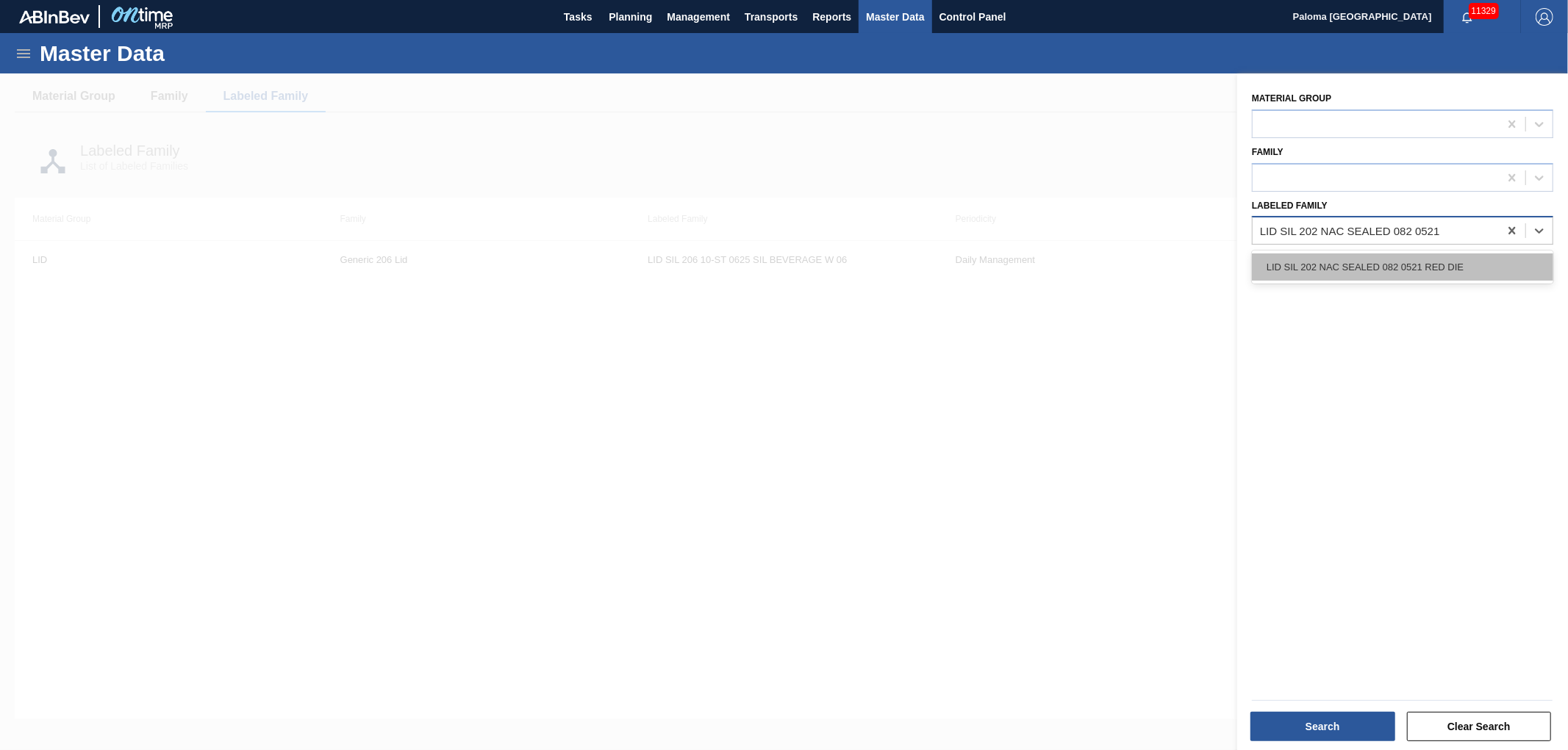
click at [1319, 259] on div "LID SIL 202 NAC SEALED 082 0521 RED DIE" at bounding box center [1403, 267] width 301 height 27
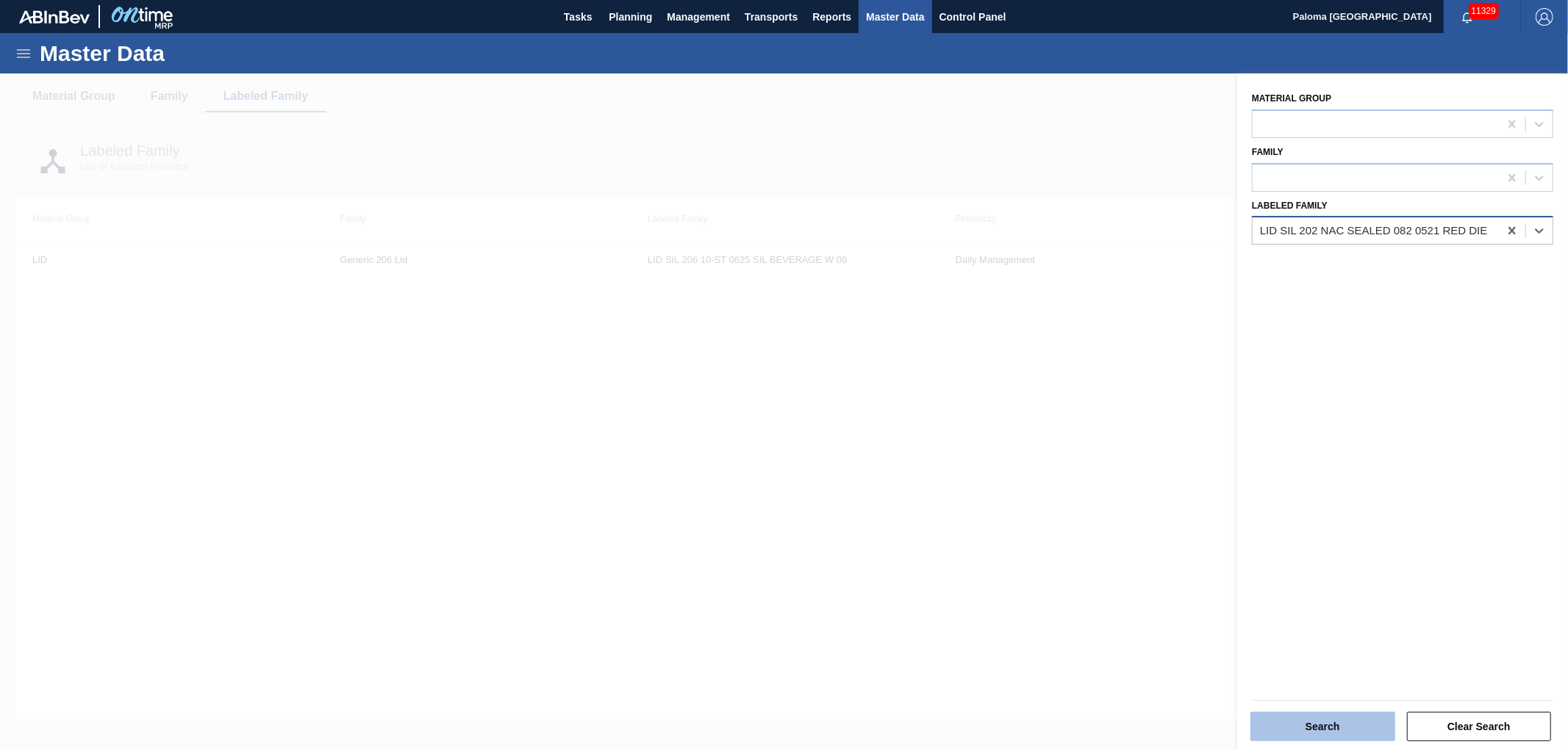
click at [1314, 736] on button "Search" at bounding box center [1323, 727] width 145 height 30
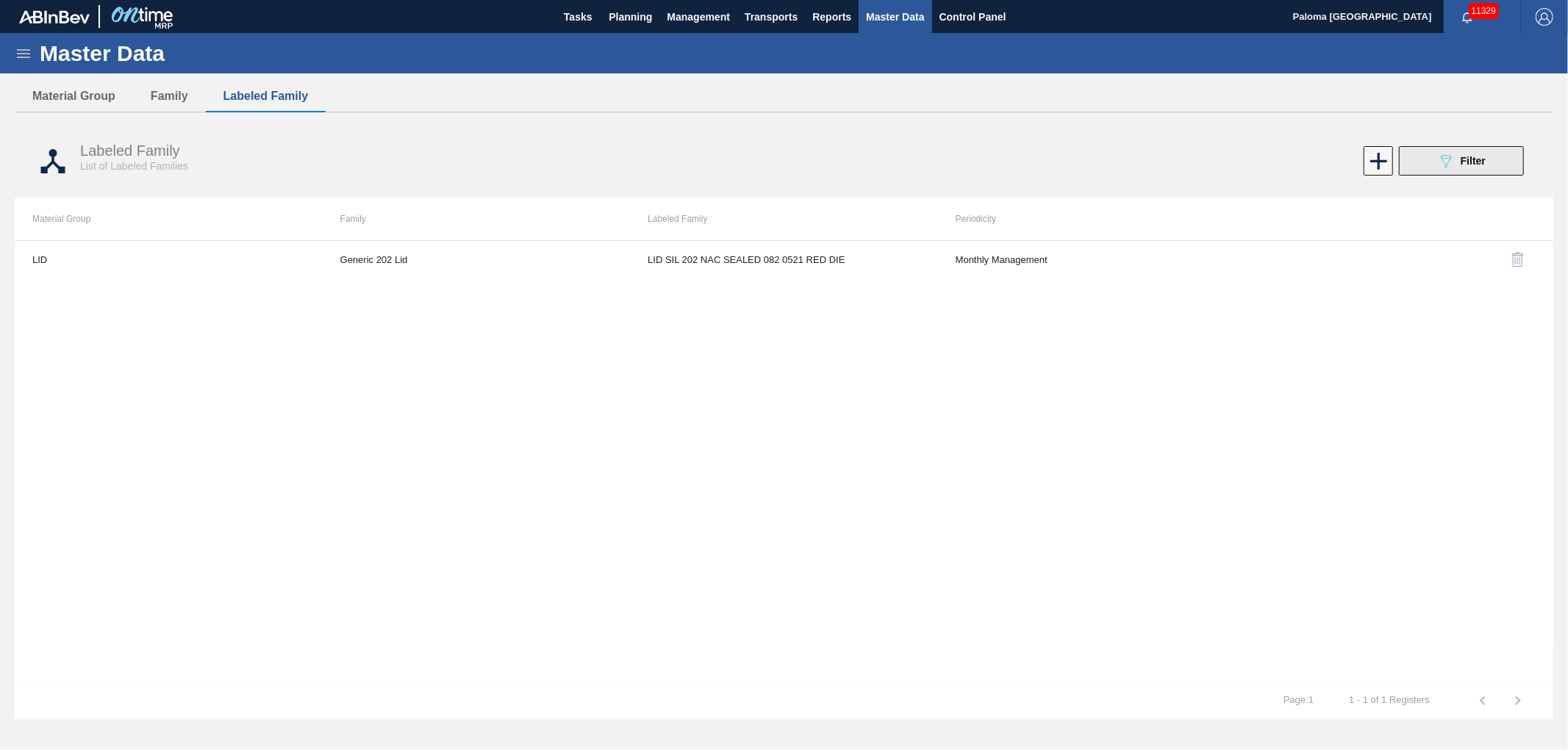
click at [1450, 167] on icon "089F7B8B-B2A5-4AFE-B5C0-19BA573D28AC" at bounding box center [1445, 160] width 17 height 17
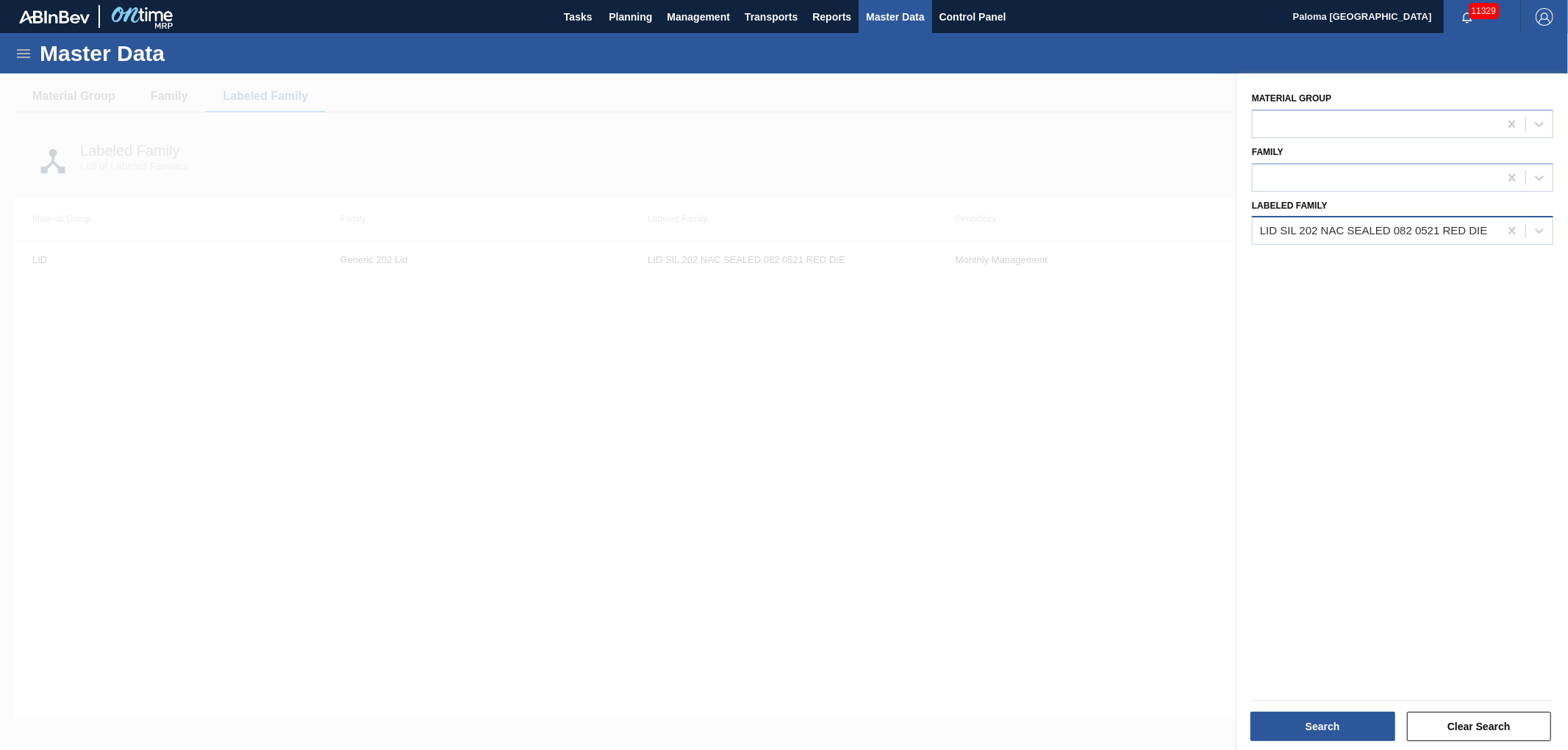
click at [1447, 233] on div "LID SIL 202 NAC SEALED 082 0521 RED DIE" at bounding box center [1373, 231] width 228 height 13
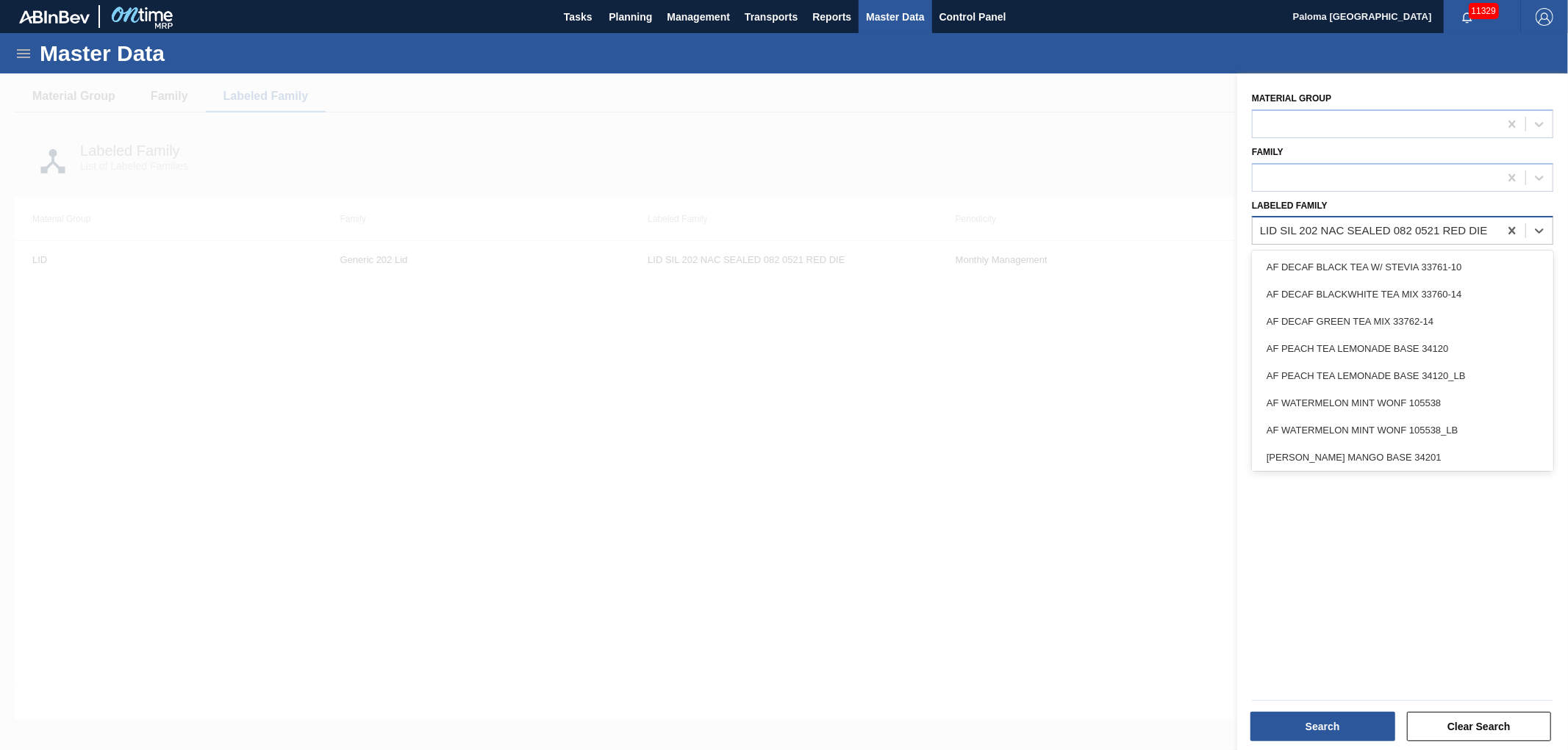
paste Family "LID SIL 202 NAC SEALED 082 0521"
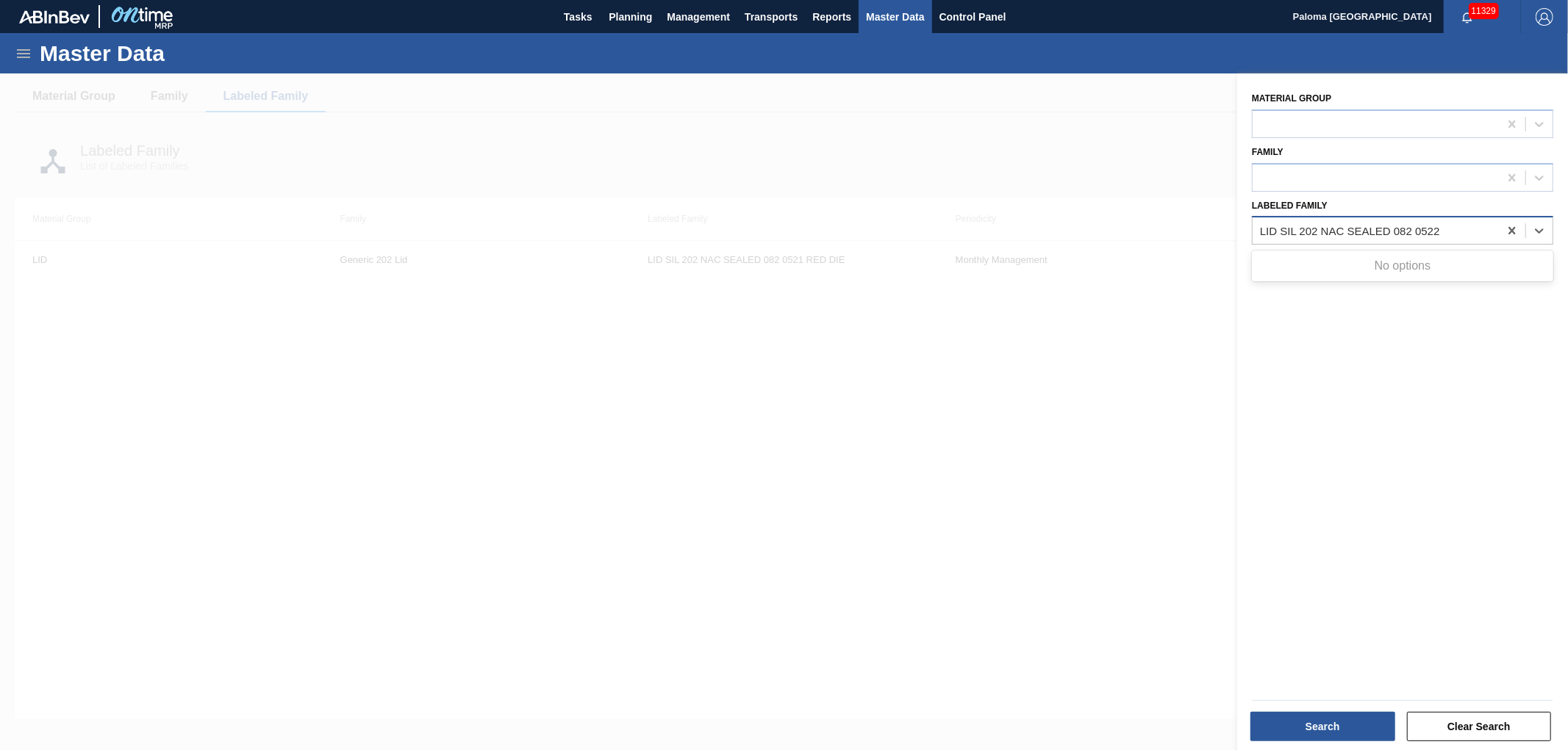
type Family "LID SIL 202 NAC SEALED 082 0522"
click at [1178, 454] on div at bounding box center [784, 448] width 1568 height 750
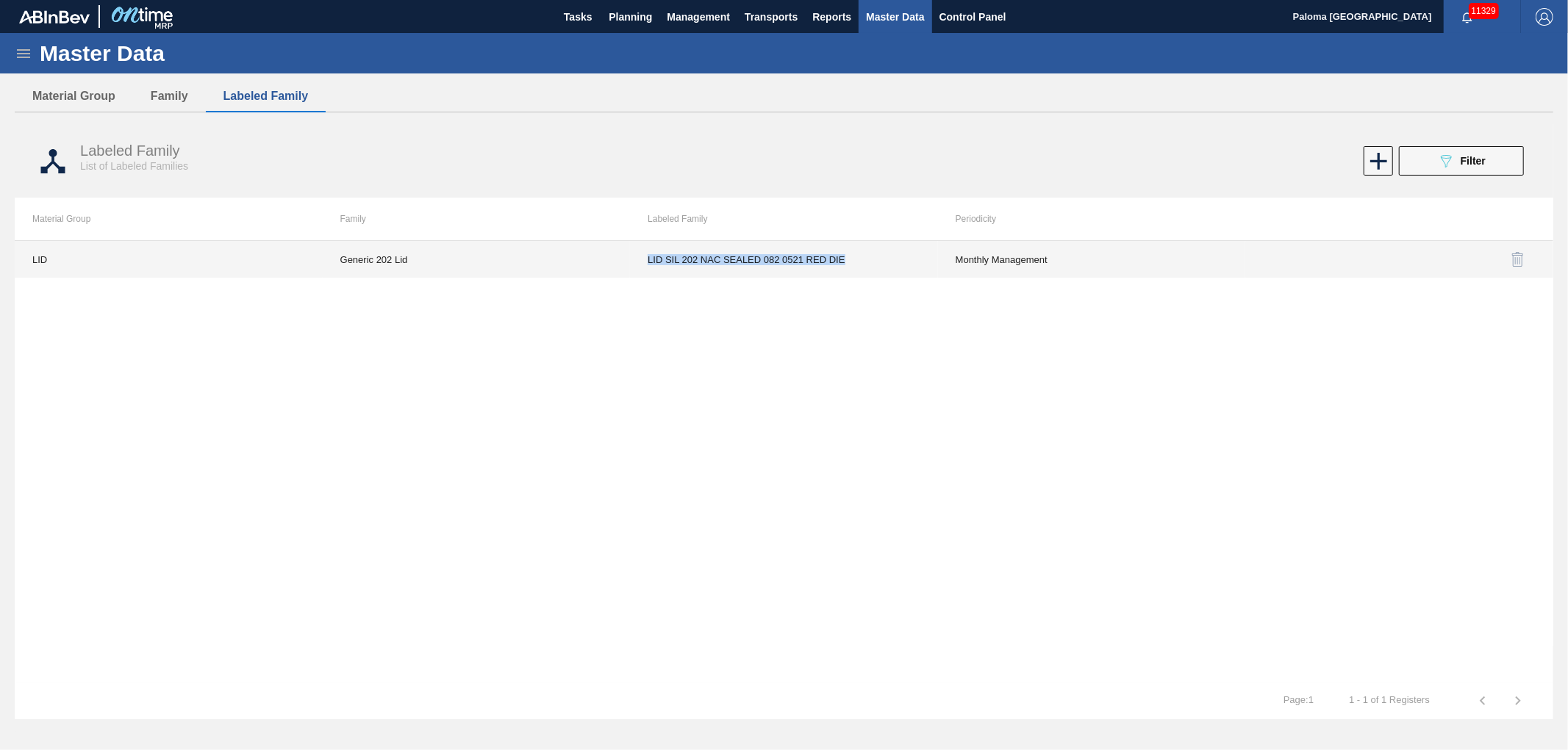
drag, startPoint x: 856, startPoint y: 265, endPoint x: 647, endPoint y: 263, distance: 209.0
click at [647, 263] on td "LID SIL 202 NAC SEALED 082 0521 RED DIE" at bounding box center [784, 259] width 308 height 37
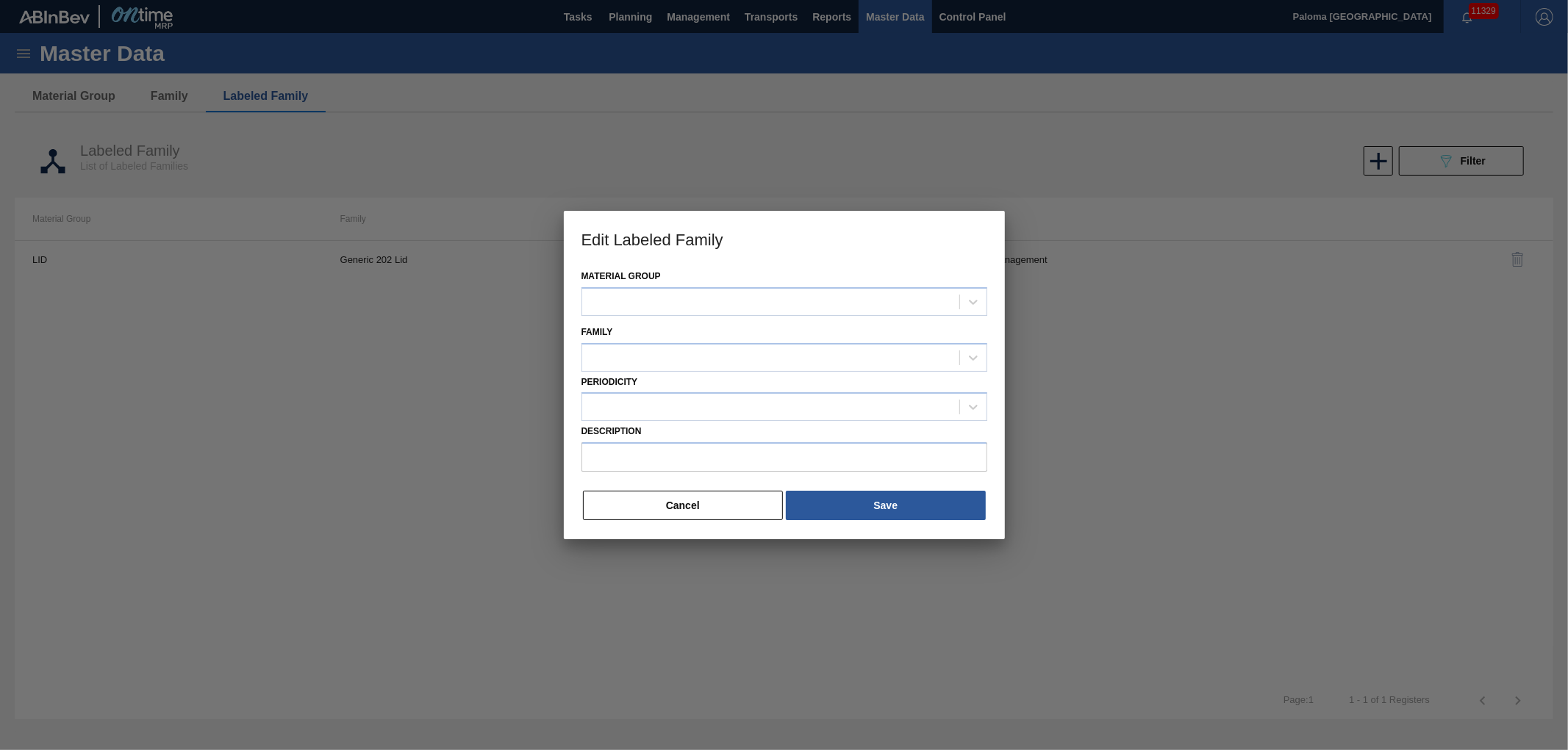
copy td "LID SIL 202 NAC SEALED 082 0521 RED DIE"
type input "LID SIL 202 NAC SEALED 082 0521 RED DIE"
click at [667, 512] on button "Cancel" at bounding box center [683, 506] width 201 height 30
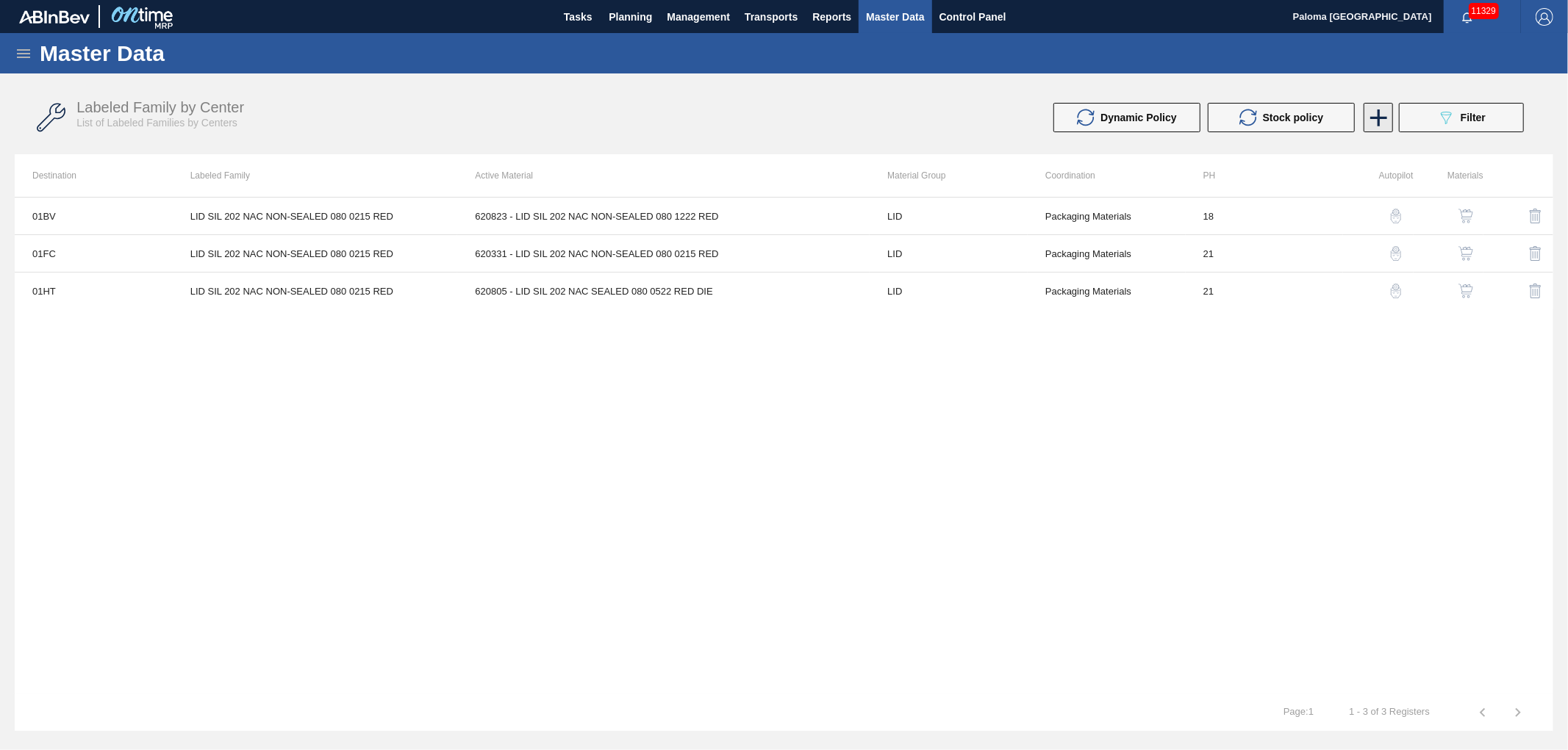
click at [1373, 122] on icon at bounding box center [1379, 118] width 29 height 29
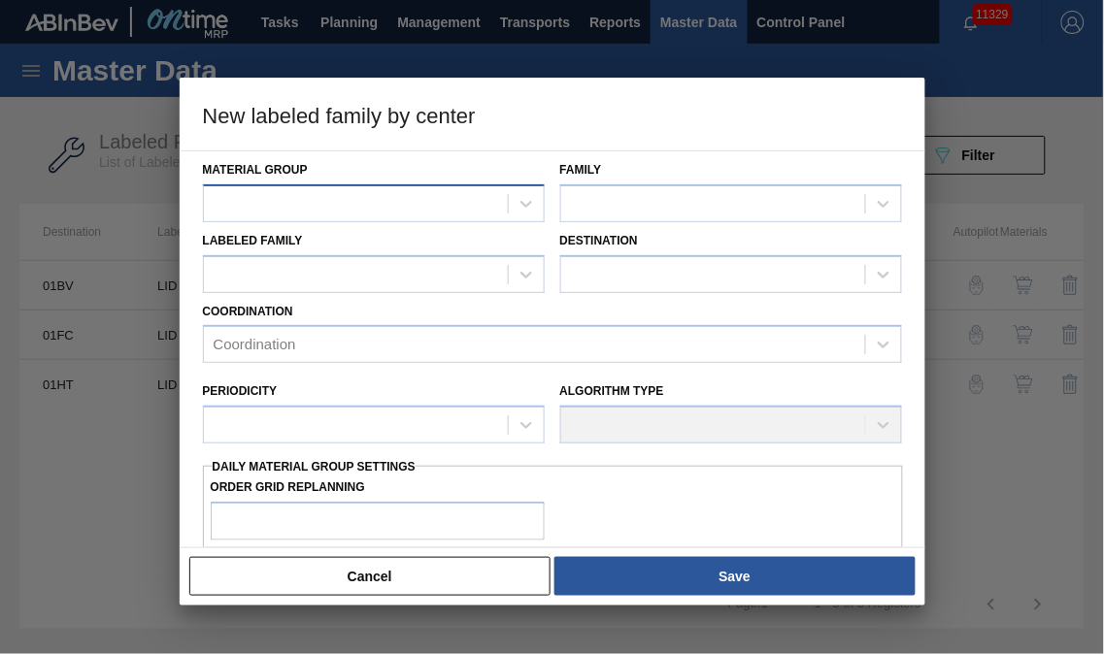
click at [314, 195] on div at bounding box center [356, 203] width 304 height 28
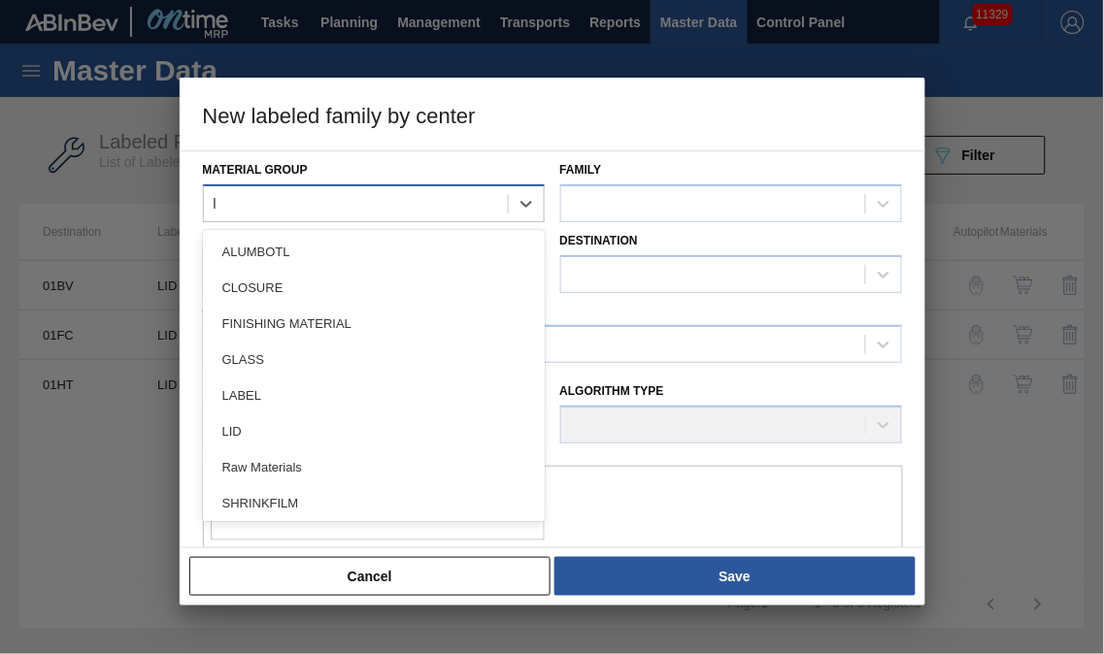
type Group "li"
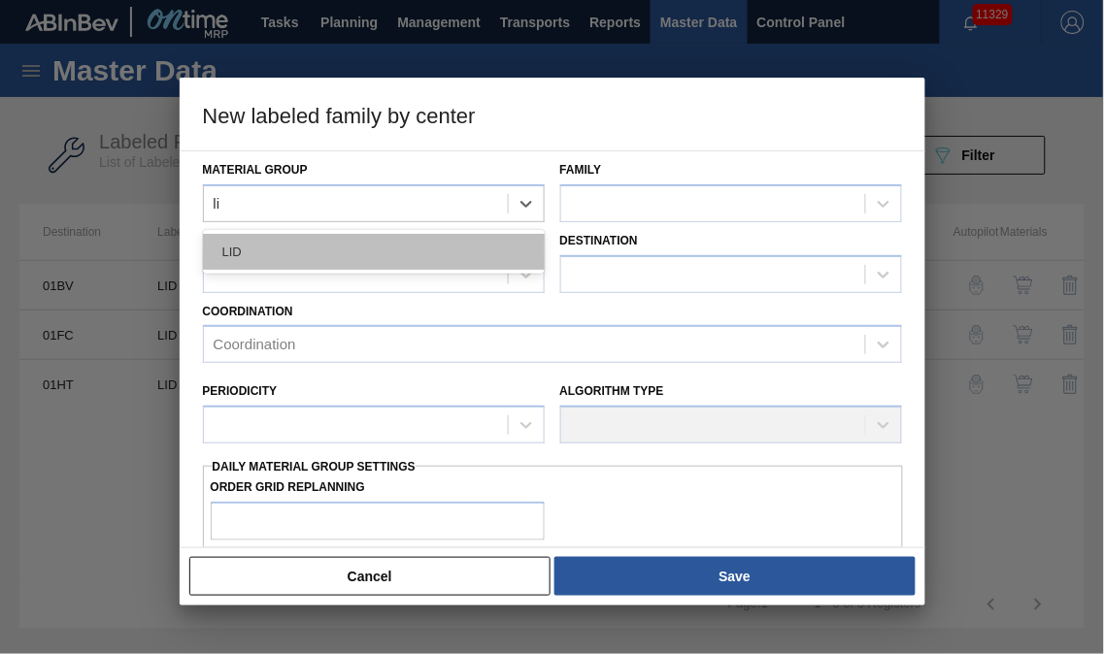
click at [302, 241] on div "LID" at bounding box center [374, 252] width 342 height 36
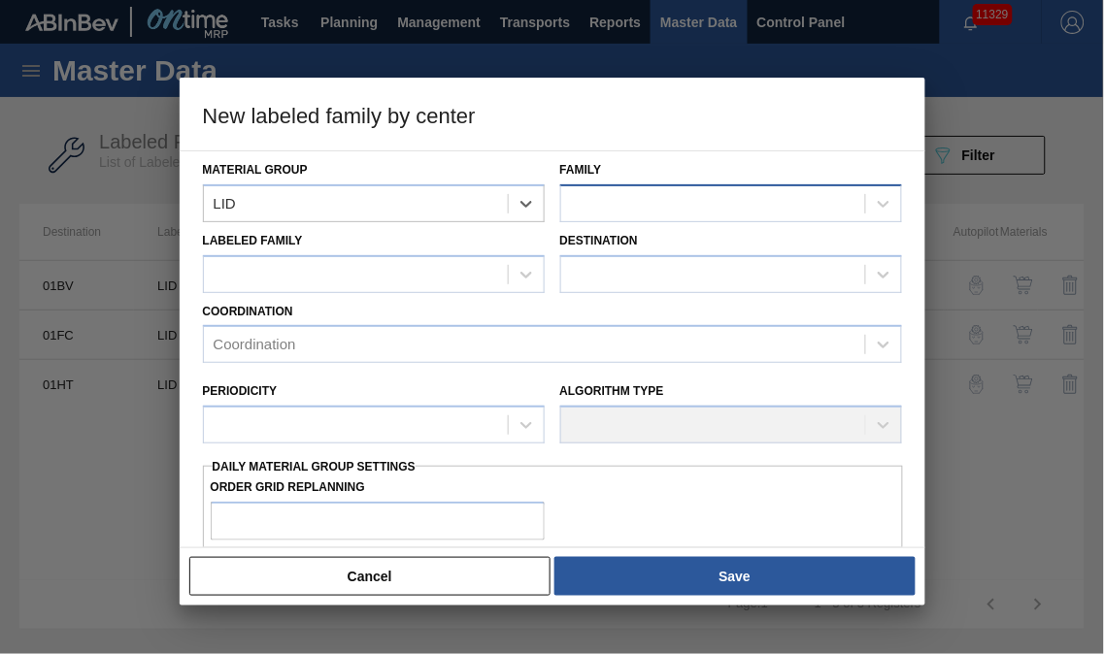
click at [626, 204] on div at bounding box center [713, 203] width 304 height 28
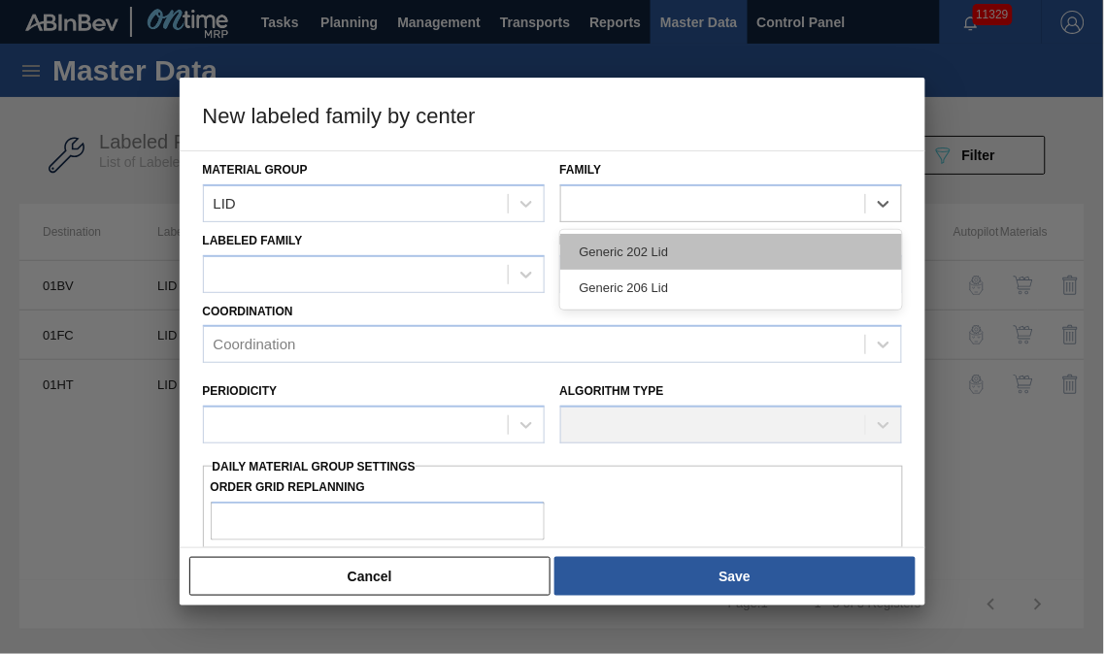
click at [631, 253] on div "Generic 202 Lid" at bounding box center [731, 252] width 342 height 36
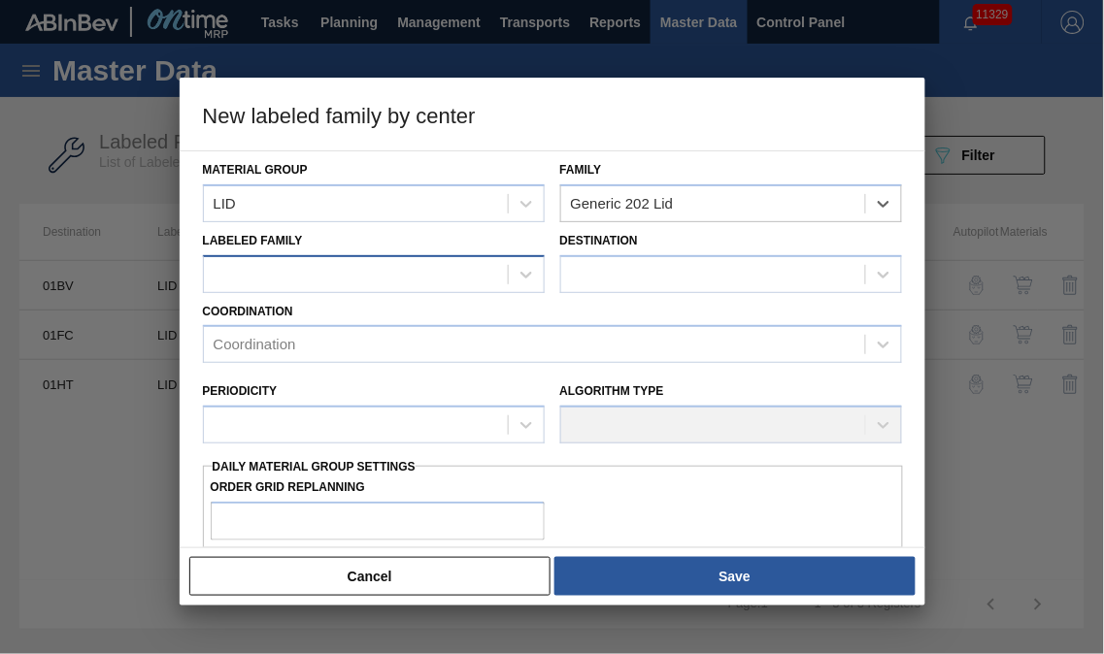
click at [285, 274] on div at bounding box center [356, 274] width 304 height 28
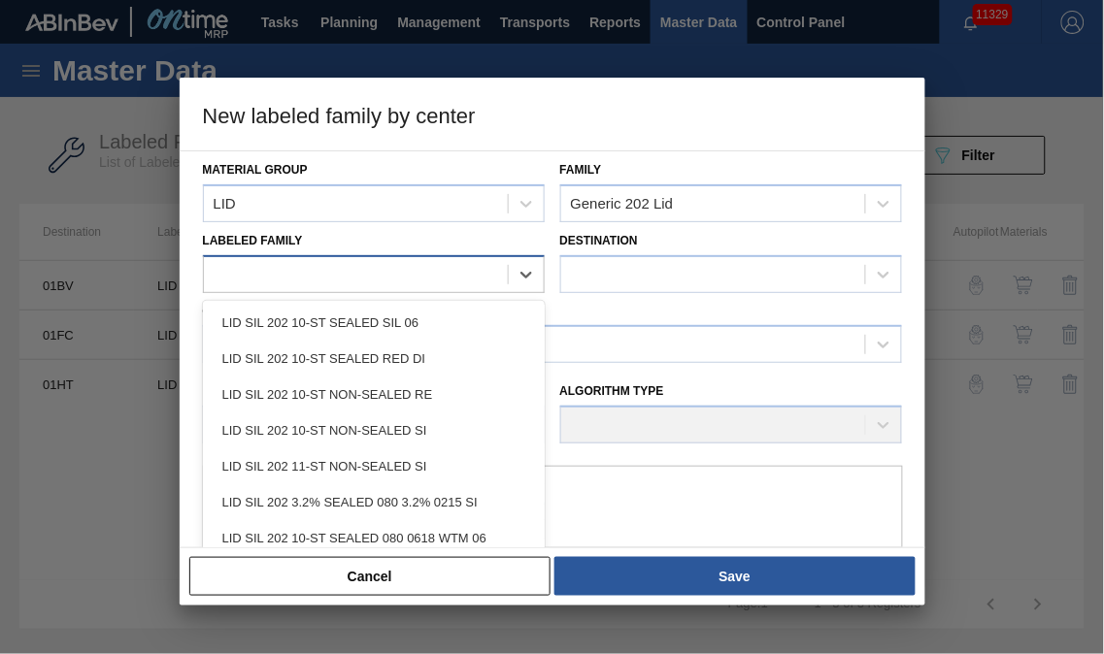
paste Family "LID SIL 202 NAC SEALED 082 0521 RED DIE"
type Family "LID SIL 202 NAC SEALED 082 0521 RED DIE"
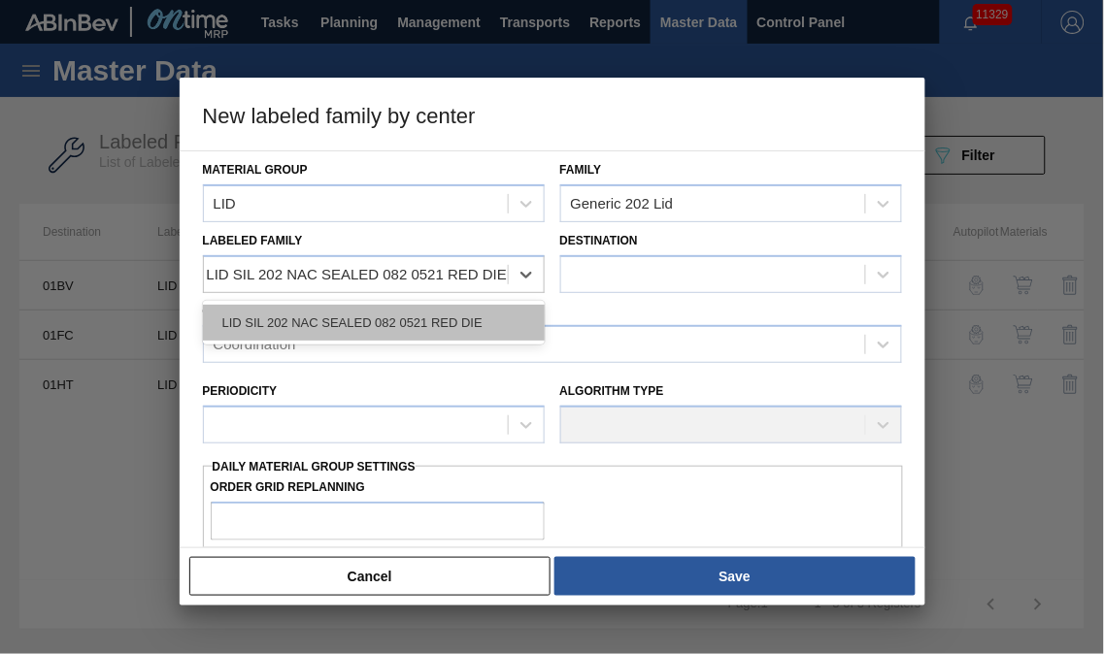
click at [401, 323] on div "LID SIL 202 NAC SEALED 082 0521 RED DIE" at bounding box center [374, 323] width 342 height 36
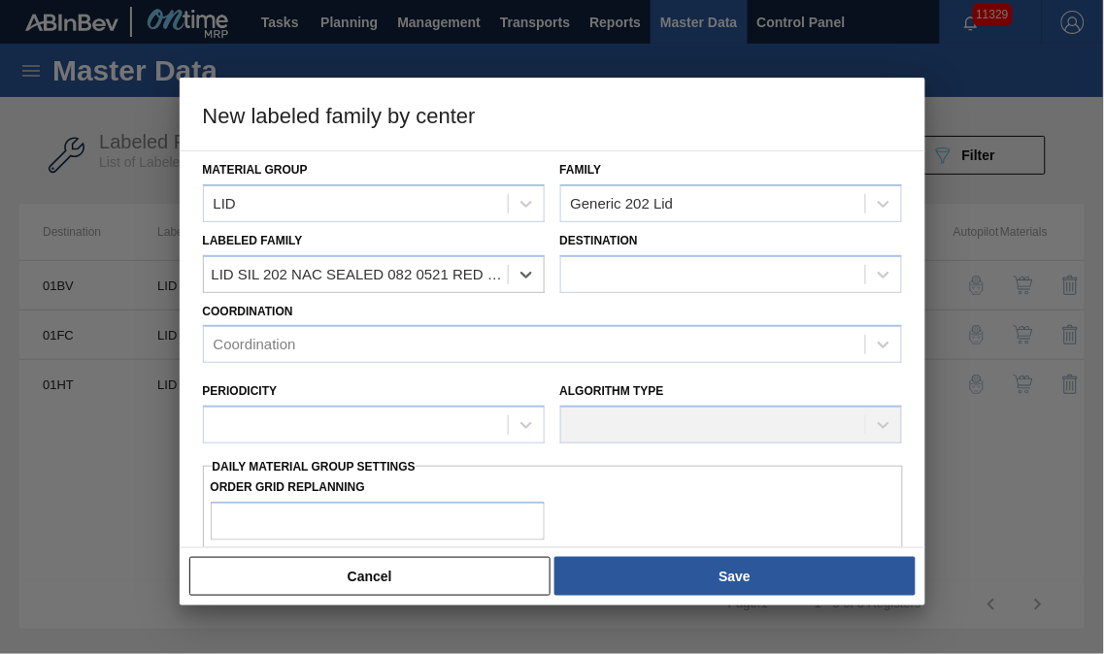
scroll to position [0, 1]
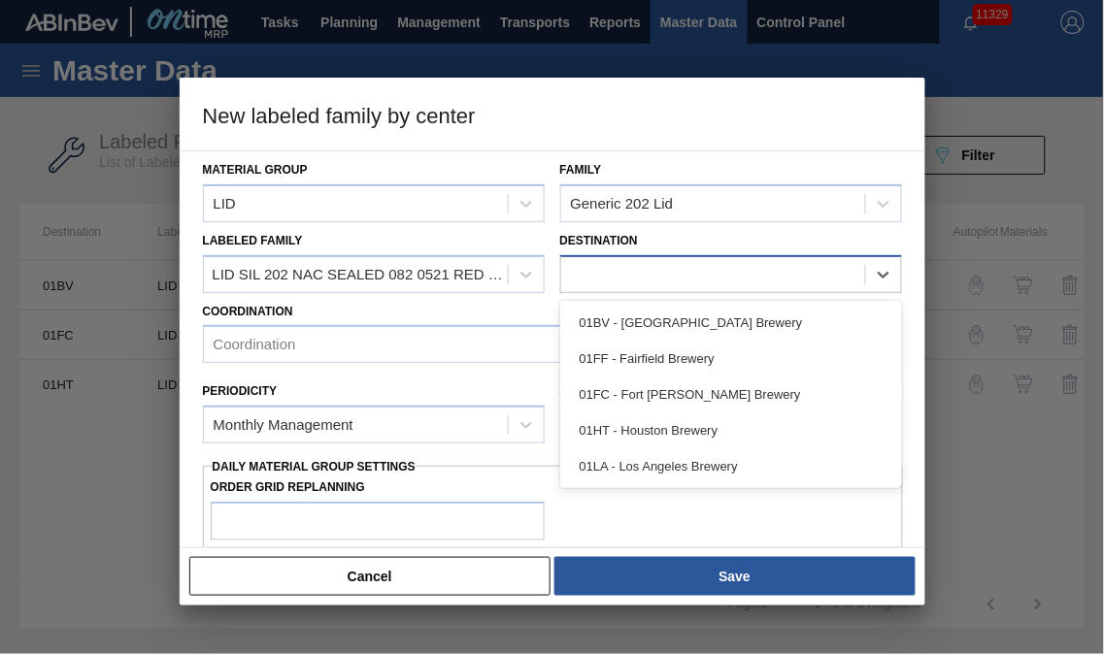
click at [617, 269] on div at bounding box center [713, 274] width 304 height 28
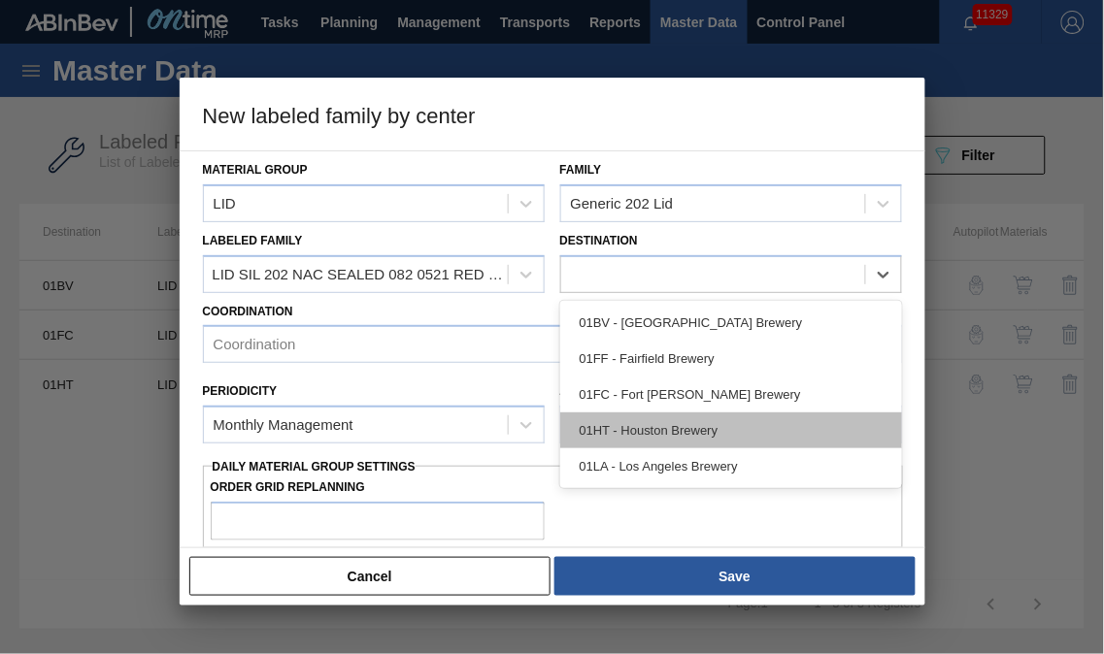
click at [606, 419] on div "01HT - Houston Brewery" at bounding box center [731, 431] width 342 height 36
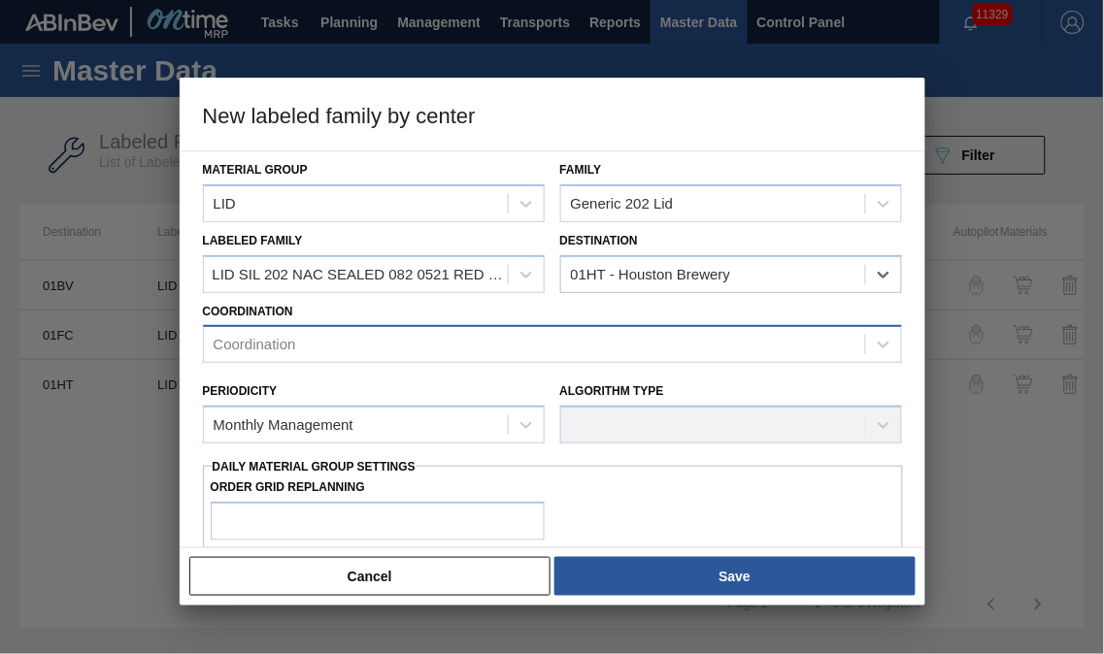
click at [245, 341] on div "Coordination" at bounding box center [255, 345] width 83 height 17
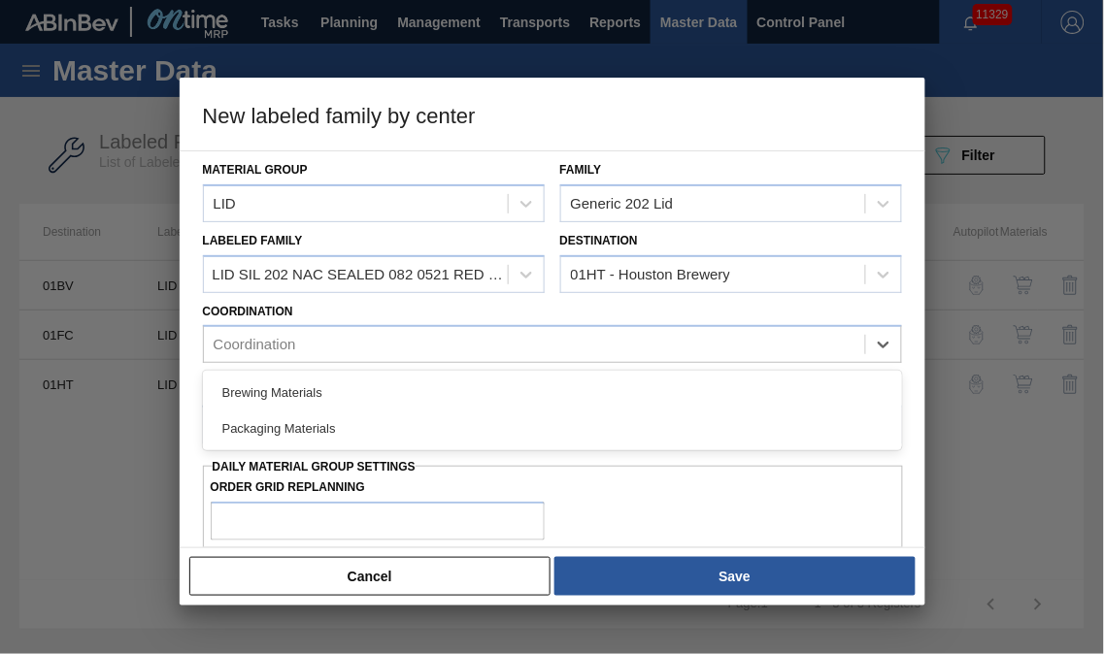
click at [263, 423] on div "Packaging Materials" at bounding box center [552, 429] width 699 height 36
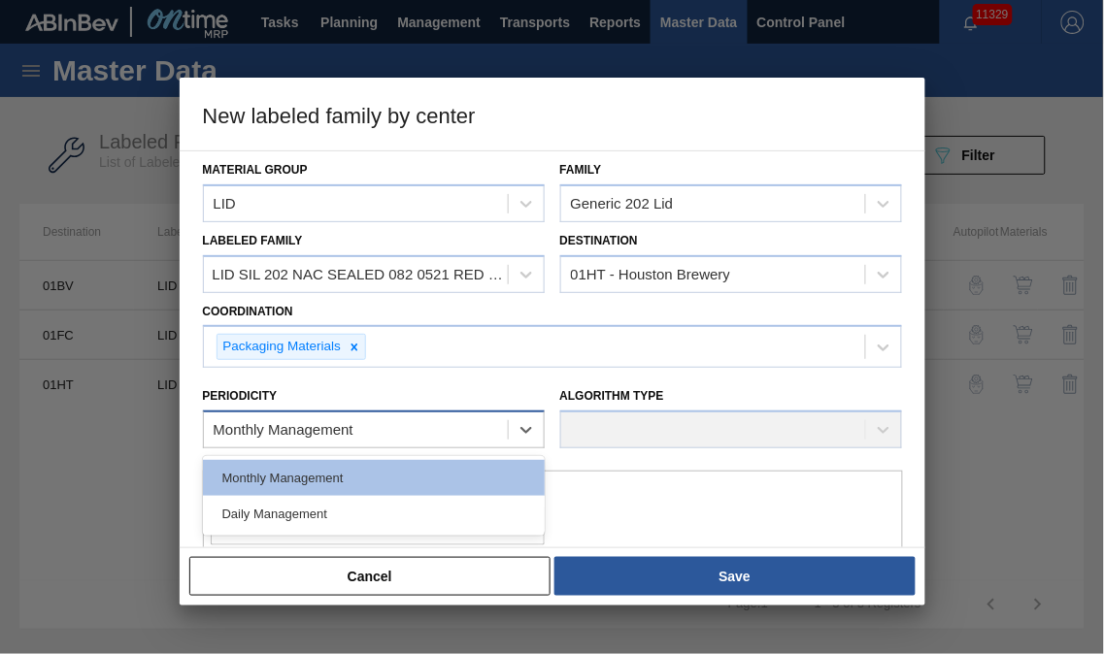
click at [260, 417] on div "Monthly Management" at bounding box center [356, 431] width 304 height 28
click at [278, 512] on div "Daily Management" at bounding box center [374, 514] width 342 height 36
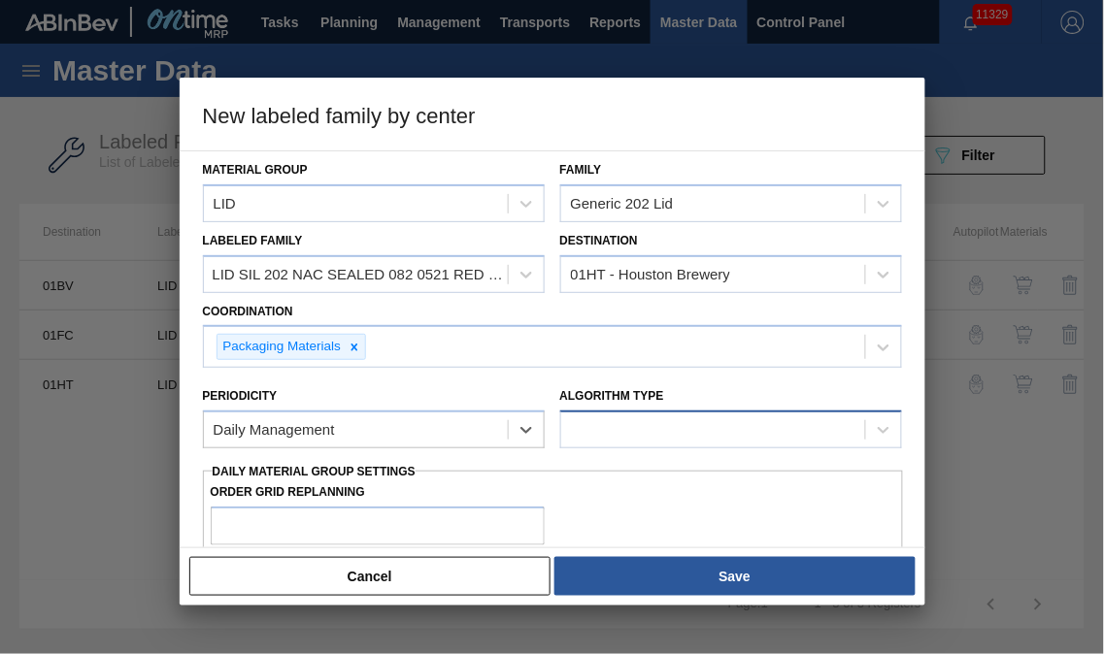
click at [631, 435] on div at bounding box center [713, 431] width 304 height 28
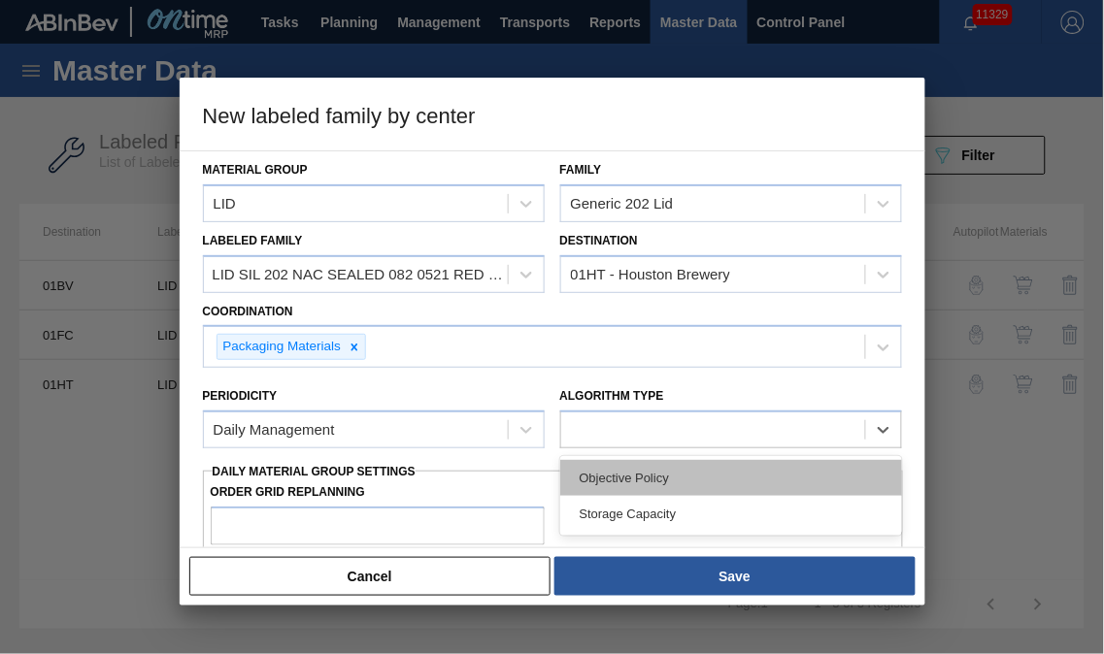
click at [677, 483] on div "Objective Policy" at bounding box center [731, 478] width 342 height 36
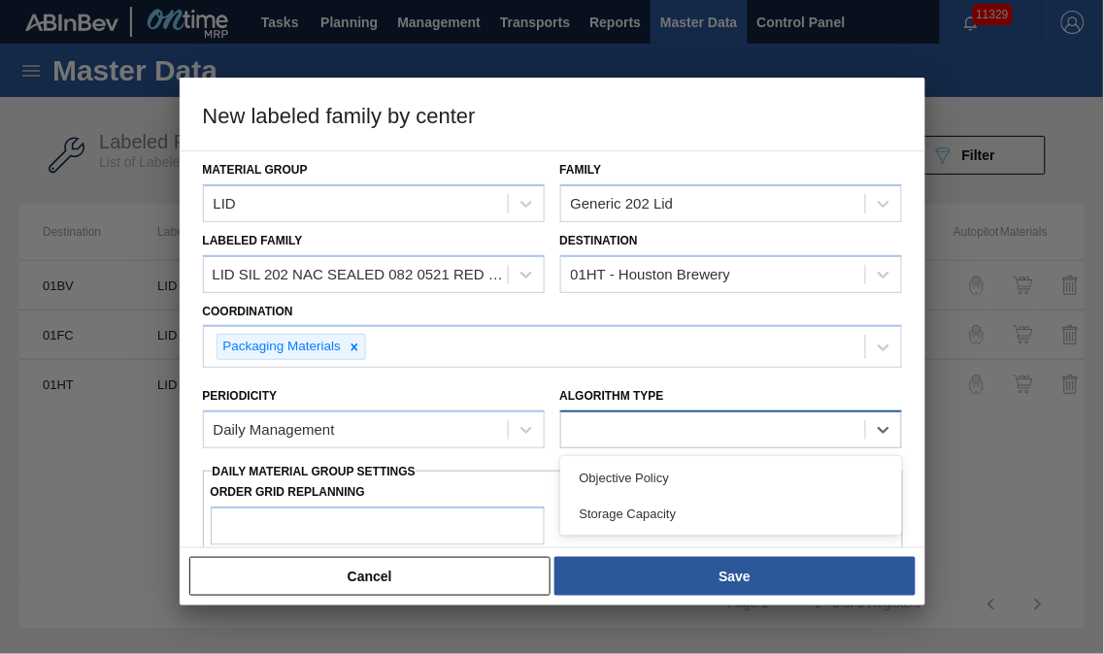
type input "0"
type input "100"
type input "0"
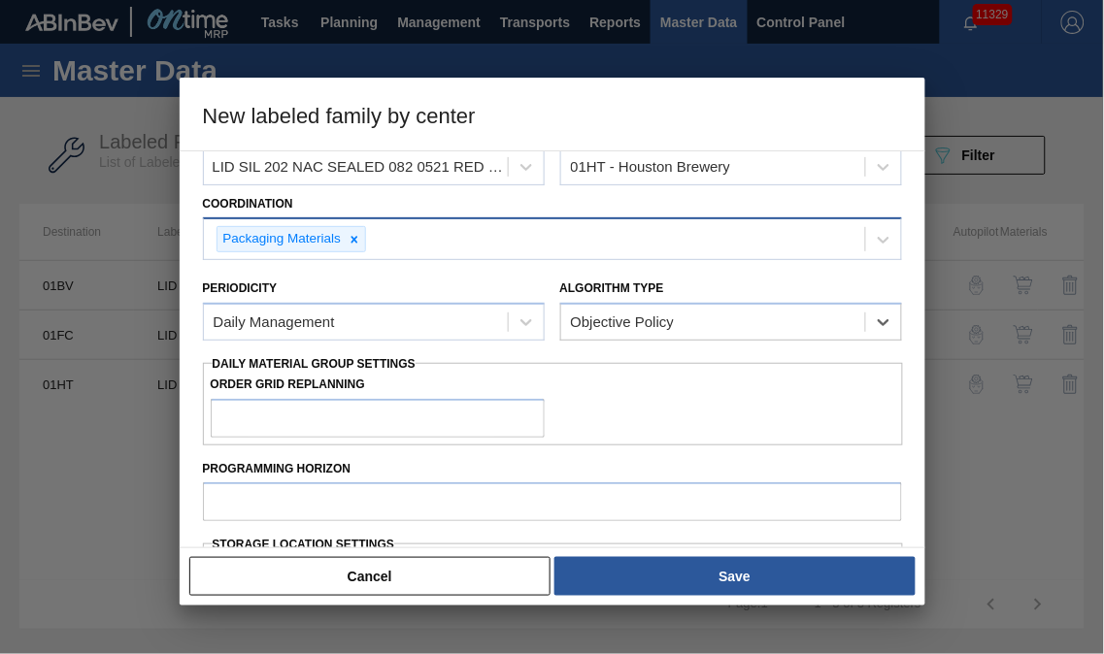
scroll to position [216, 0]
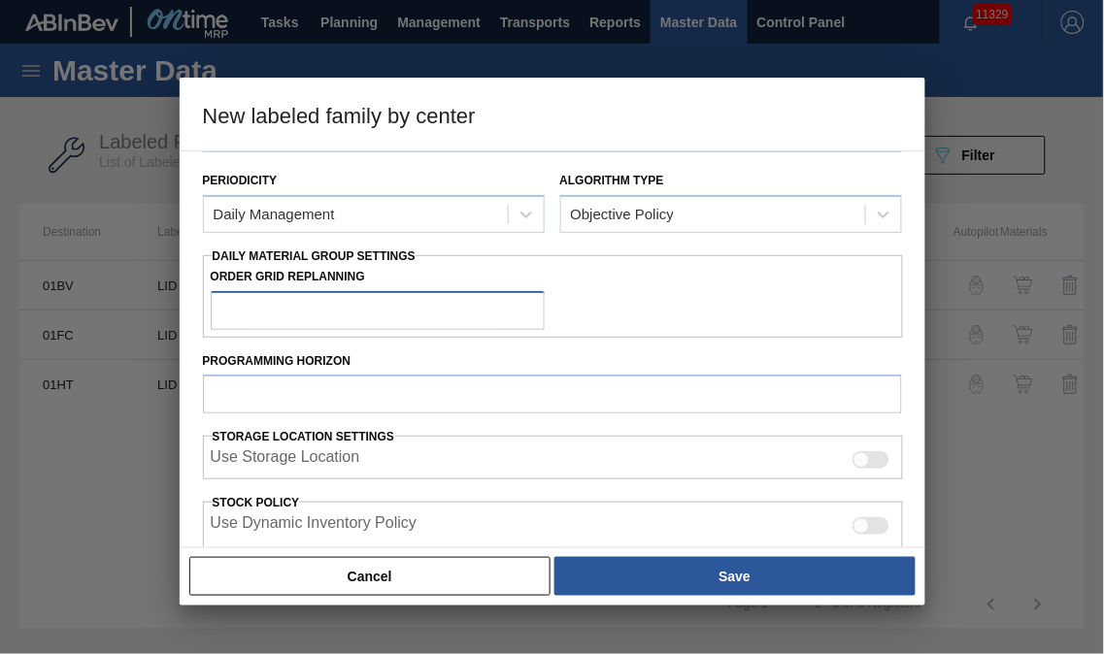
click at [316, 305] on input "Order Grid Replanning" at bounding box center [378, 310] width 335 height 39
type input "0"
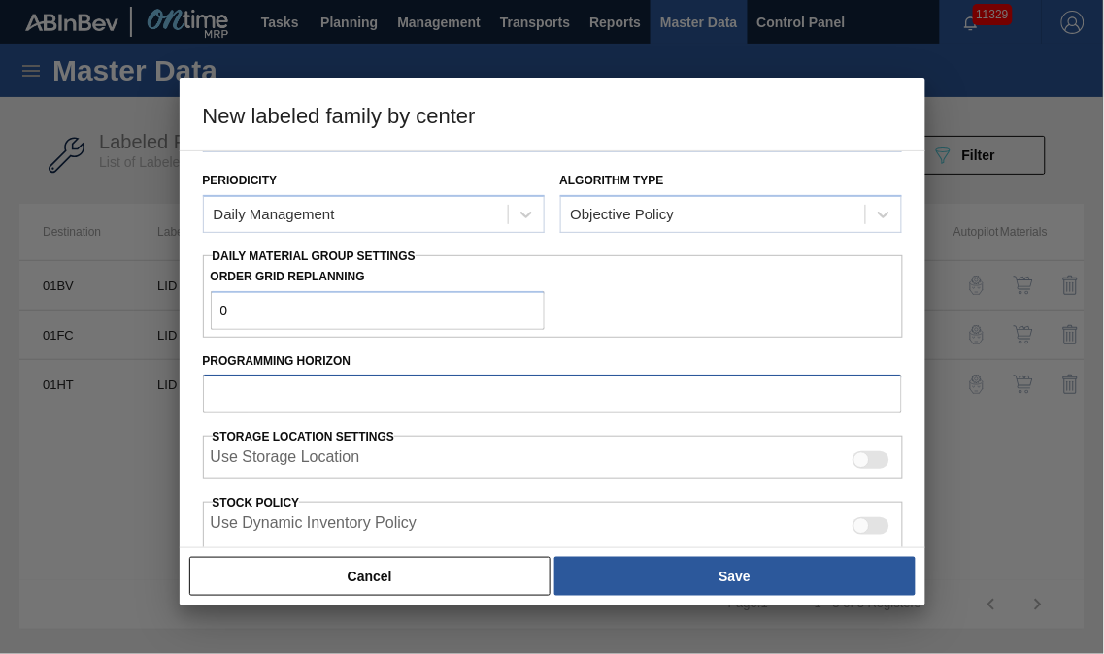
click at [376, 394] on input "Programming Horizon" at bounding box center [552, 394] width 699 height 39
type input "21"
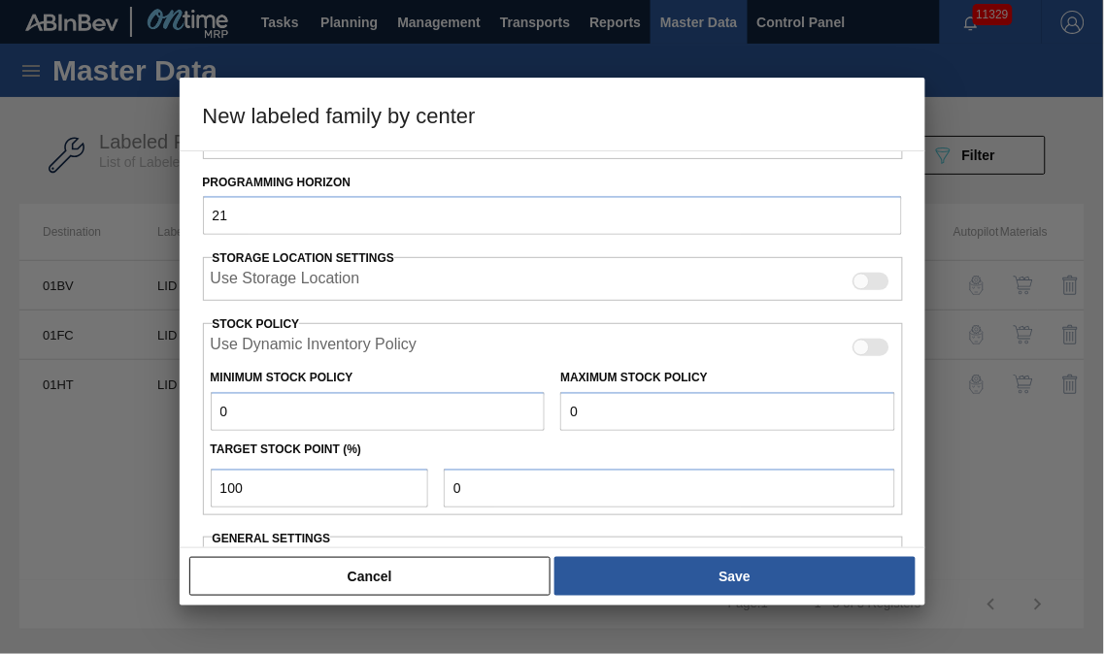
scroll to position [431, 0]
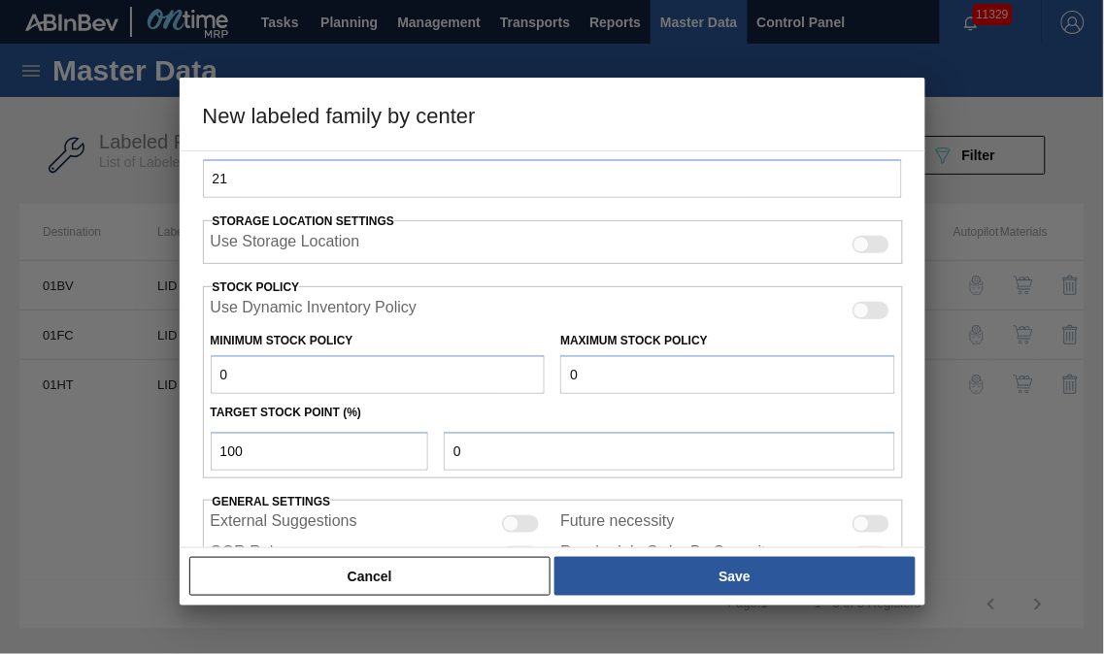
click at [503, 362] on div "Minimum Stock Policy 0 Maximum Stock Policy 0" at bounding box center [553, 358] width 701 height 72
paste input "2,146,436"
type input "2,146,436"
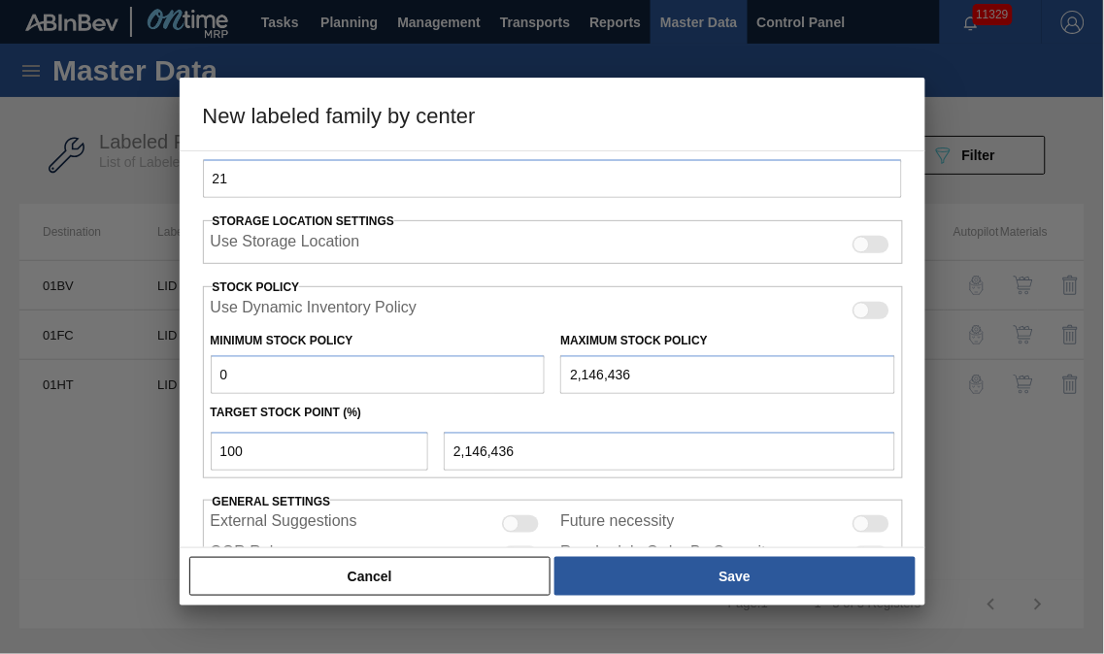
drag, startPoint x: 91, startPoint y: 372, endPoint x: 58, endPoint y: 372, distance: 33.0
click at [58, 372] on div "New labeled family by center Material Group LID Family Generic 202 Lid Labeled …" at bounding box center [552, 327] width 1104 height 654
paste input "175,623"
type input "175,623"
click at [257, 442] on input "100" at bounding box center [320, 451] width 218 height 39
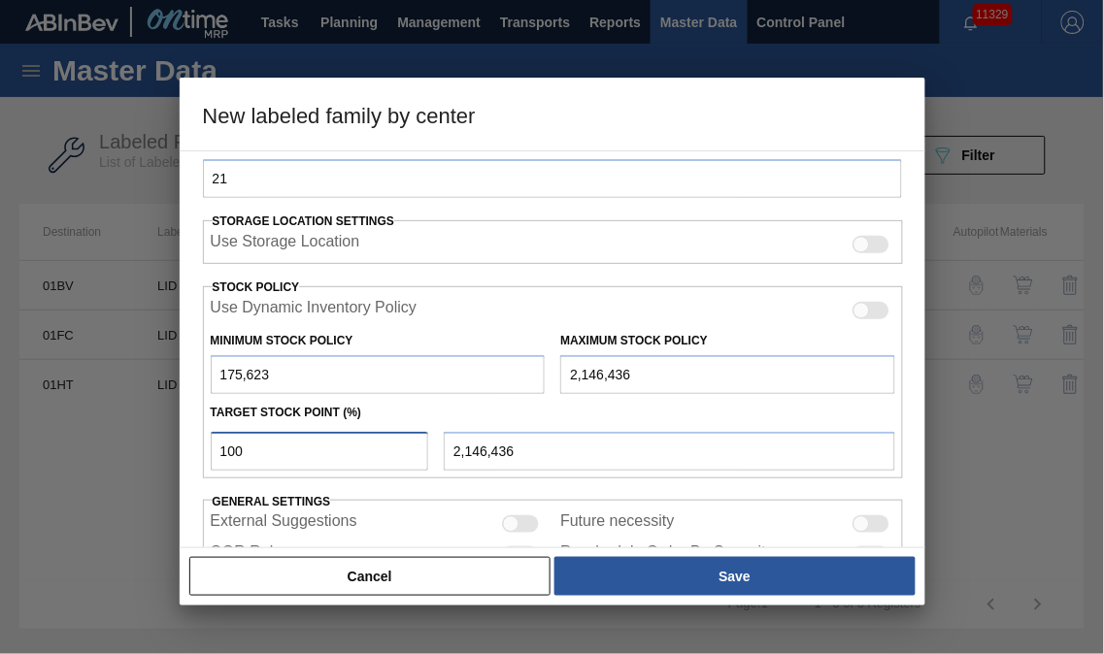
type input "10"
type input "372,704"
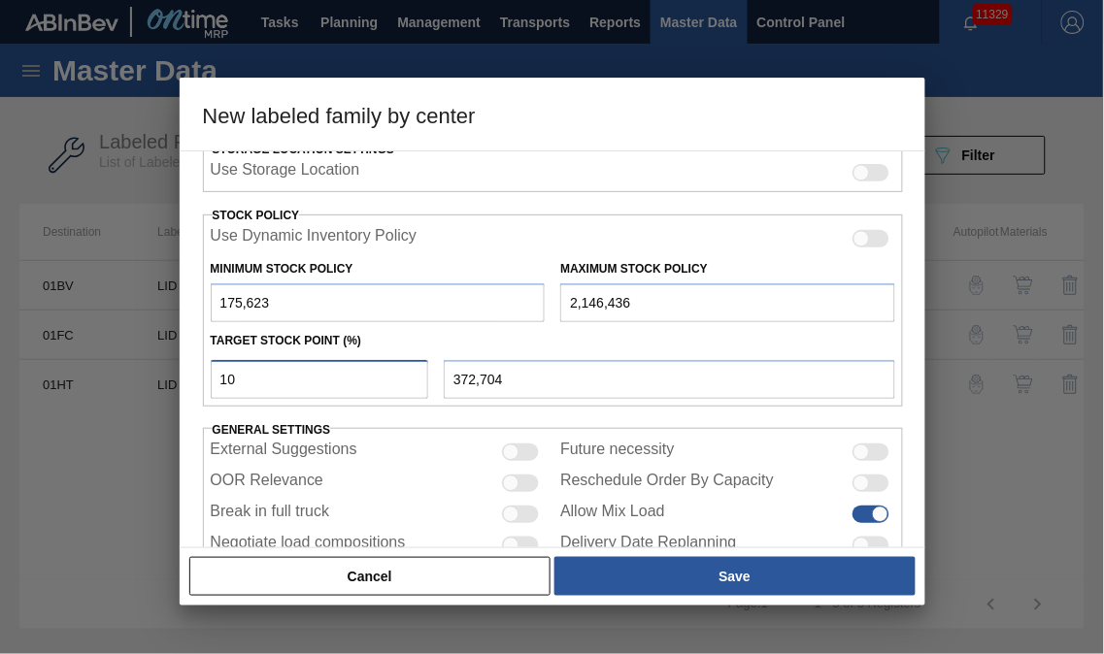
scroll to position [559, 0]
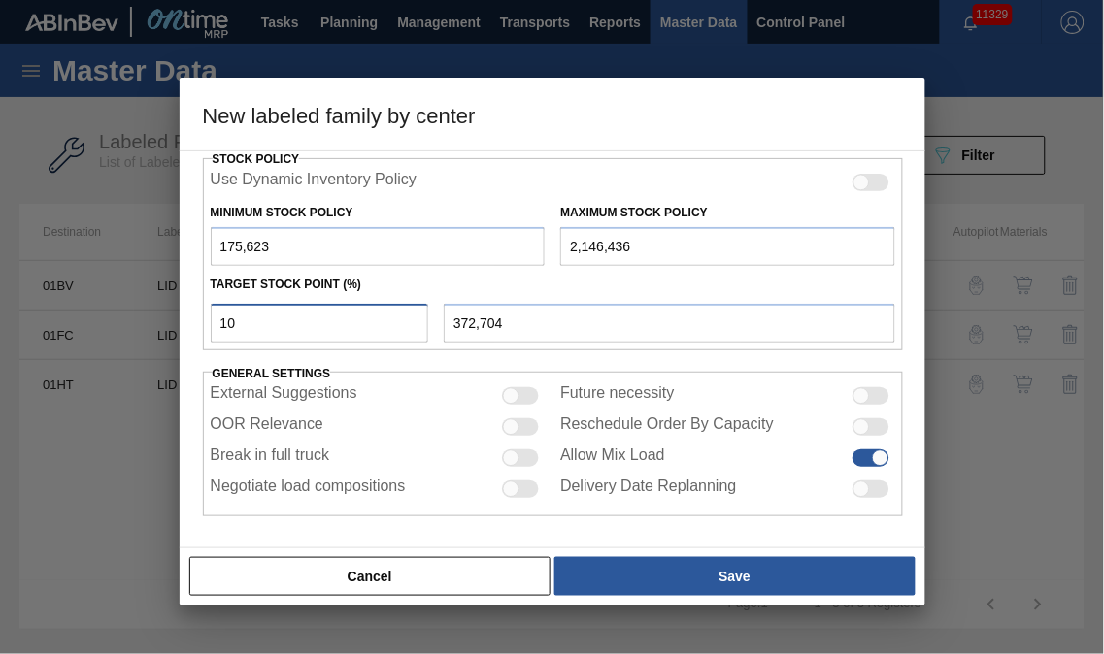
type input "10"
click at [519, 430] on div at bounding box center [521, 427] width 37 height 17
checkbox input "true"
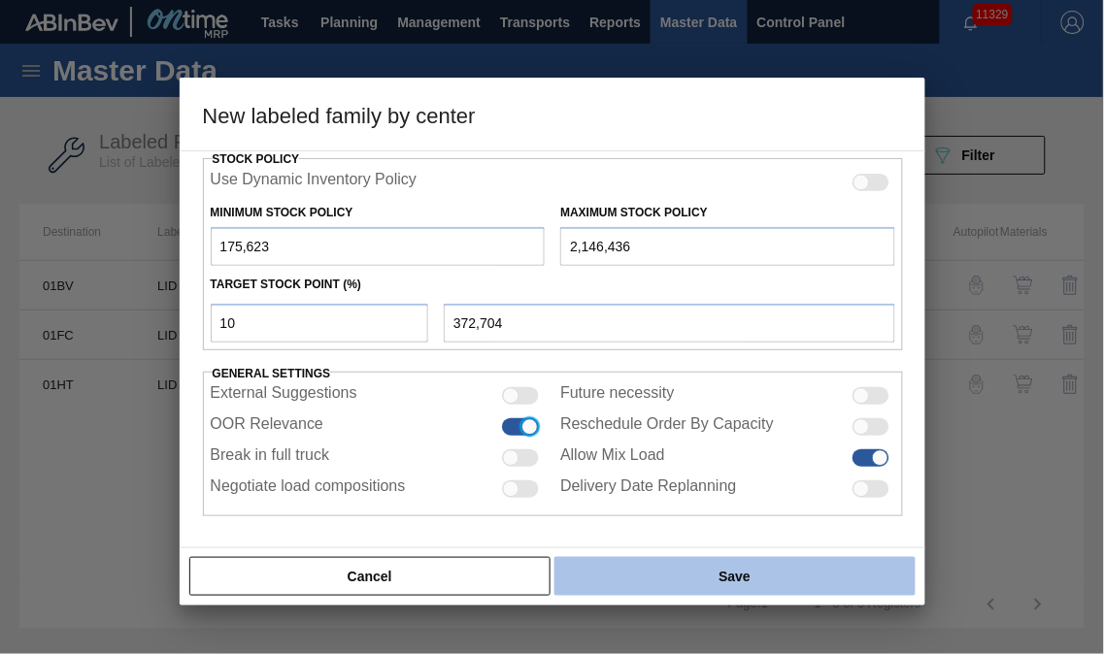
click at [638, 570] on button "Save" at bounding box center [734, 576] width 360 height 39
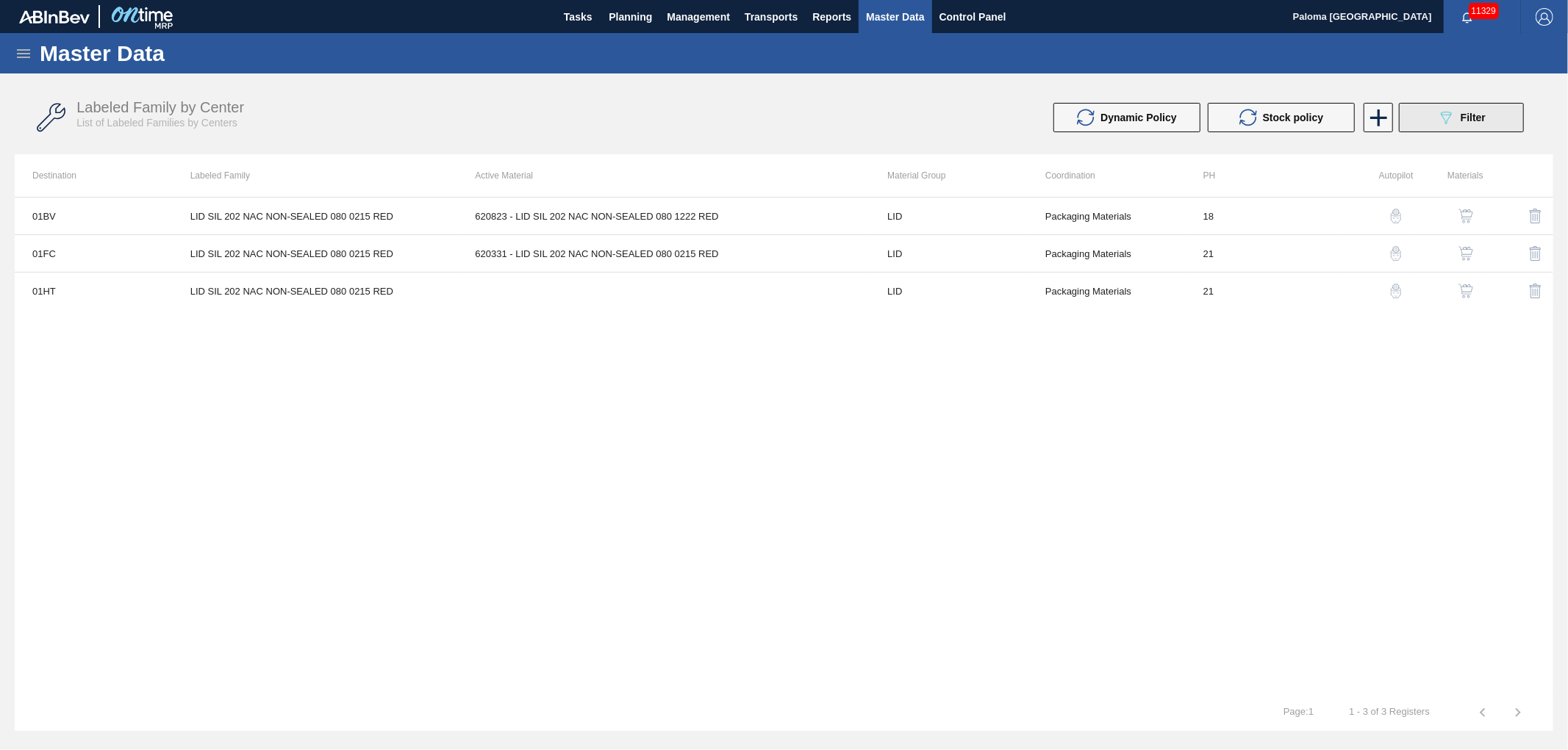
click at [835, 131] on button "089F7B8B-B2A5-4AFE-B5C0-19BA573D28AC Filter" at bounding box center [1461, 117] width 125 height 30
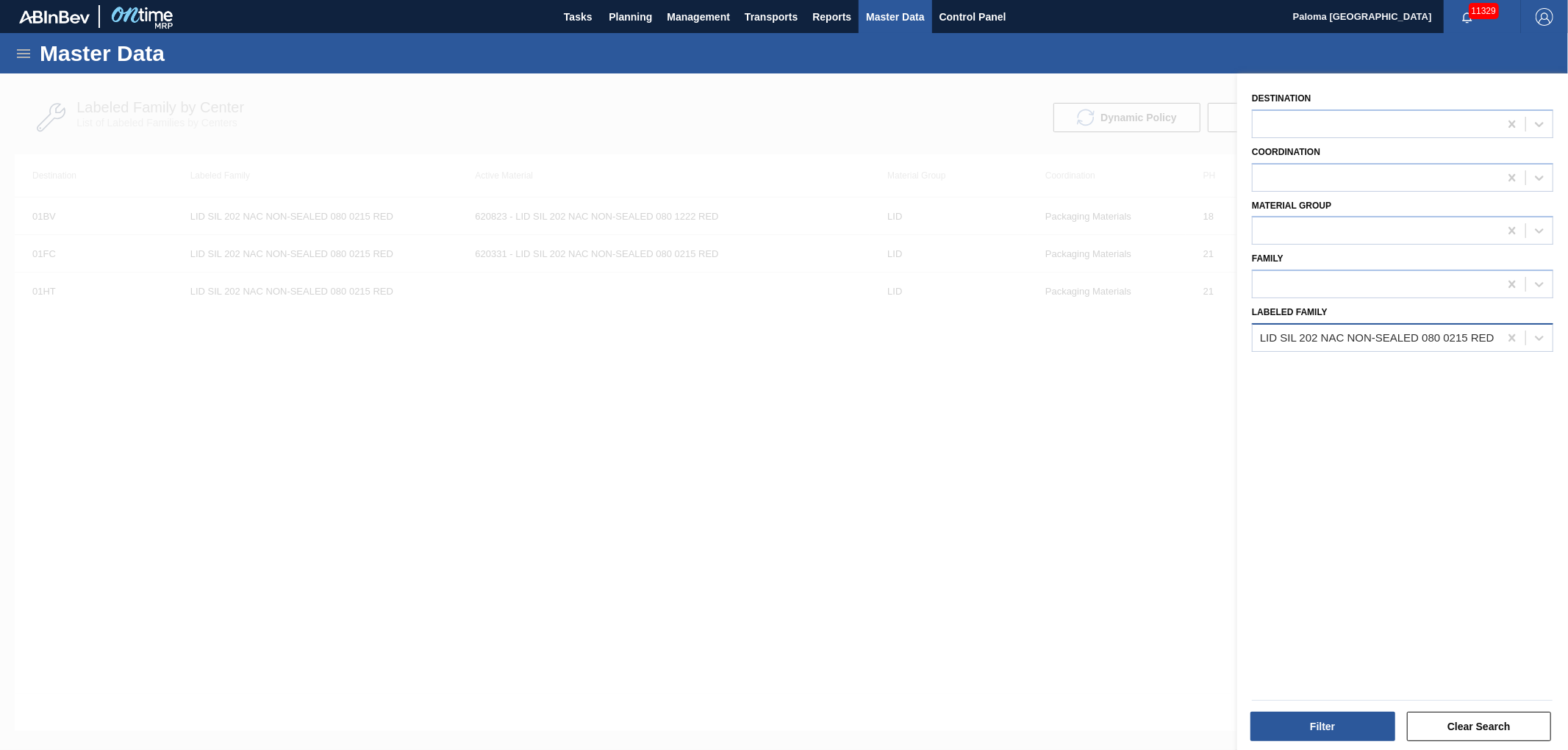
click at [835, 331] on div "LID SIL 202 NAC NON-SEALED 080 0215 RED" at bounding box center [1377, 338] width 235 height 13
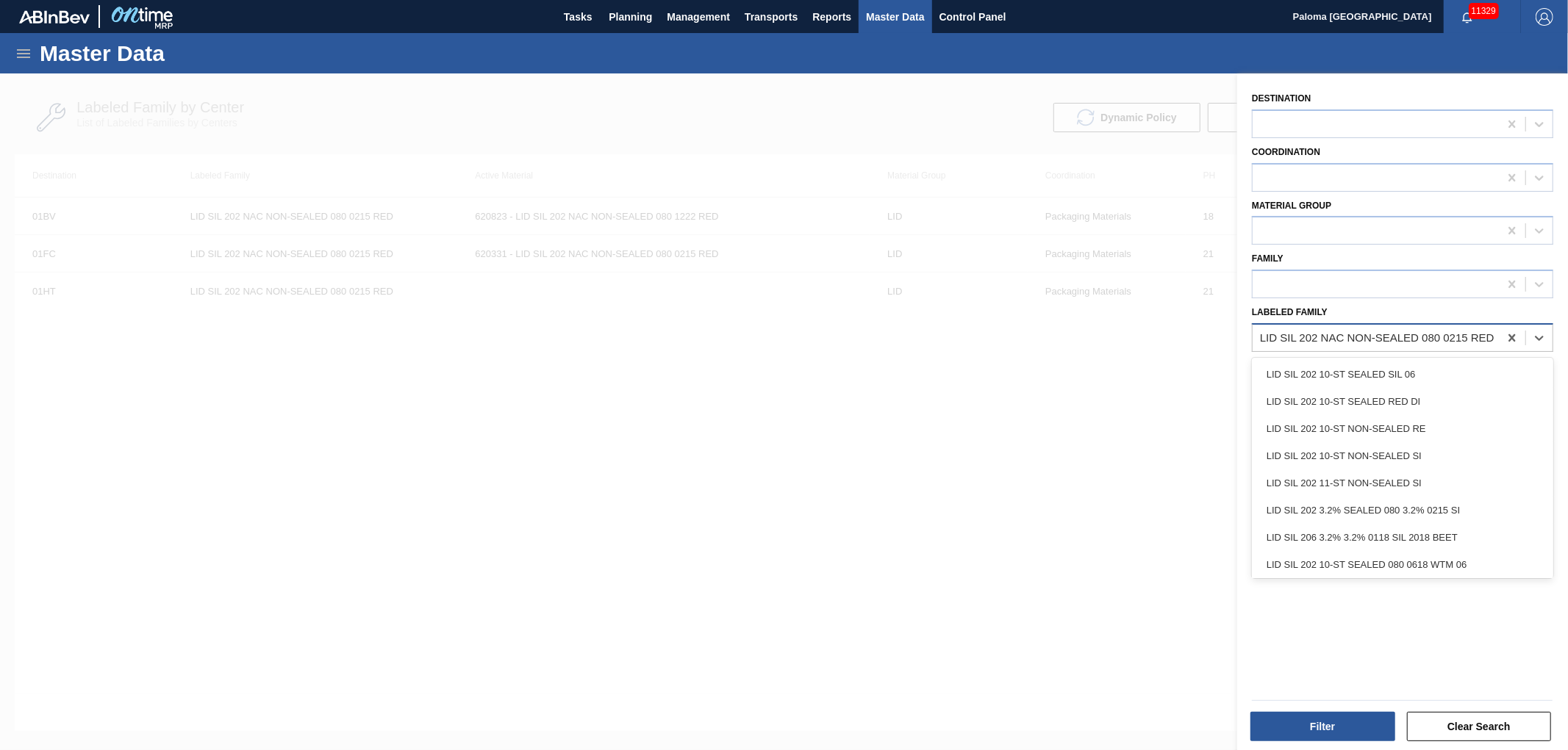
paste Family "LID SIL 202 NAC SEALED 082 0521 RED DIE"
type Family "LID SIL 202 NAC SEALED 082 0521 RED DIE"
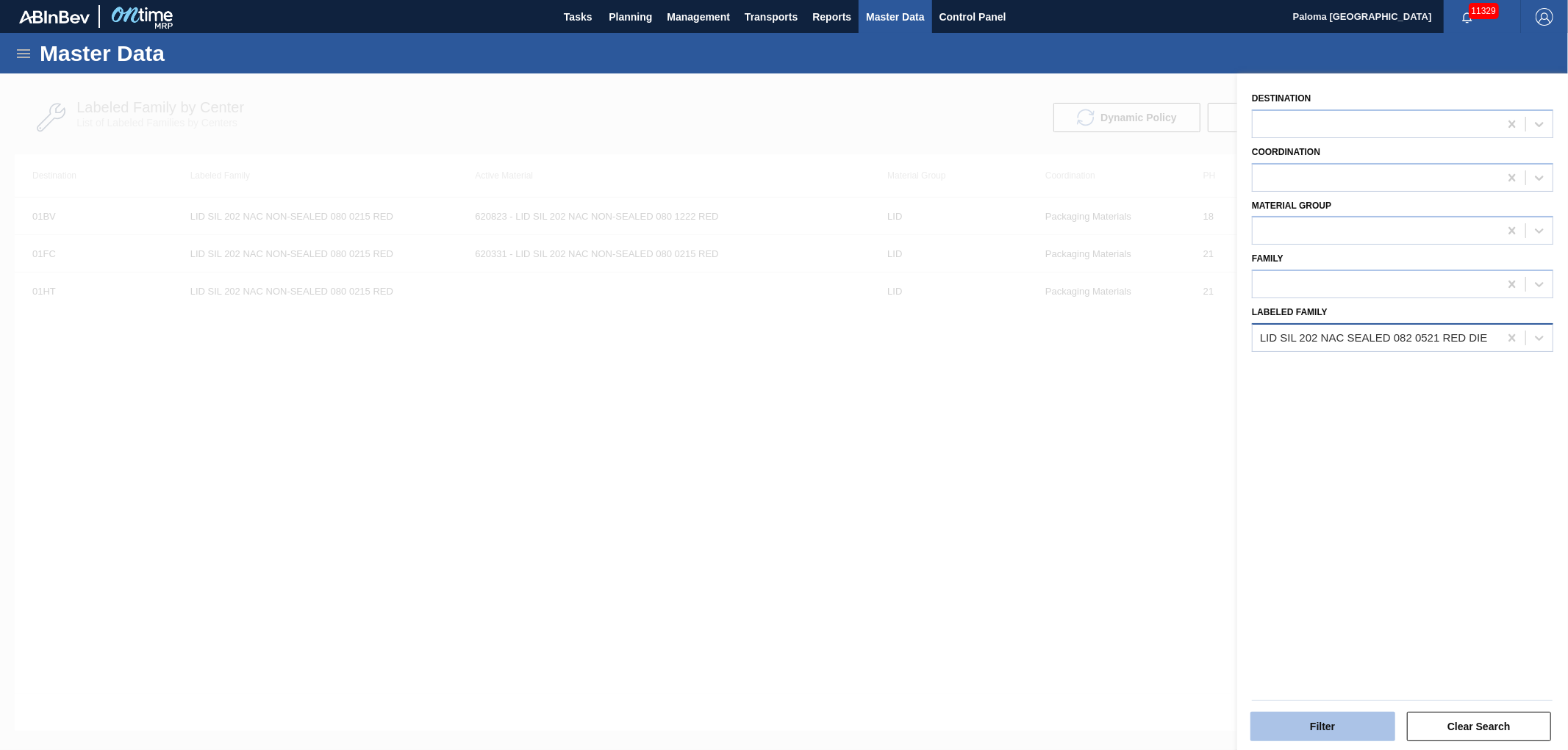
click at [835, 494] on button "Filter" at bounding box center [1323, 727] width 145 height 30
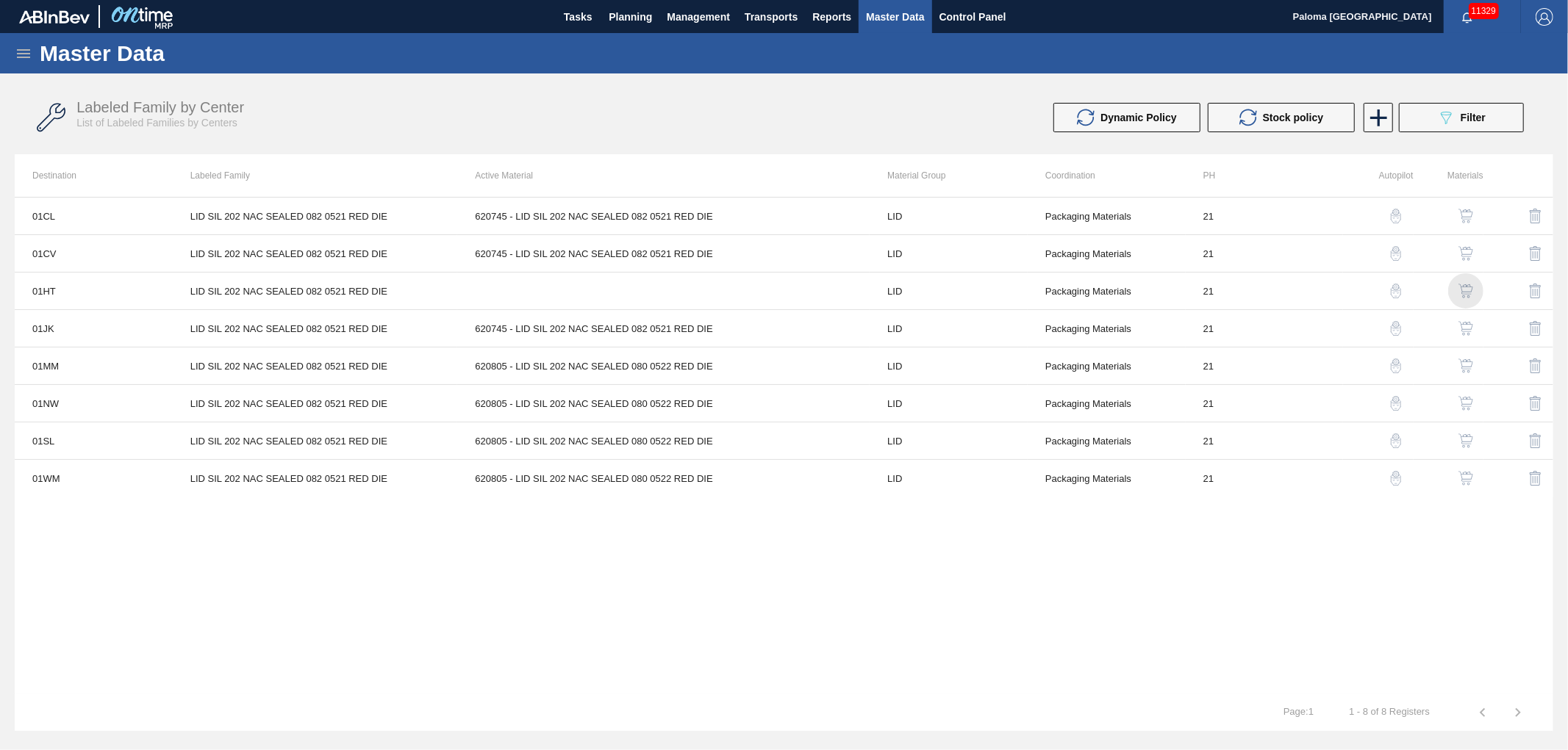
click at [835, 287] on img "button" at bounding box center [1465, 291] width 14 height 14
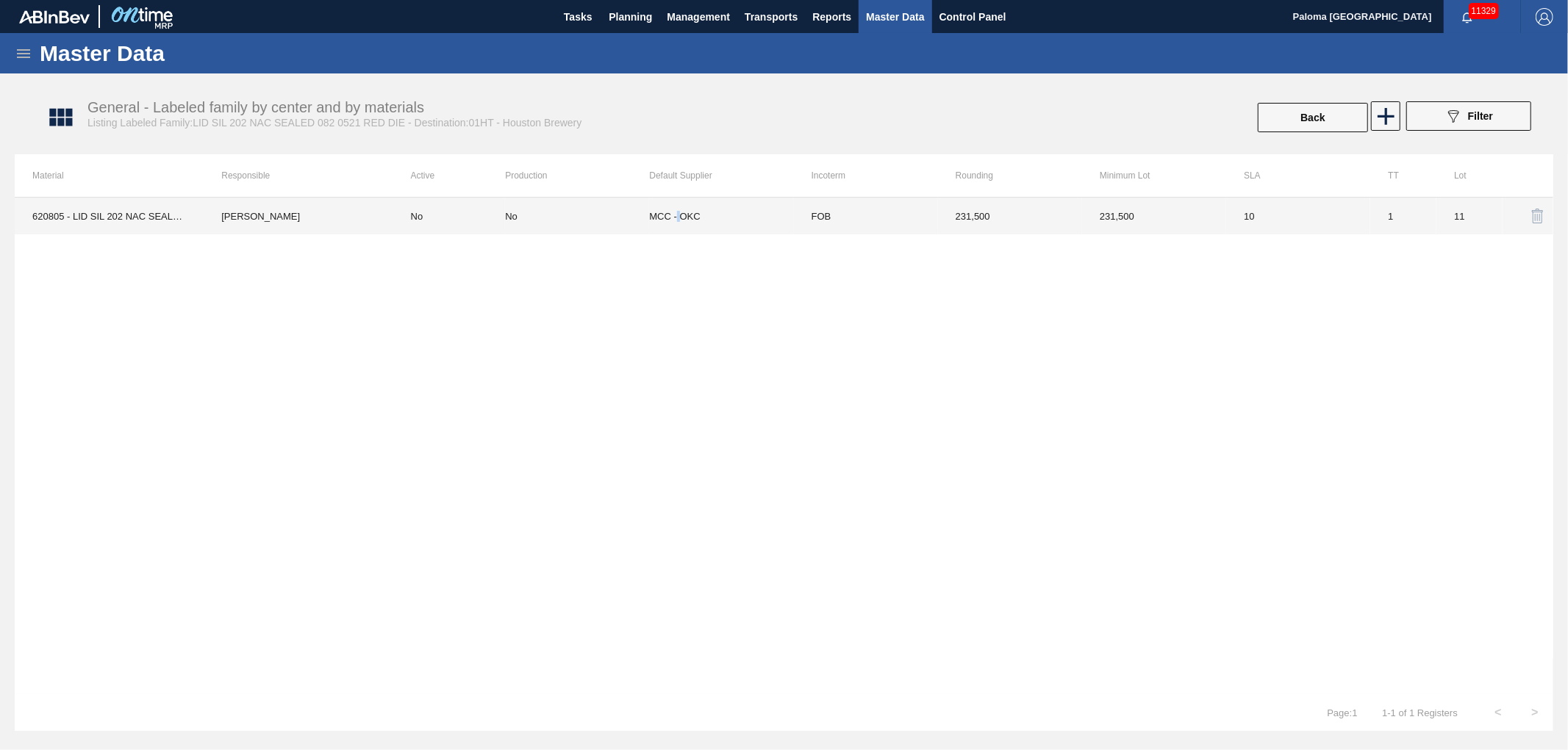
click at [680, 212] on td "MCC - OKC" at bounding box center [721, 216] width 144 height 37
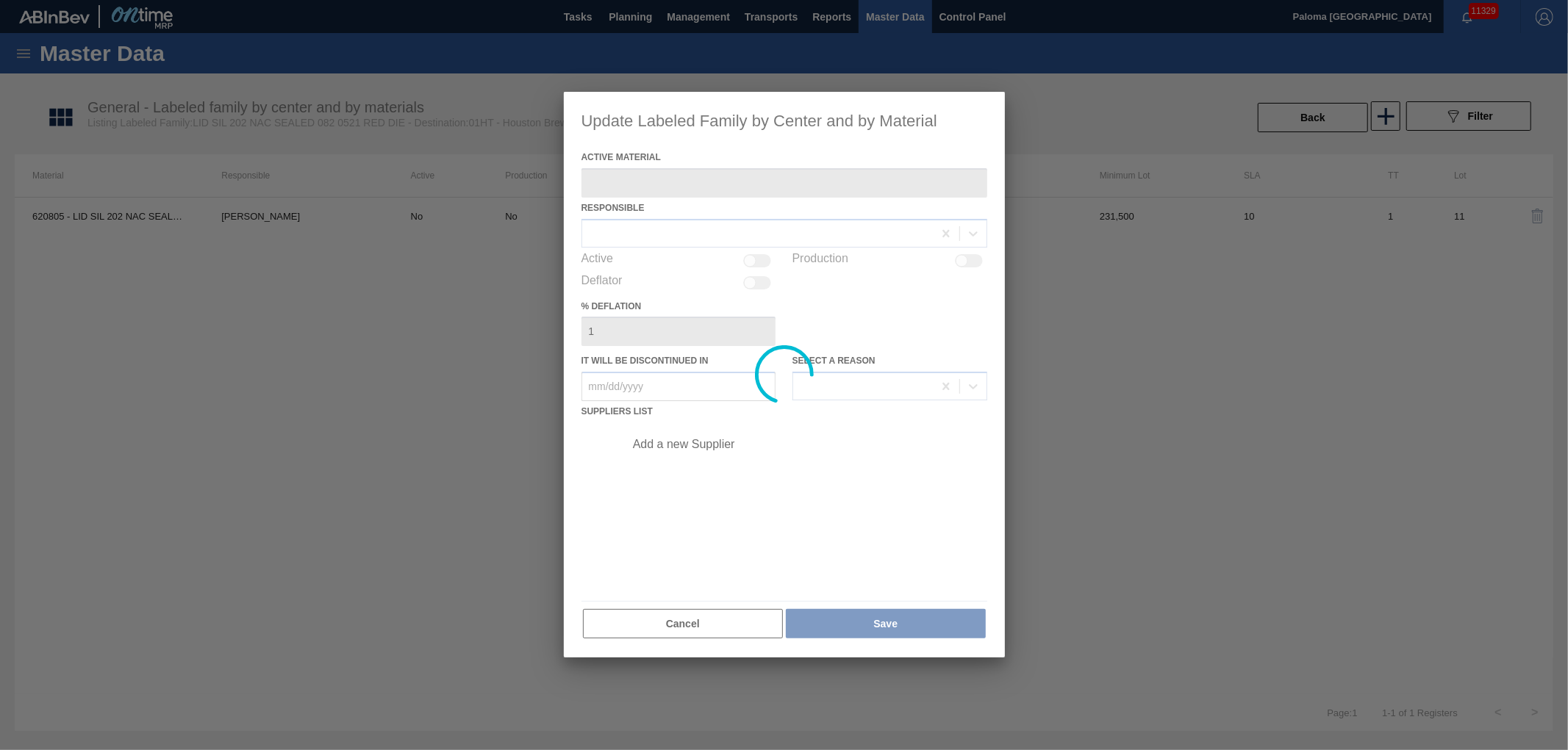
type Material "620805 - LID SIL 202 NAC SEALED 080 0522 RED DIE"
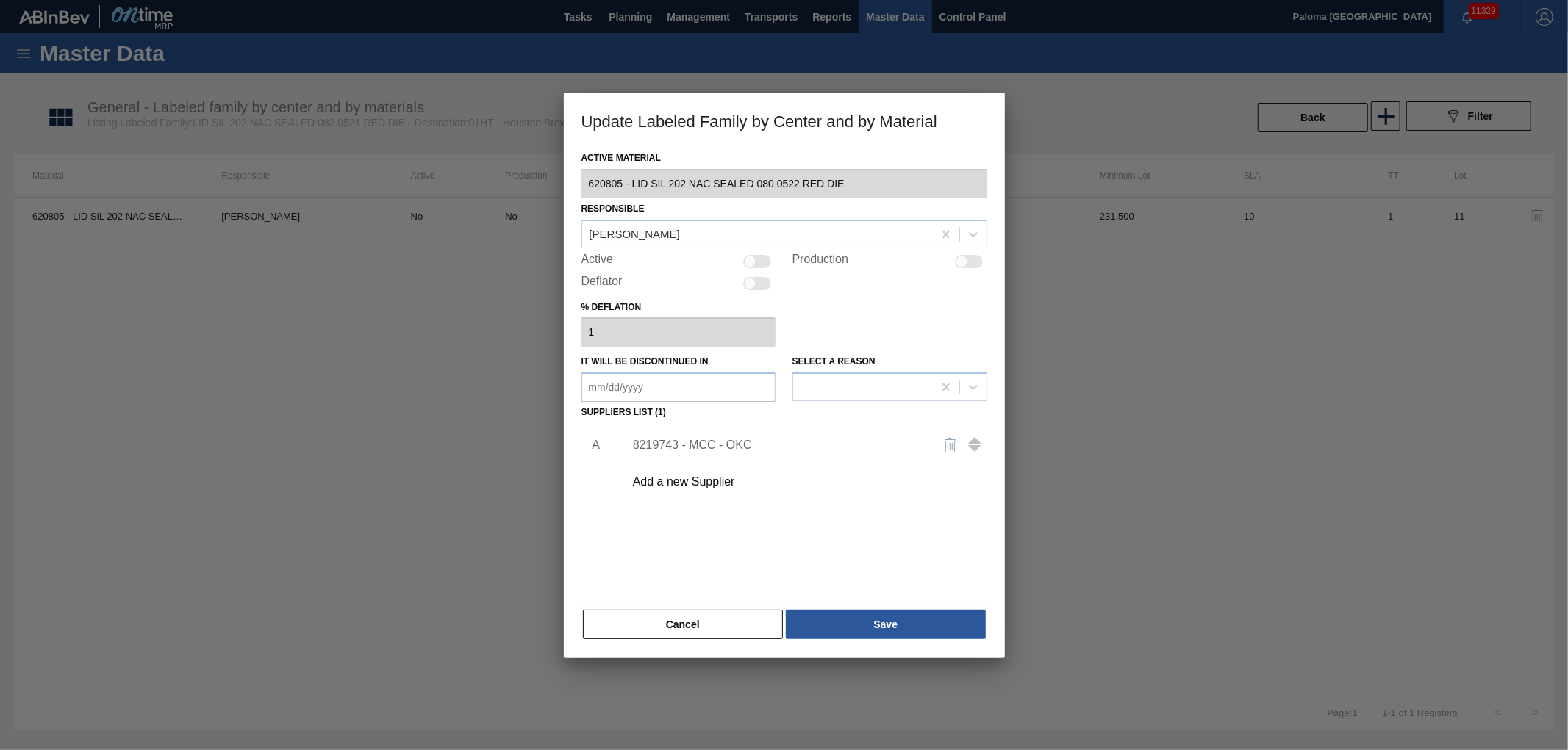
click at [759, 265] on div at bounding box center [758, 261] width 28 height 13
checkbox input "true"
click at [835, 494] on button "Save" at bounding box center [885, 624] width 199 height 30
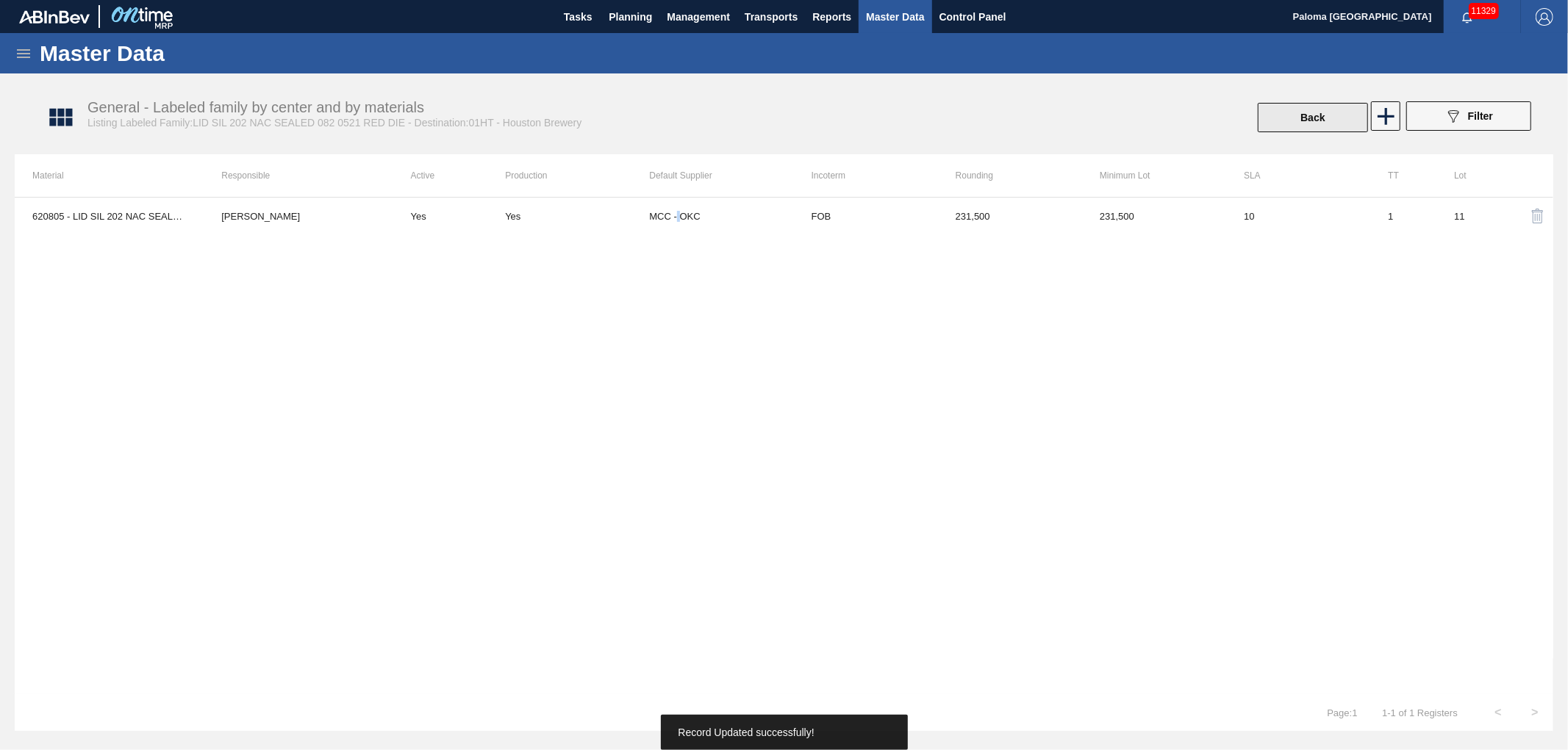
click at [835, 123] on button "Back" at bounding box center [1313, 117] width 111 height 30
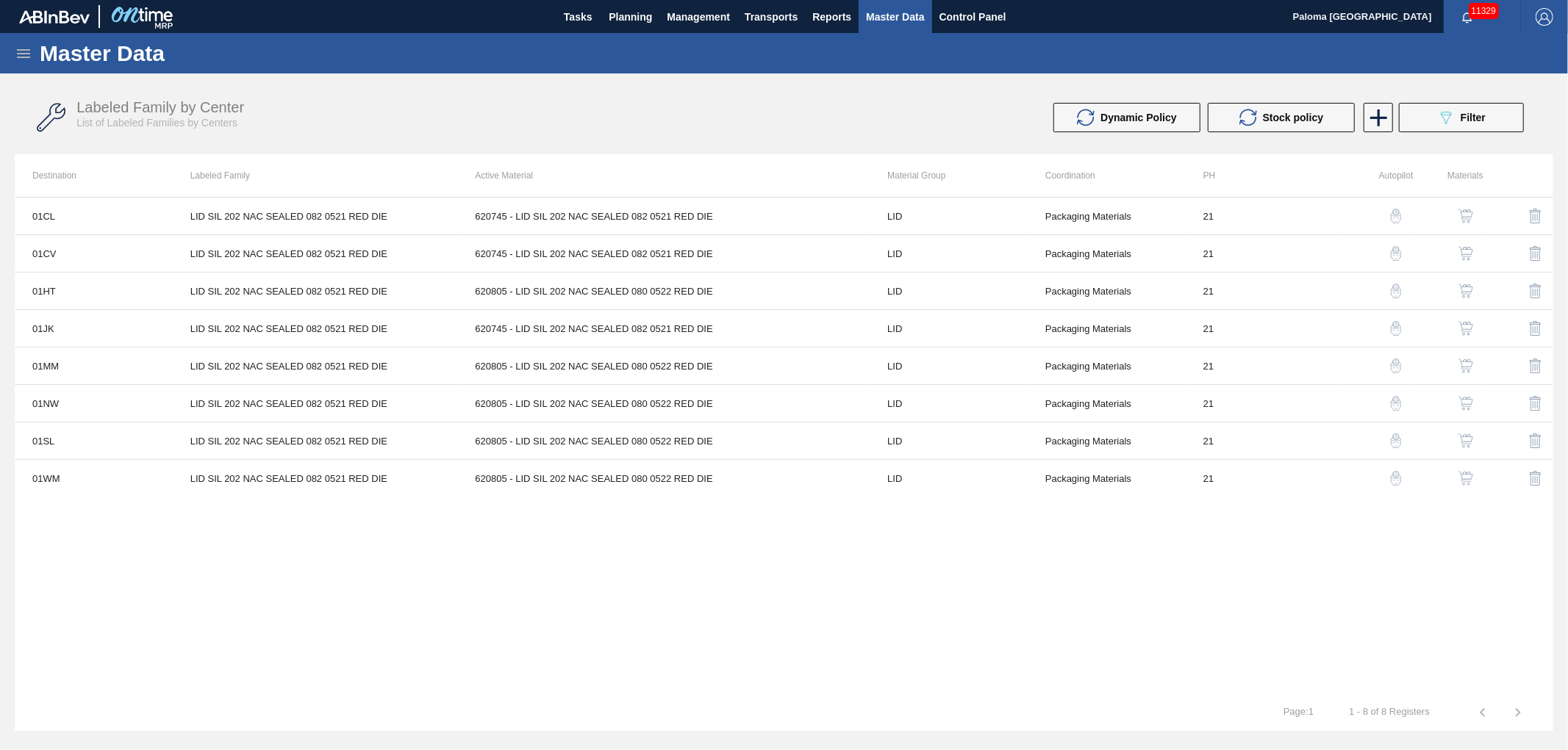
click at [835, 494] on tr "1 - 8 of 8 Registers Page : 1" at bounding box center [784, 713] width 1538 height 37
